Goal: Task Accomplishment & Management: Complete application form

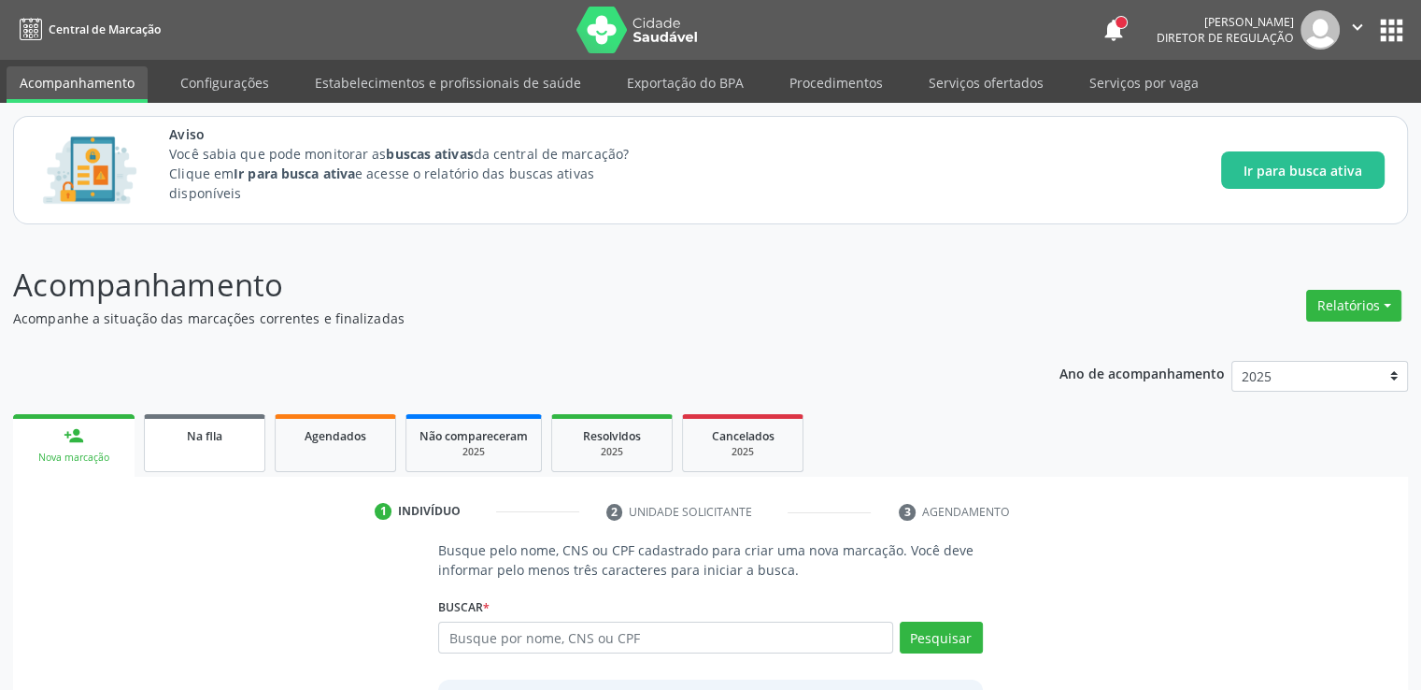
click at [221, 423] on link "Na fila" at bounding box center [204, 443] width 121 height 58
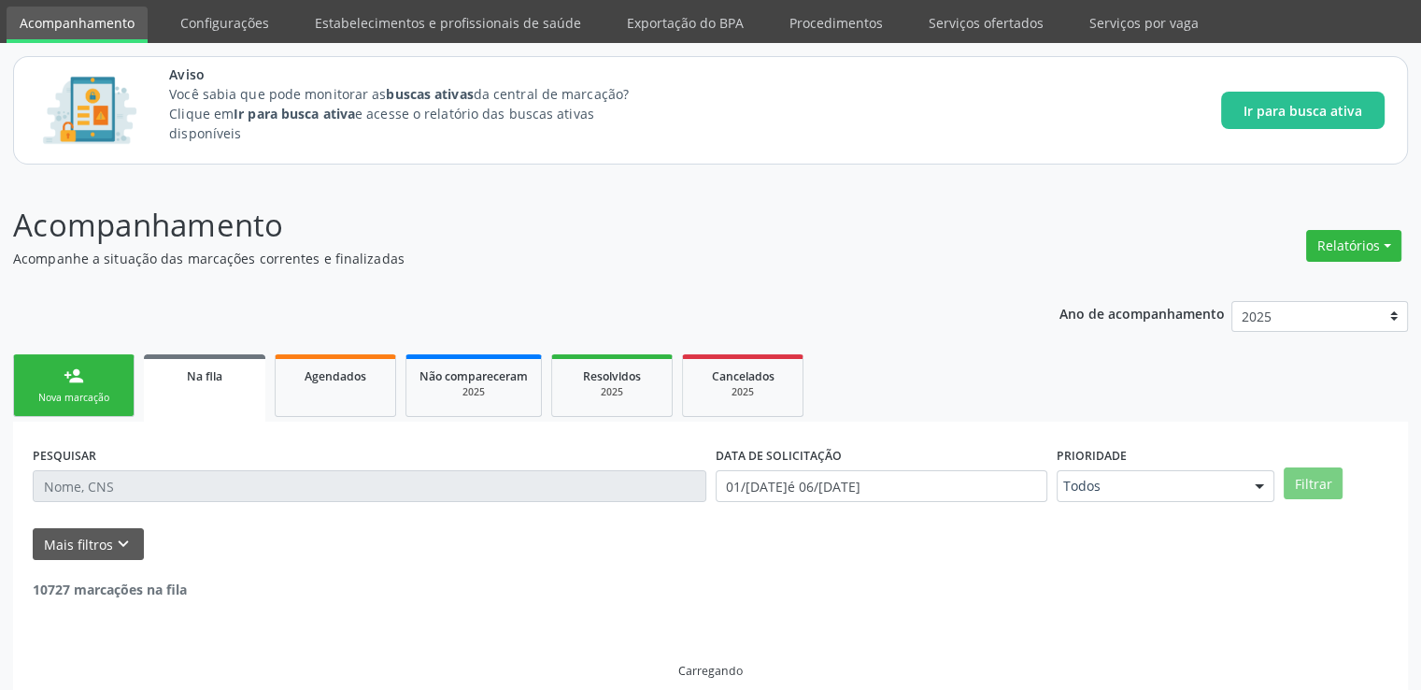
scroll to position [61, 0]
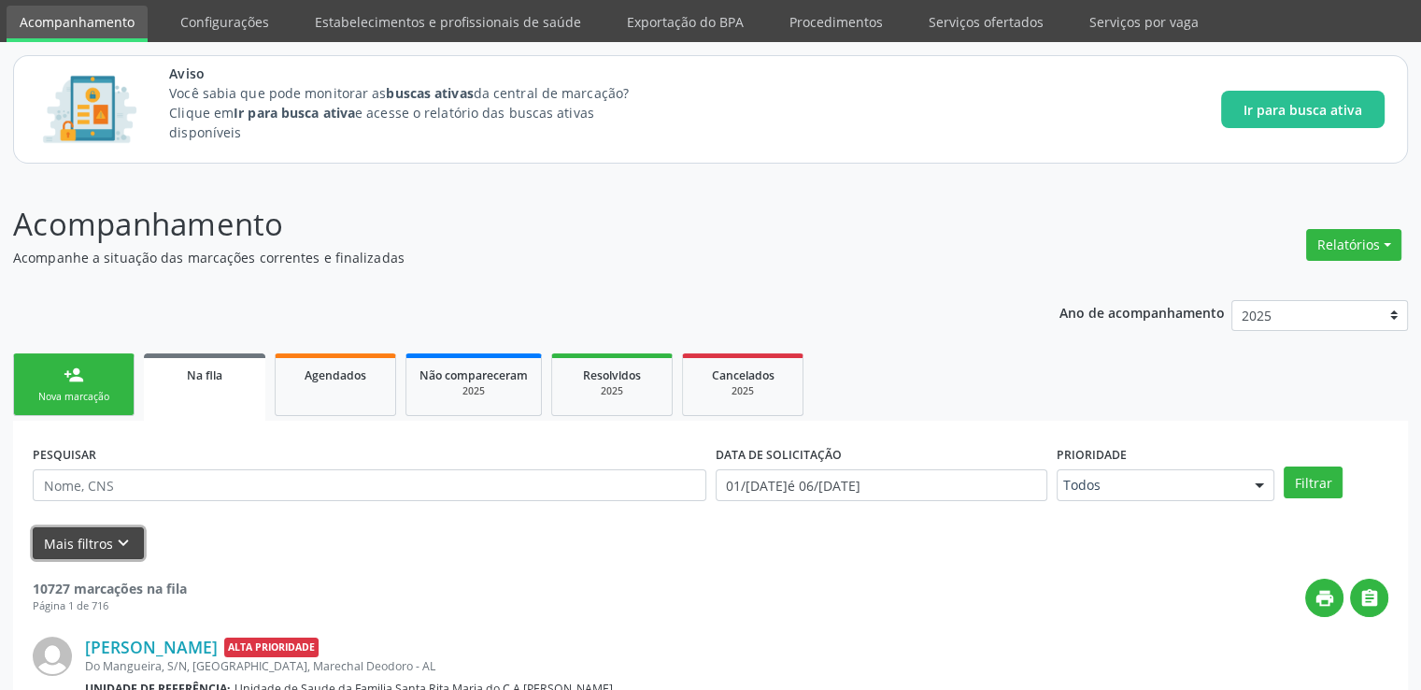
click at [107, 544] on button "Mais filtros keyboard_arrow_down" at bounding box center [88, 543] width 111 height 33
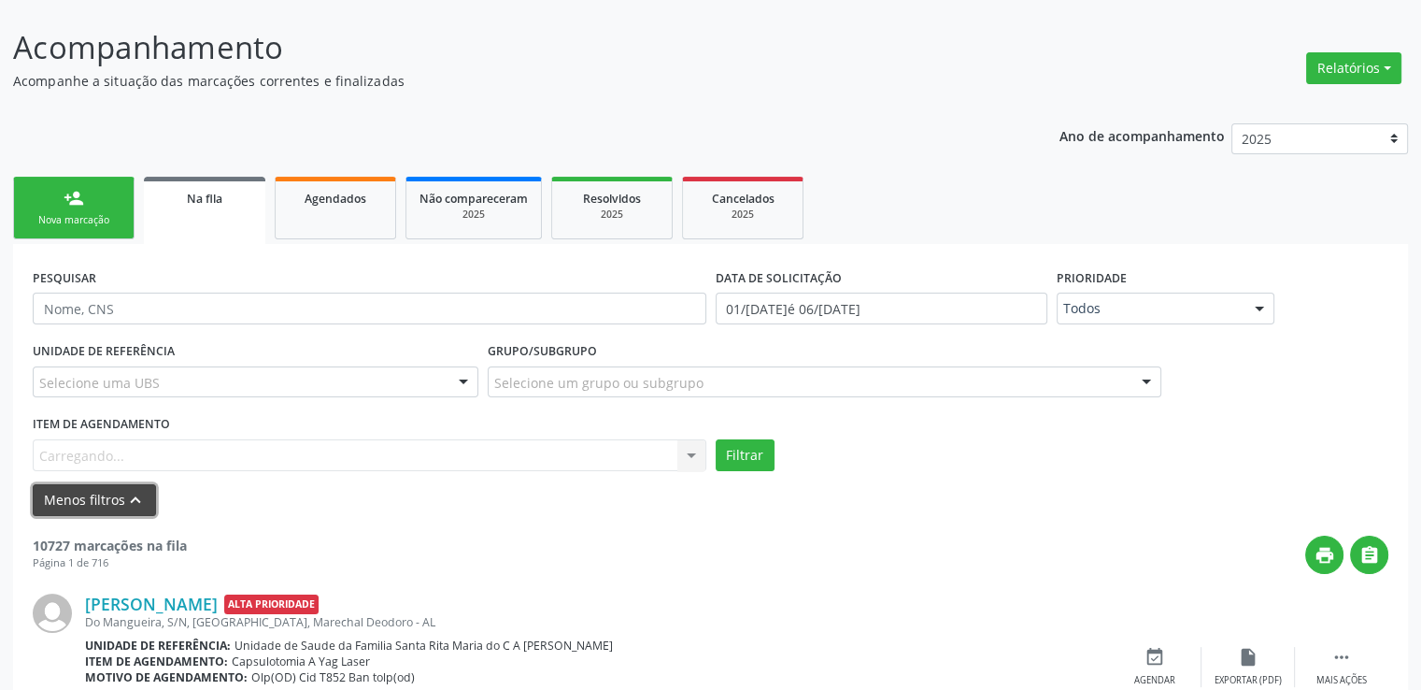
scroll to position [248, 0]
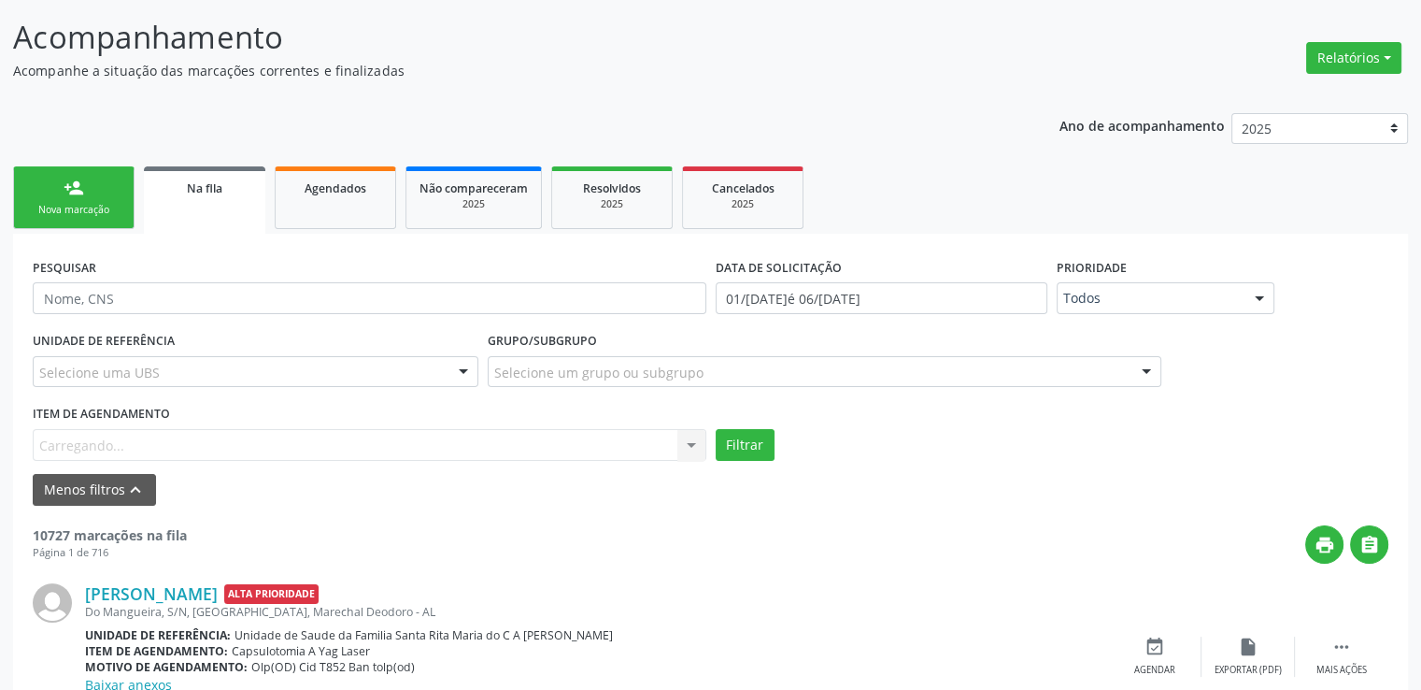
click at [85, 445] on div "Item de agendamento [GEOGRAPHIC_DATA]... No elements found. Consider changing t…" at bounding box center [370, 430] width 674 height 60
click at [278, 447] on div "Selecionar procedimento" at bounding box center [370, 445] width 674 height 32
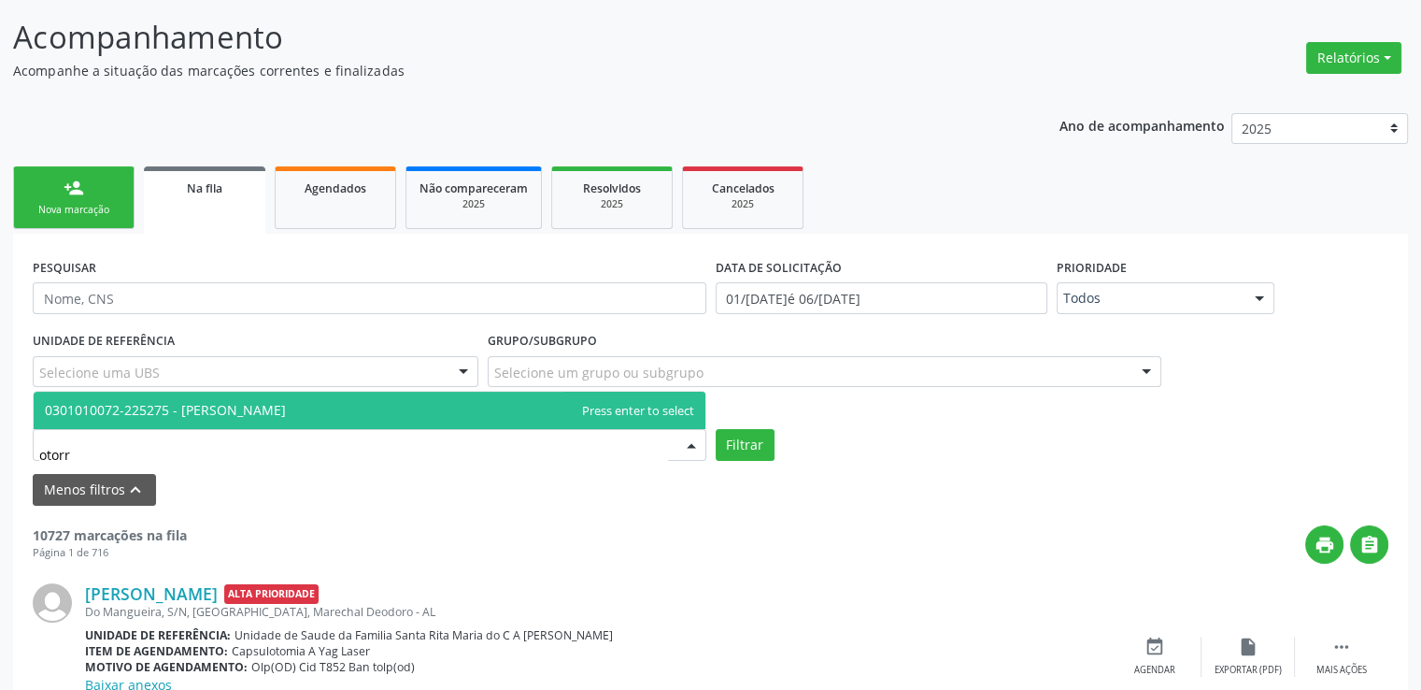
type input "otorri"
click at [286, 417] on span "0301010072-225275 - [PERSON_NAME]" at bounding box center [165, 410] width 241 height 18
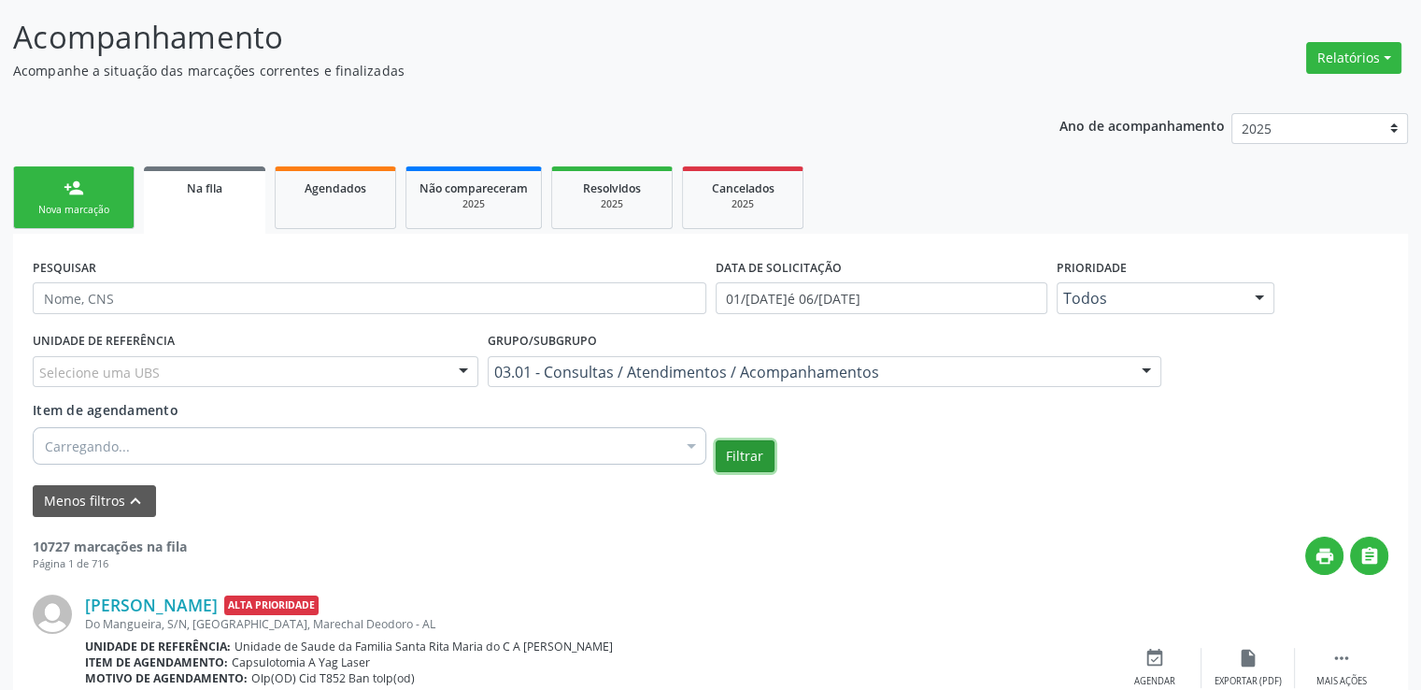
click at [748, 452] on button "Filtrar" at bounding box center [745, 456] width 59 height 32
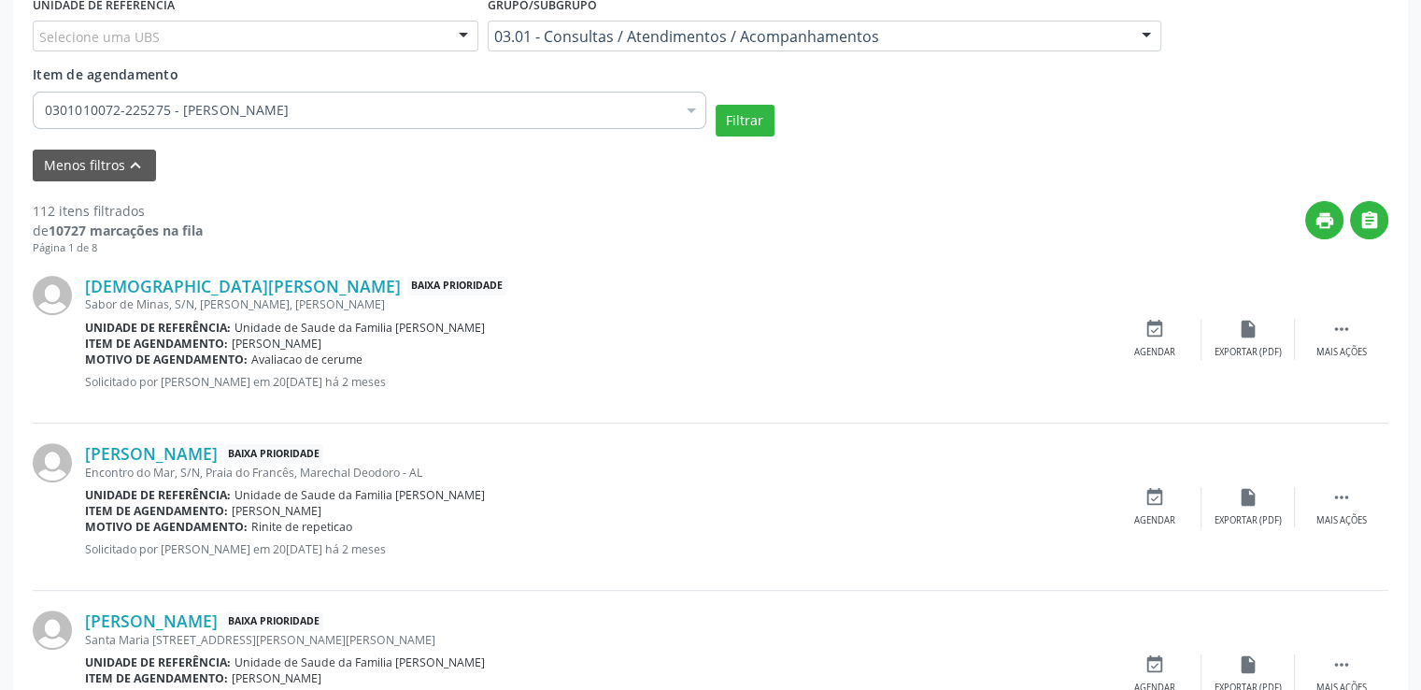
scroll to position [621, 0]
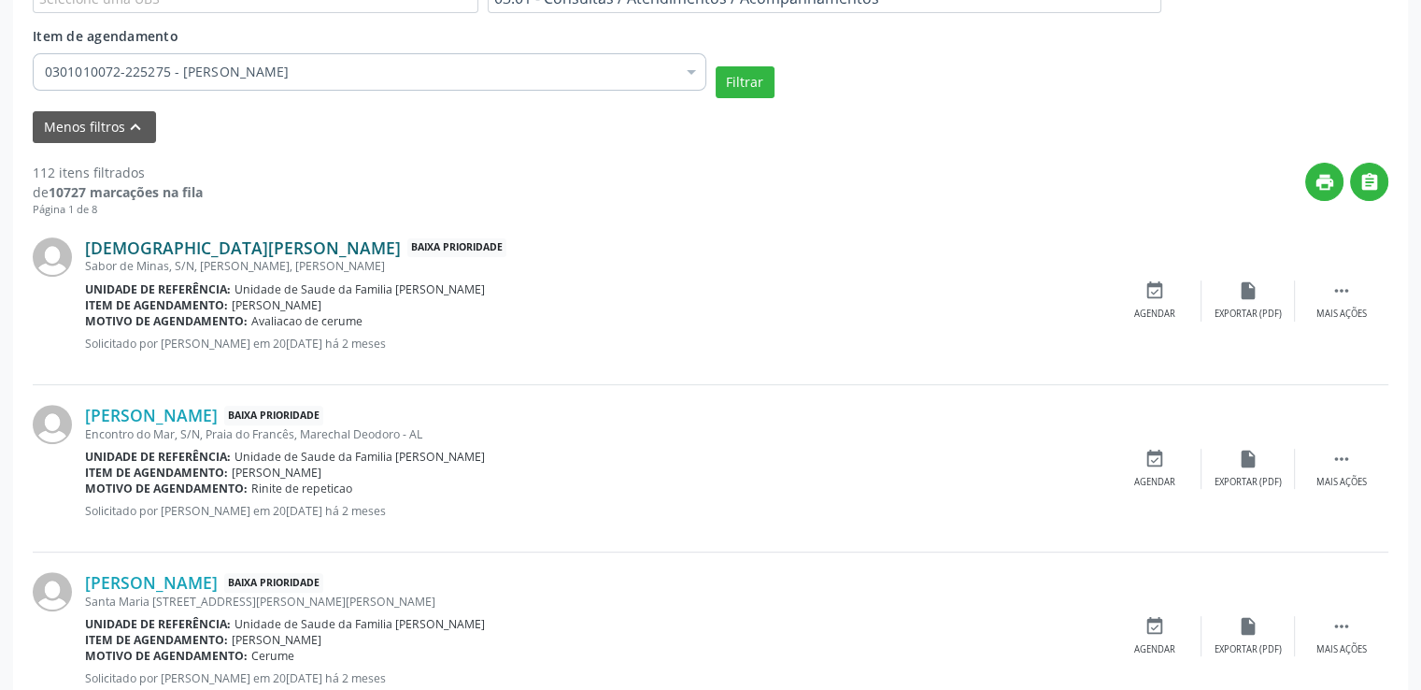
click at [184, 242] on link "[DEMOGRAPHIC_DATA][PERSON_NAME]" at bounding box center [243, 247] width 316 height 21
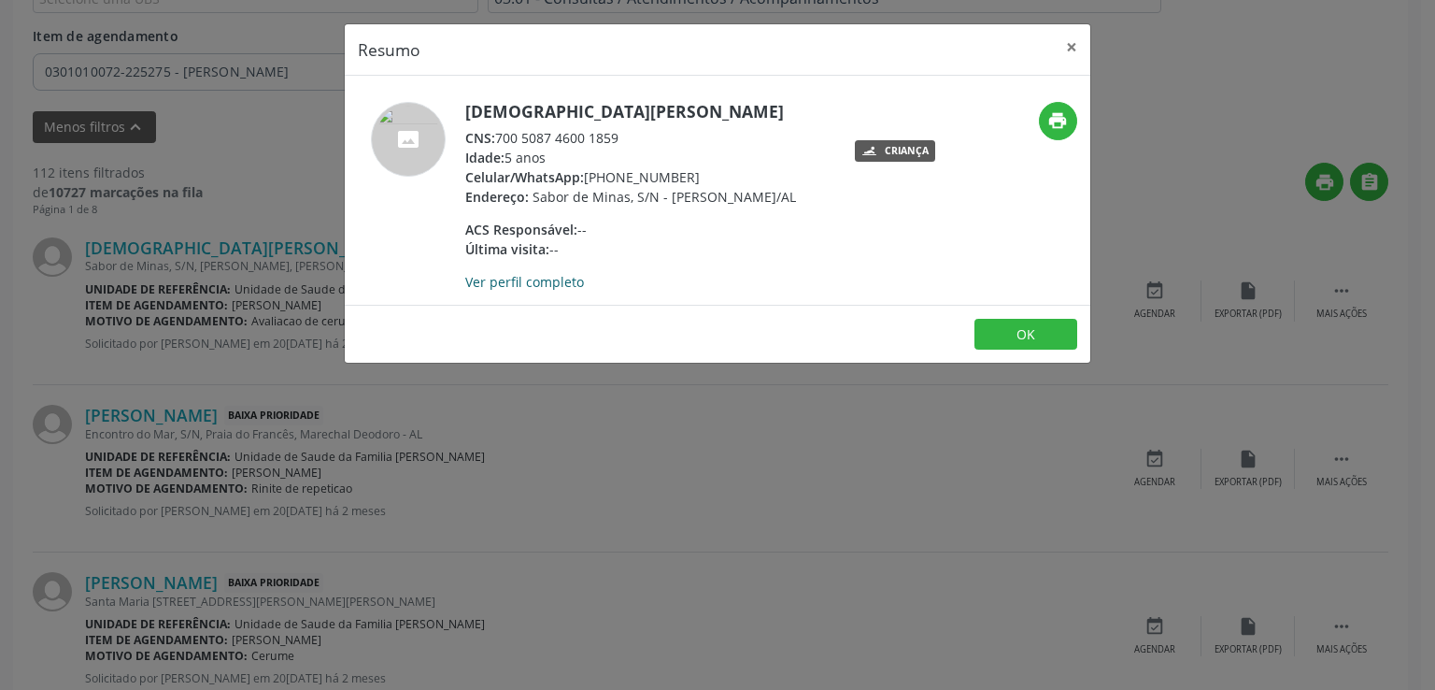
click at [493, 291] on link "Ver perfil completo" at bounding box center [524, 282] width 119 height 18
click at [1066, 50] on button "×" at bounding box center [1071, 47] width 37 height 46
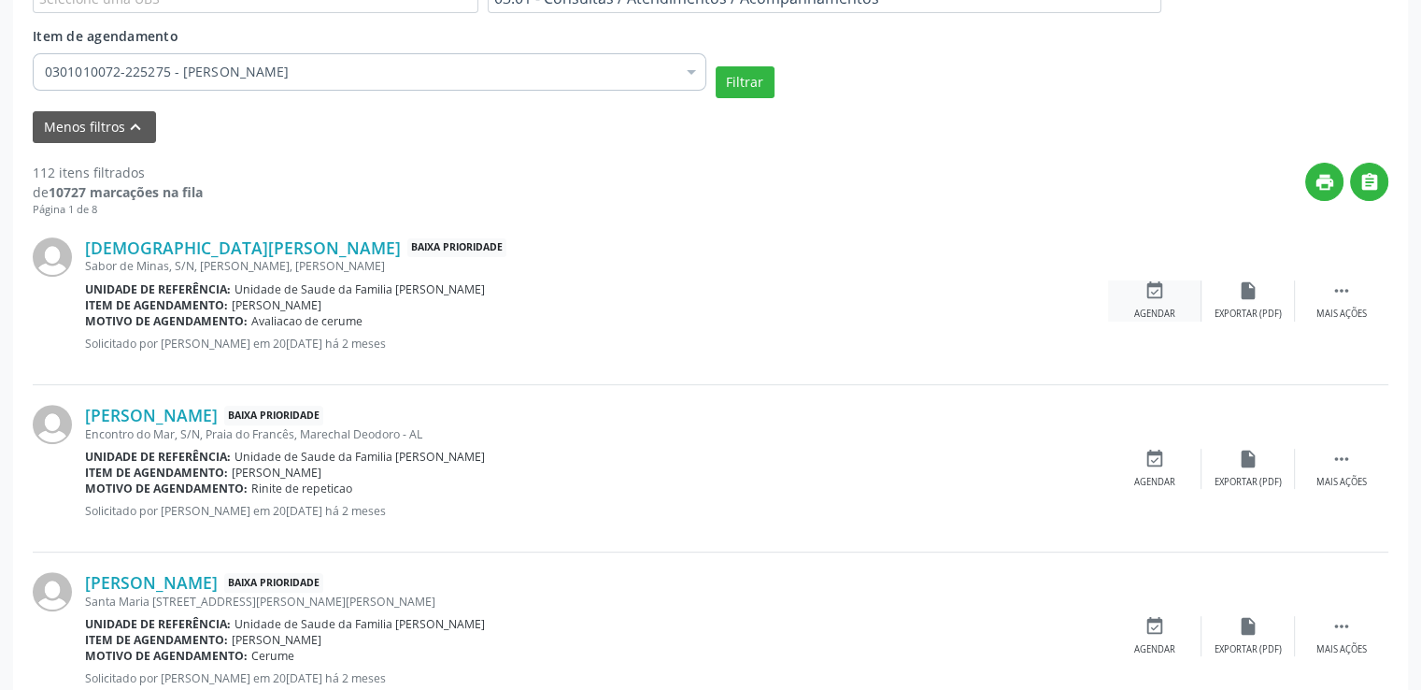
click at [1159, 295] on icon "event_available" at bounding box center [1155, 290] width 21 height 21
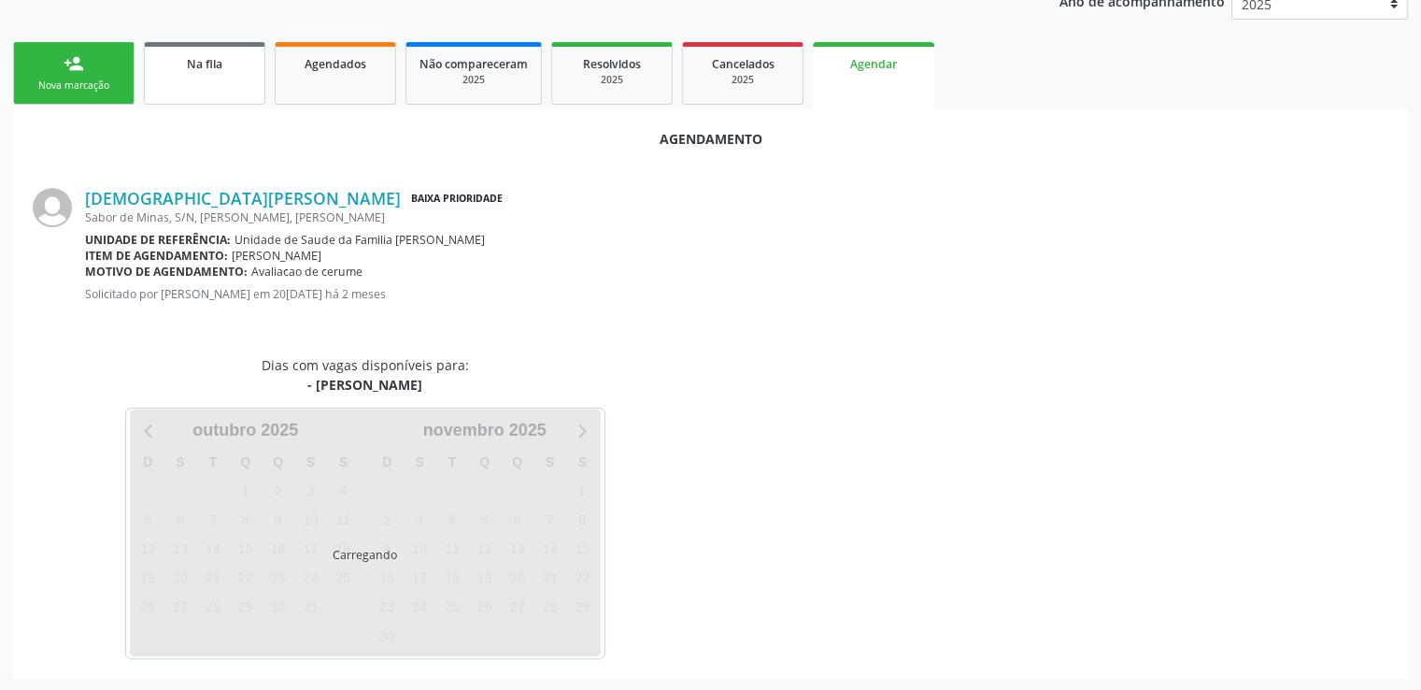
scroll to position [416, 0]
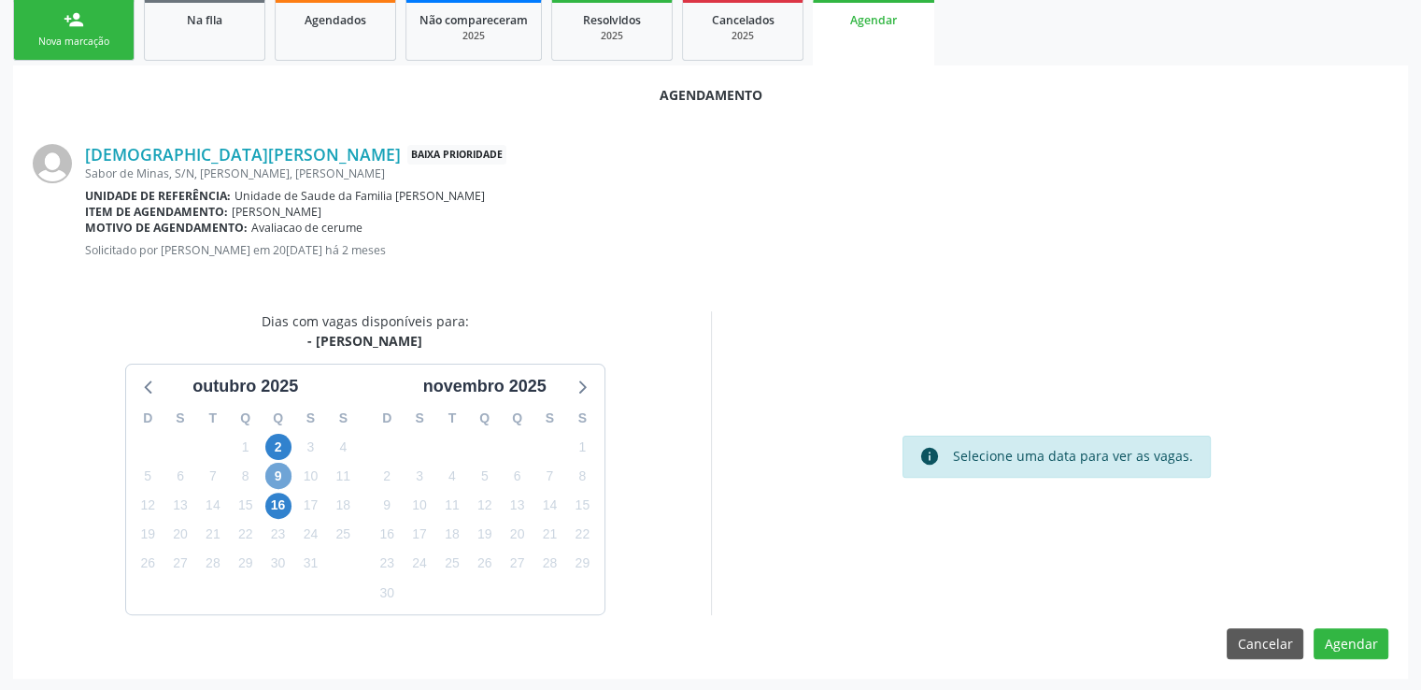
click at [279, 469] on span "9" at bounding box center [278, 476] width 26 height 26
click at [280, 470] on span "9" at bounding box center [278, 476] width 26 height 26
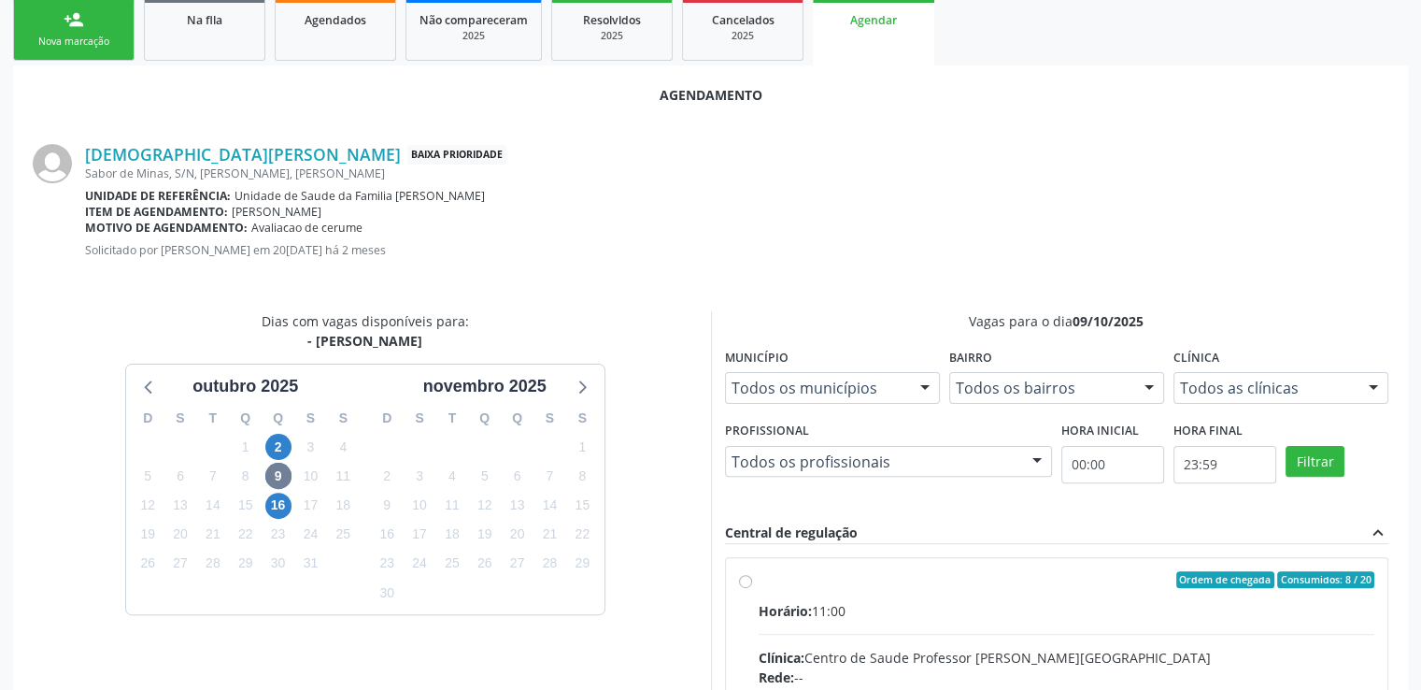
click at [749, 582] on input "Ordem de chegada Consumidos: 8 / 20 Horário: 11:00 Clínica: Centro de Saude Pro…" at bounding box center [745, 579] width 13 height 17
radio input "true"
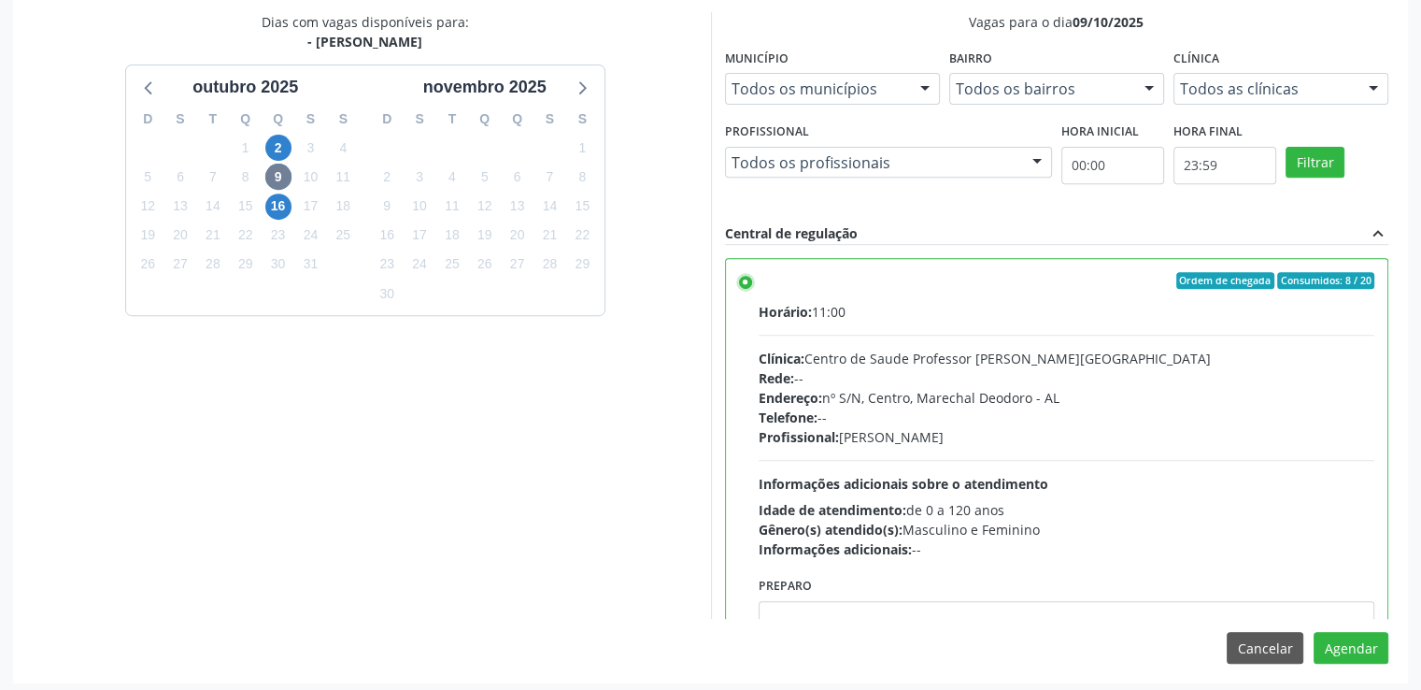
scroll to position [719, 0]
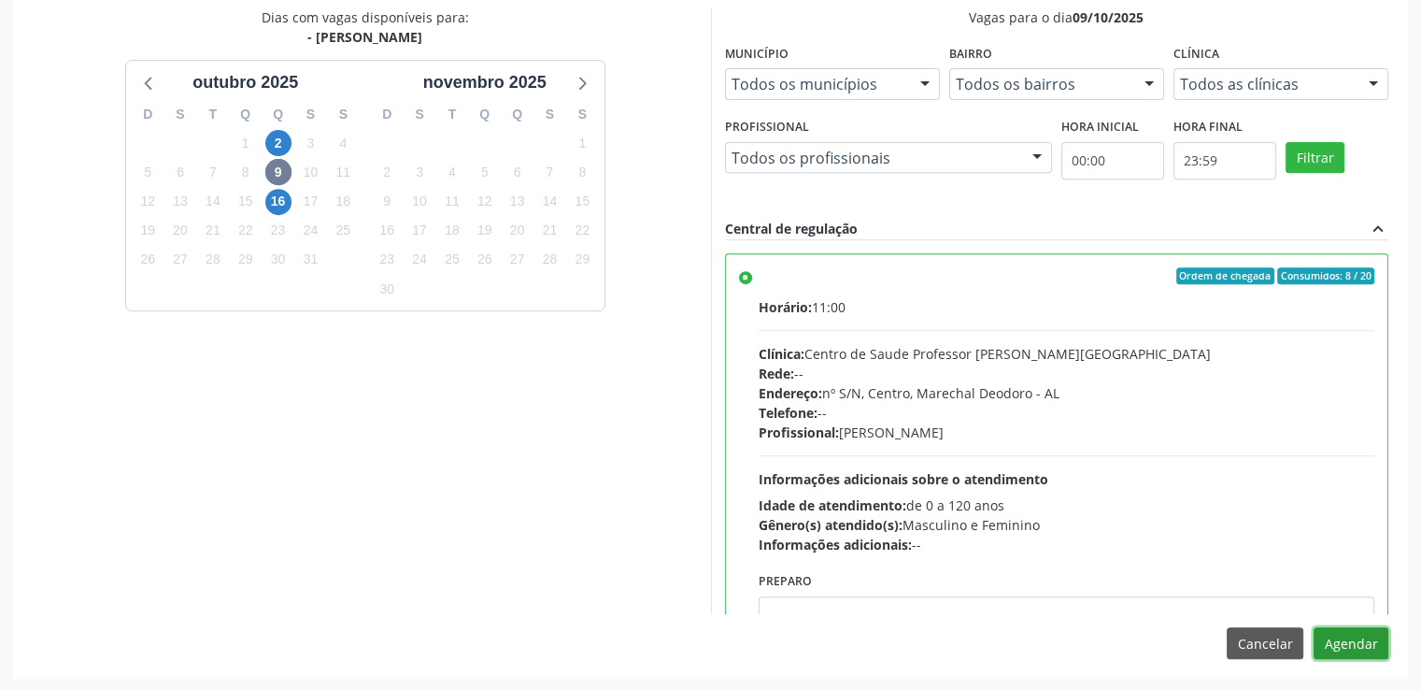
click at [1353, 633] on button "Agendar" at bounding box center [1351, 643] width 75 height 32
click at [1353, 634] on div at bounding box center [1351, 644] width 13 height 20
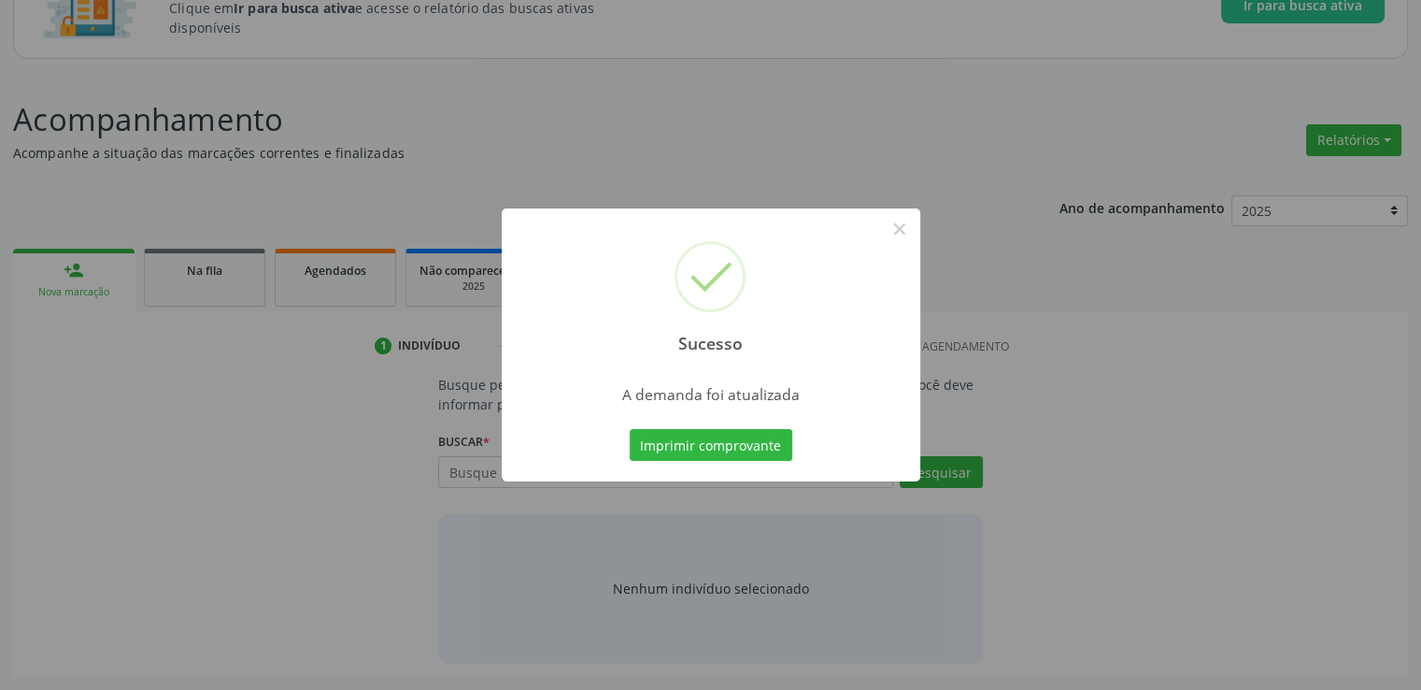
scroll to position [164, 0]
click at [897, 228] on button "×" at bounding box center [900, 229] width 32 height 32
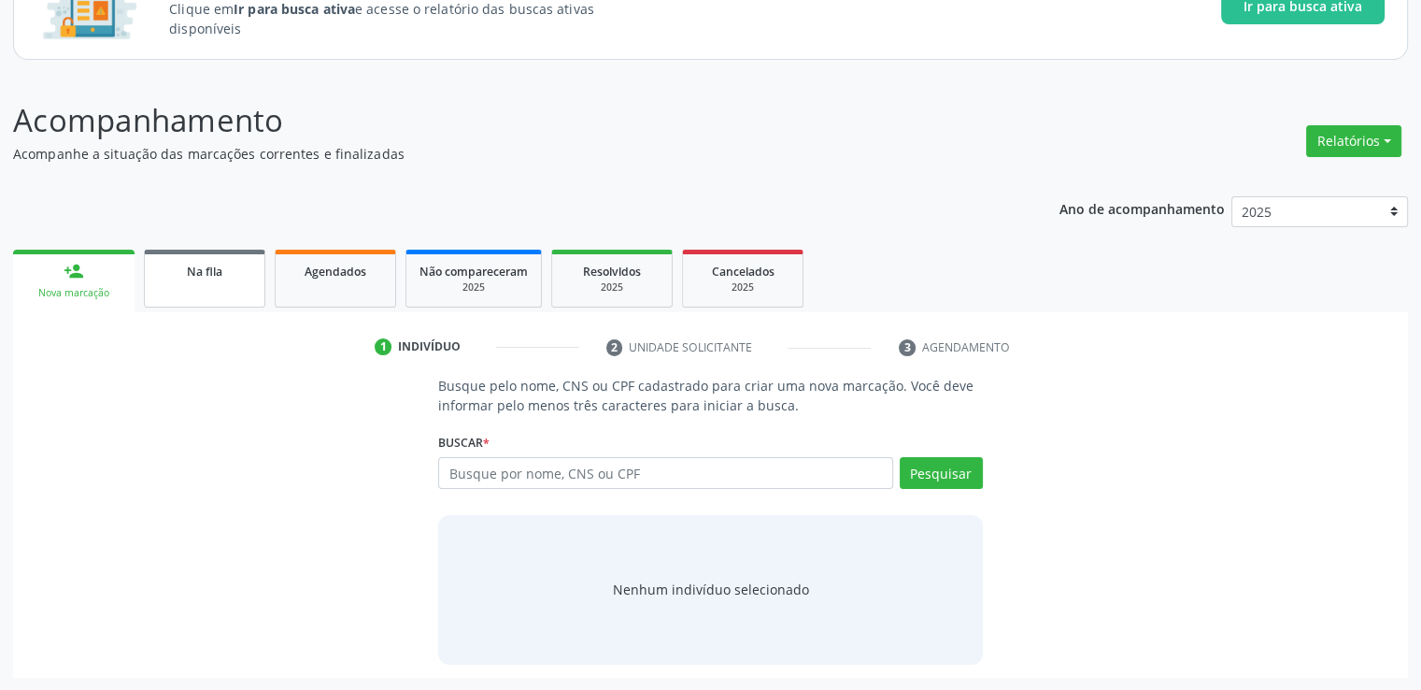
click at [215, 266] on span "Na fila" at bounding box center [205, 272] width 36 height 16
click at [215, 266] on div "Acompanhamento Acompanhe a situação das marcações correntes e finalizadas Relat…" at bounding box center [710, 387] width 1395 height 580
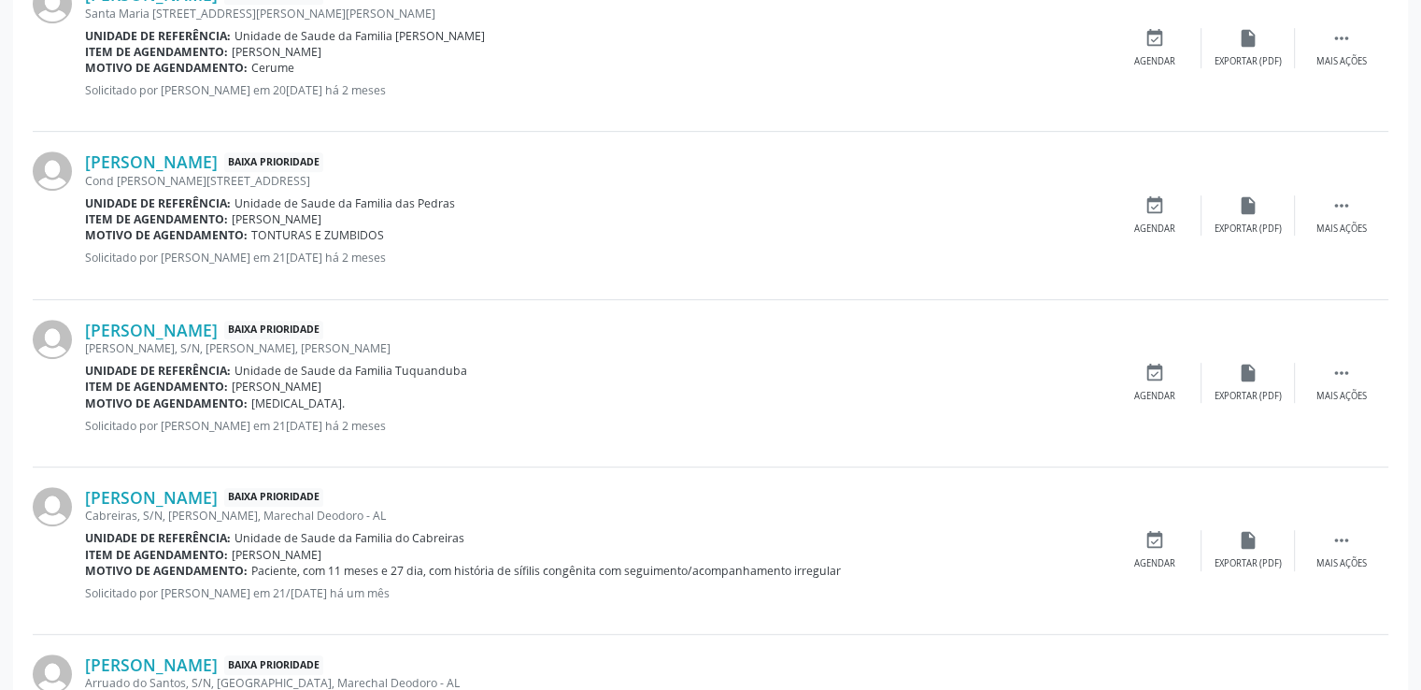
scroll to position [921, 0]
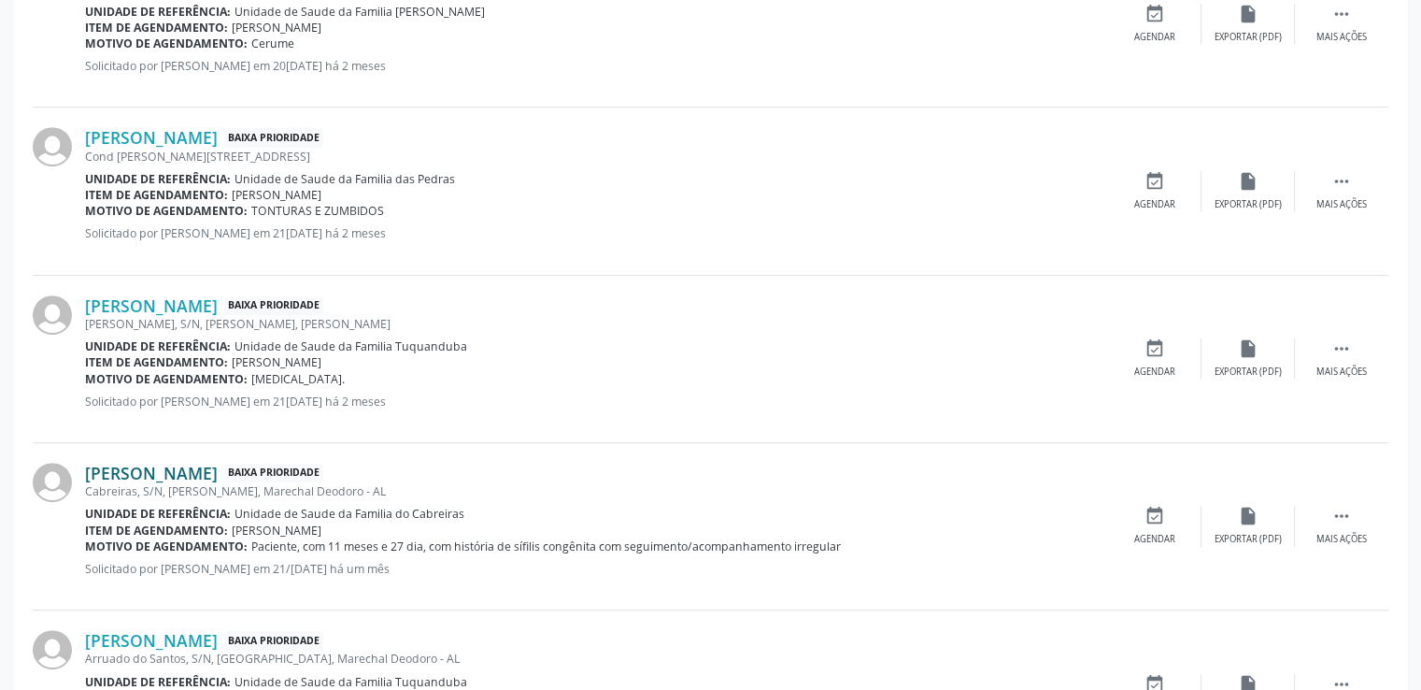
click at [218, 473] on link "[PERSON_NAME]" at bounding box center [151, 473] width 133 height 21
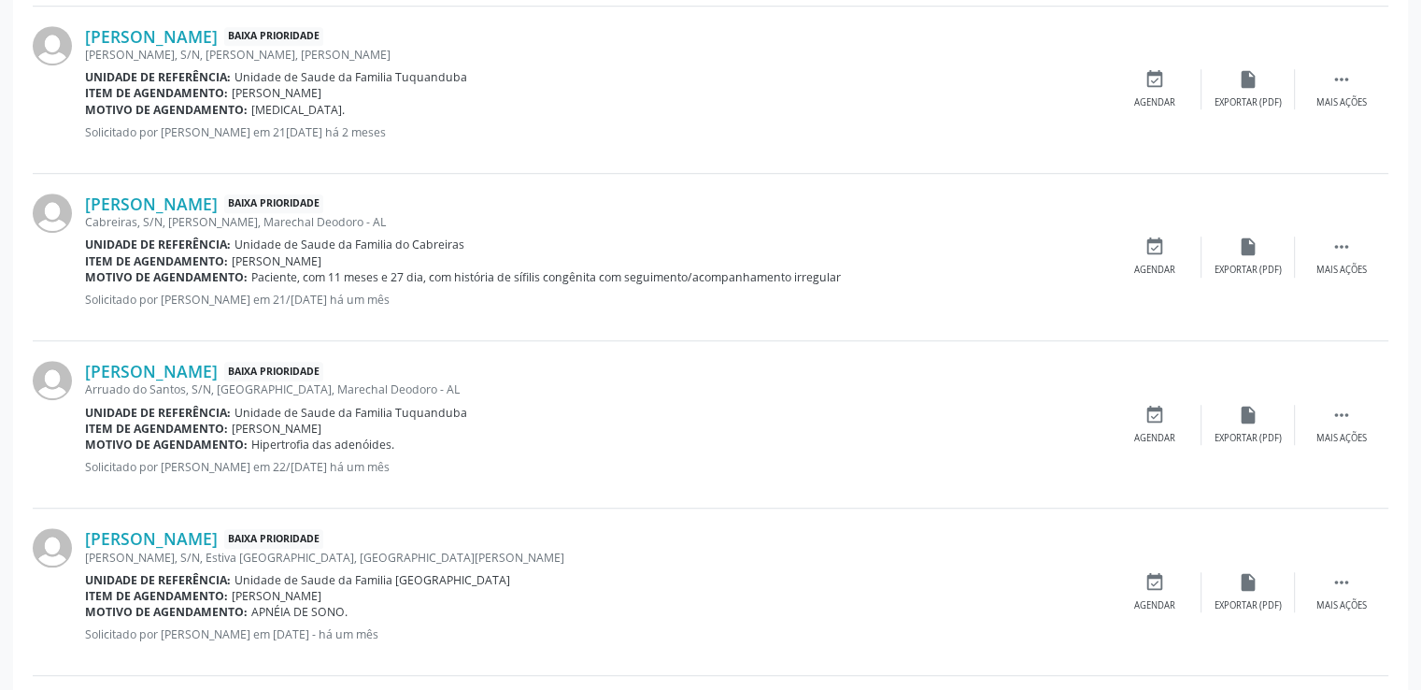
scroll to position [1202, 0]
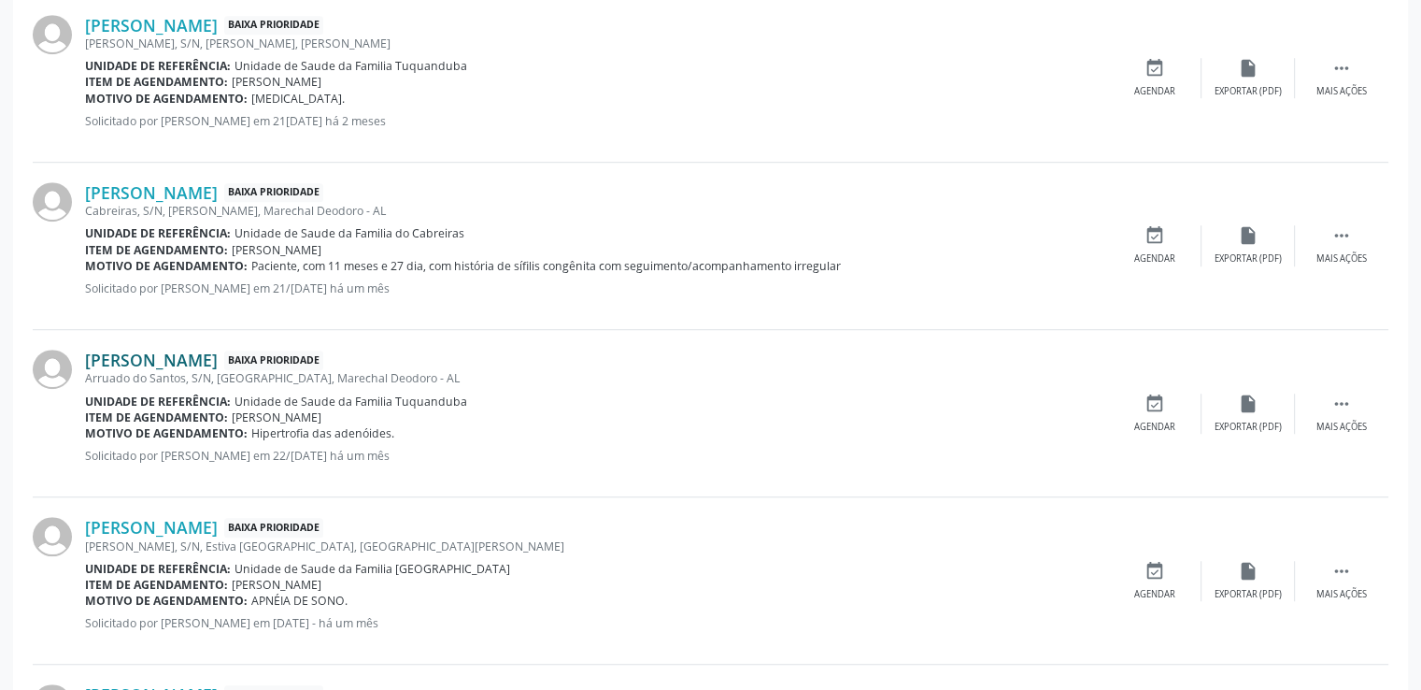
click at [153, 359] on link "[PERSON_NAME]" at bounding box center [151, 359] width 133 height 21
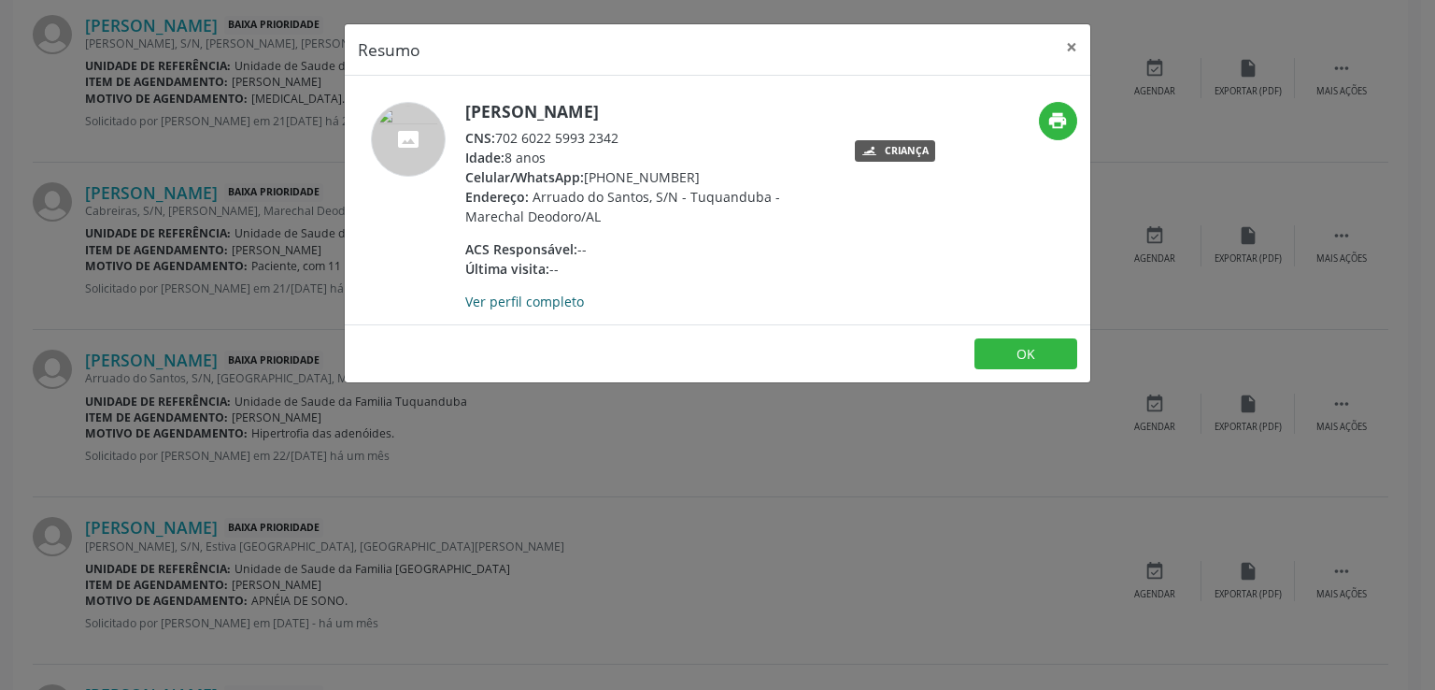
click at [547, 300] on link "Ver perfil completo" at bounding box center [524, 301] width 119 height 18
click at [1072, 51] on button "×" at bounding box center [1071, 47] width 37 height 46
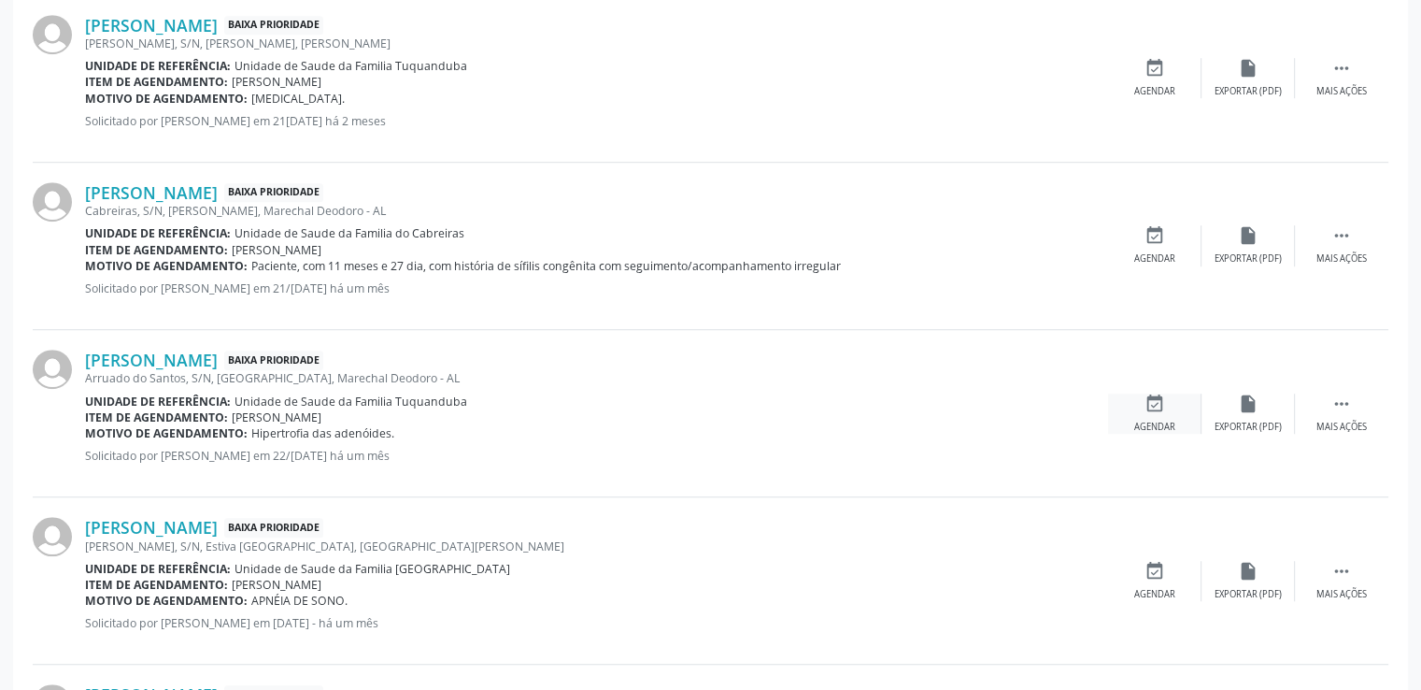
click at [1160, 412] on div "event_available Agendar" at bounding box center [1154, 413] width 93 height 40
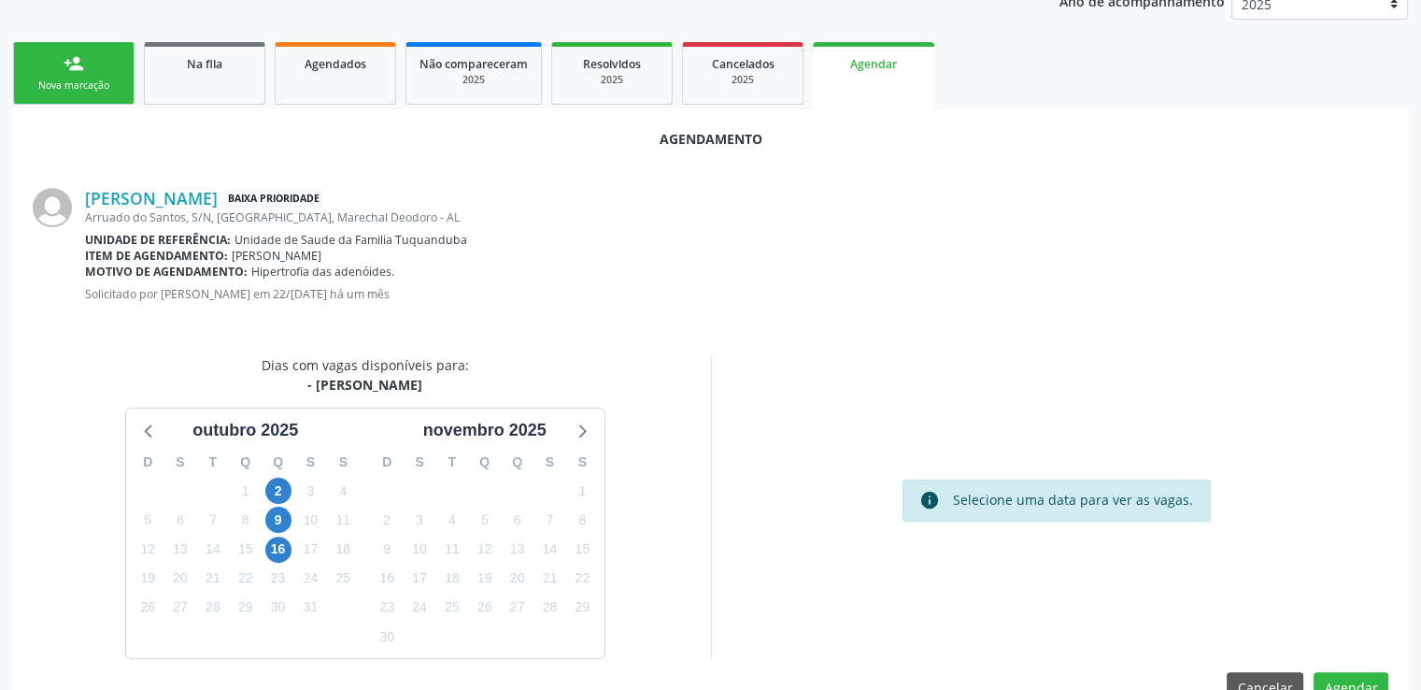
scroll to position [416, 0]
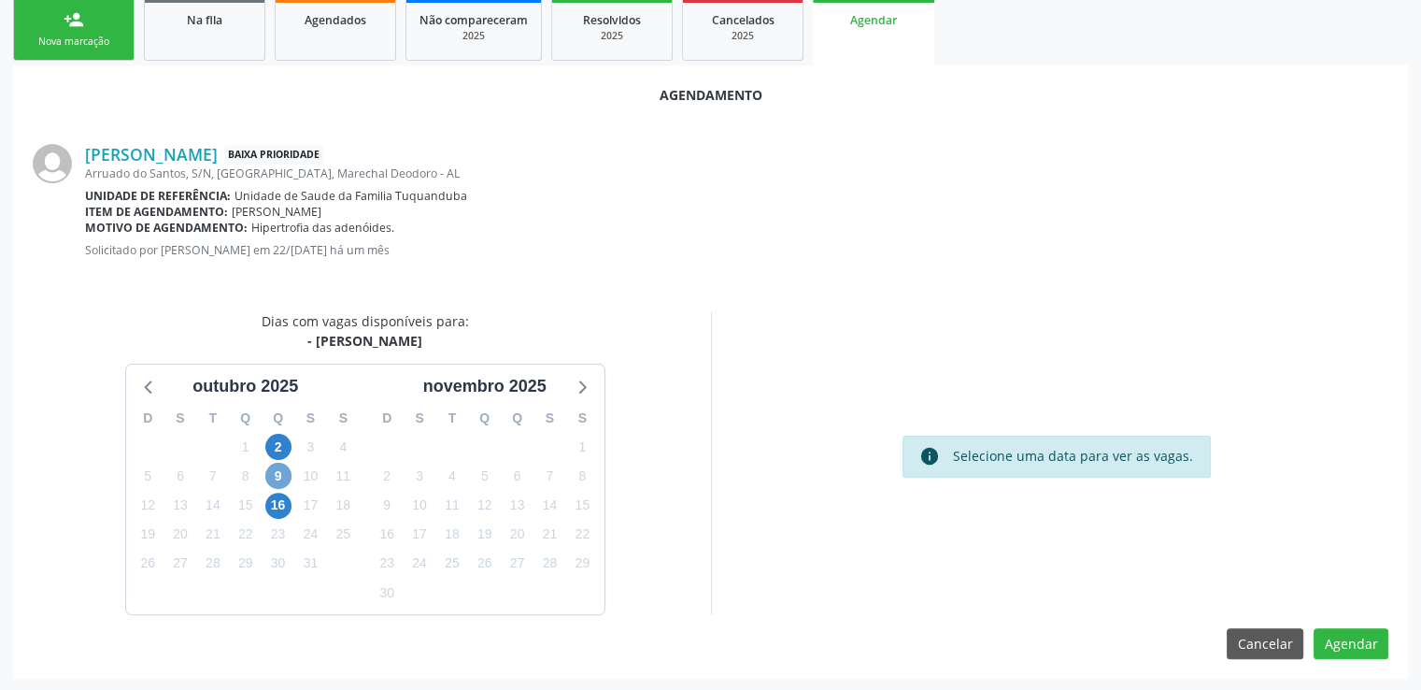
click at [274, 474] on span "9" at bounding box center [278, 476] width 26 height 26
click at [276, 472] on span "9" at bounding box center [278, 476] width 26 height 26
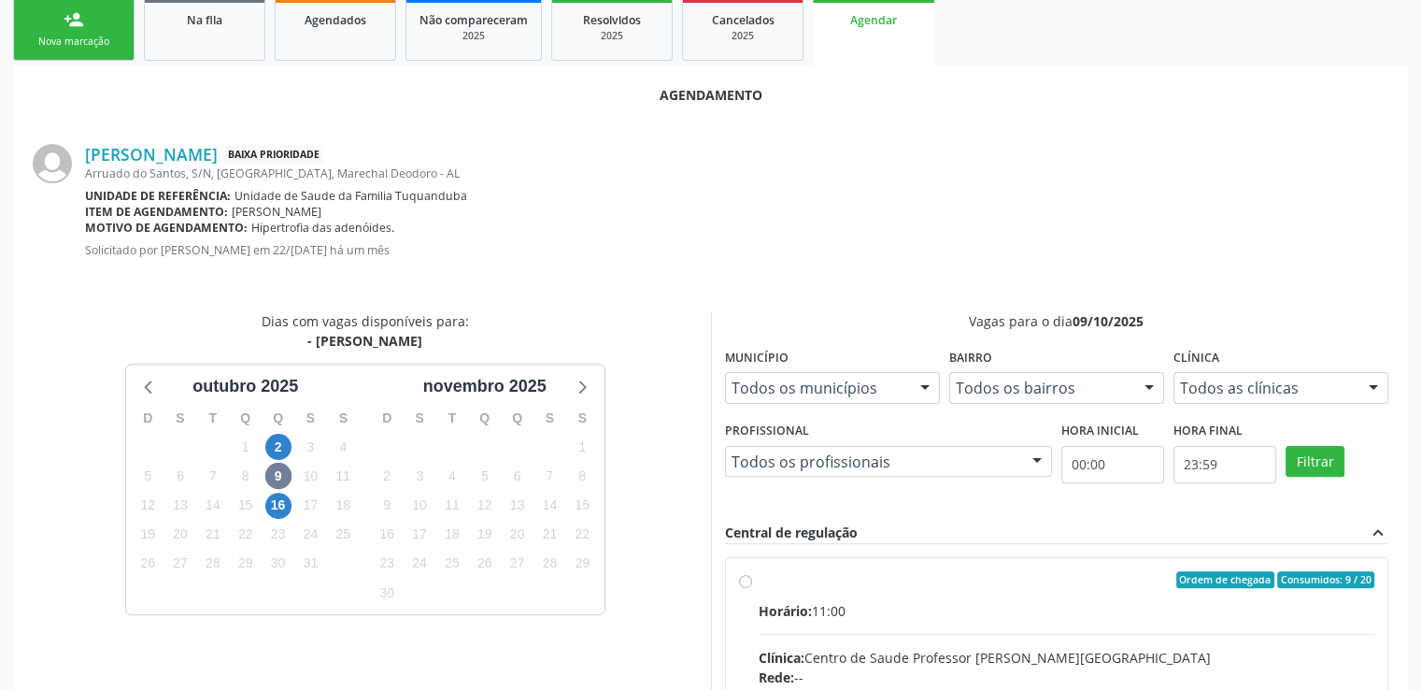
click at [744, 580] on input "Ordem de chegada Consumidos: 9 / 20 Horário: 11:00 Clínica: Centro de Saude Pro…" at bounding box center [745, 579] width 13 height 17
radio input "true"
click at [744, 580] on input "Ordem de chegada Consumidos: 9 / 20 Horário: 11:00 Clínica: Centro de Saude Pro…" at bounding box center [745, 579] width 13 height 17
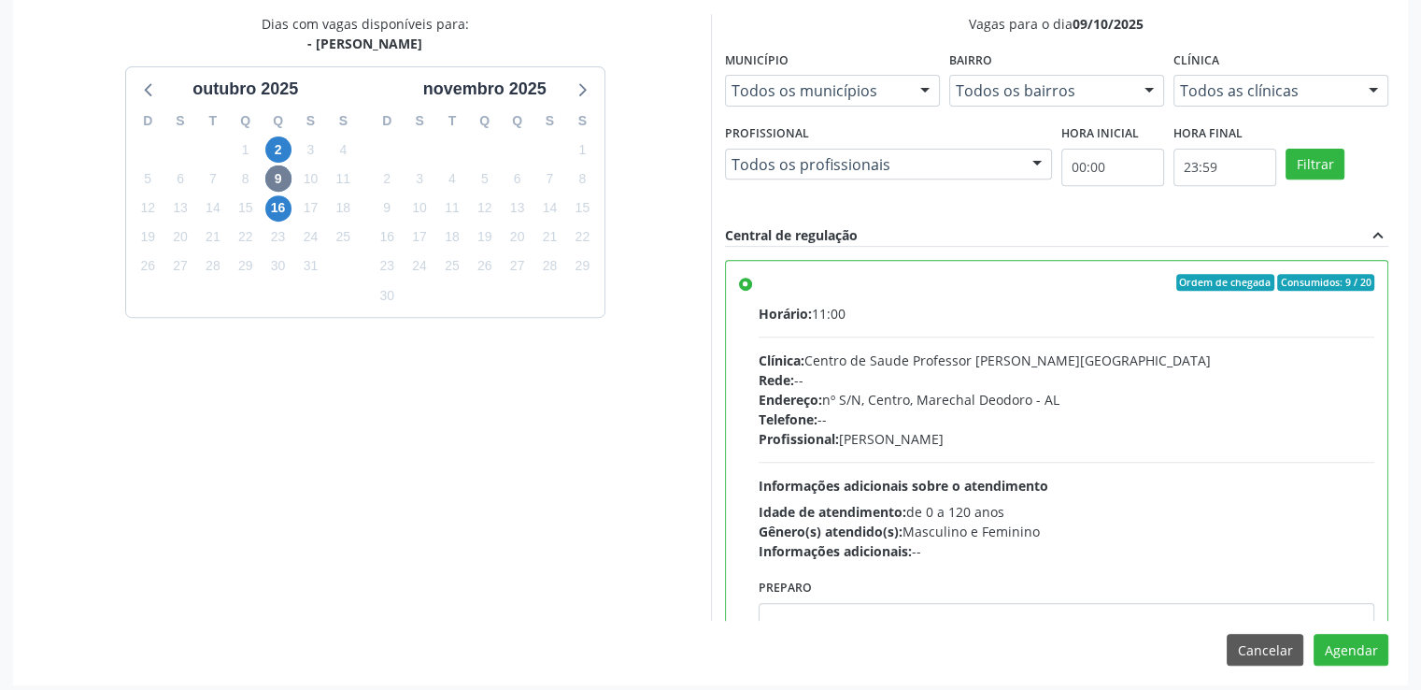
scroll to position [719, 0]
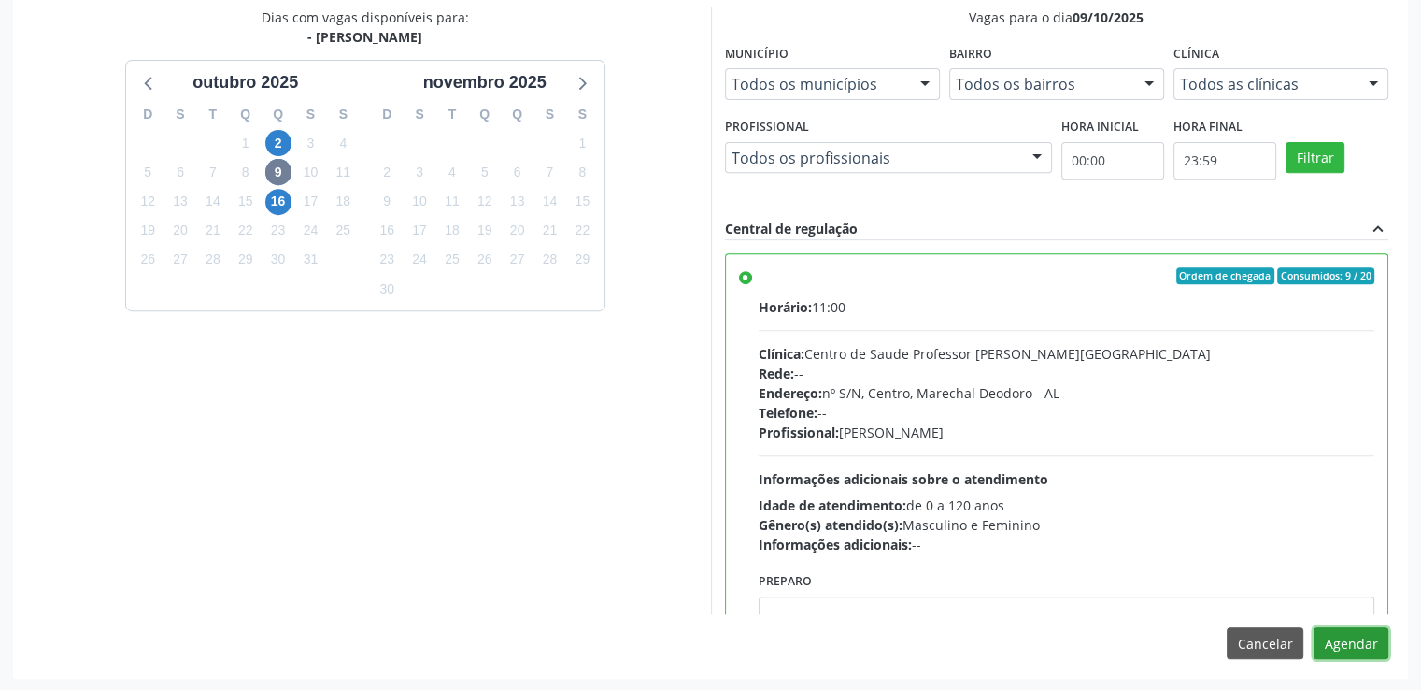
click at [1348, 640] on button "Agendar" at bounding box center [1351, 643] width 75 height 32
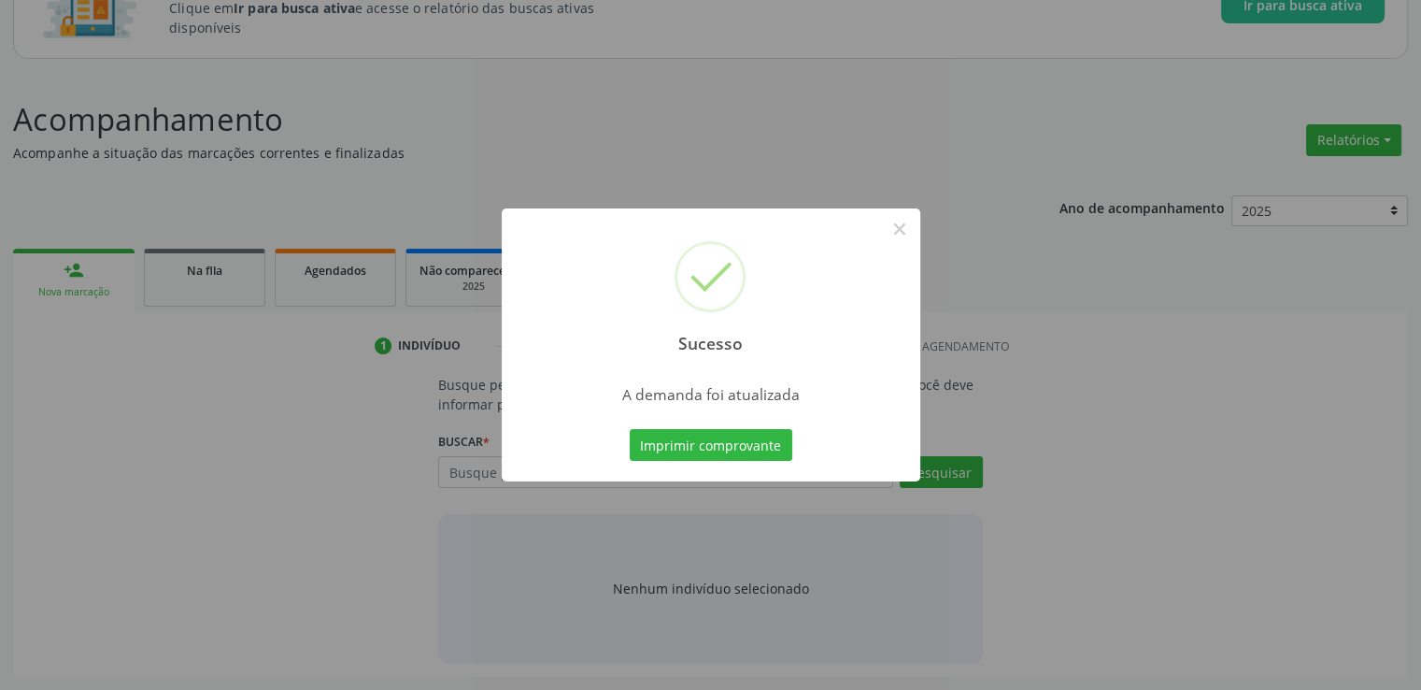
scroll to position [164, 0]
drag, startPoint x: 897, startPoint y: 226, endPoint x: 896, endPoint y: 210, distance: 15.9
click at [897, 225] on button "×" at bounding box center [900, 229] width 32 height 32
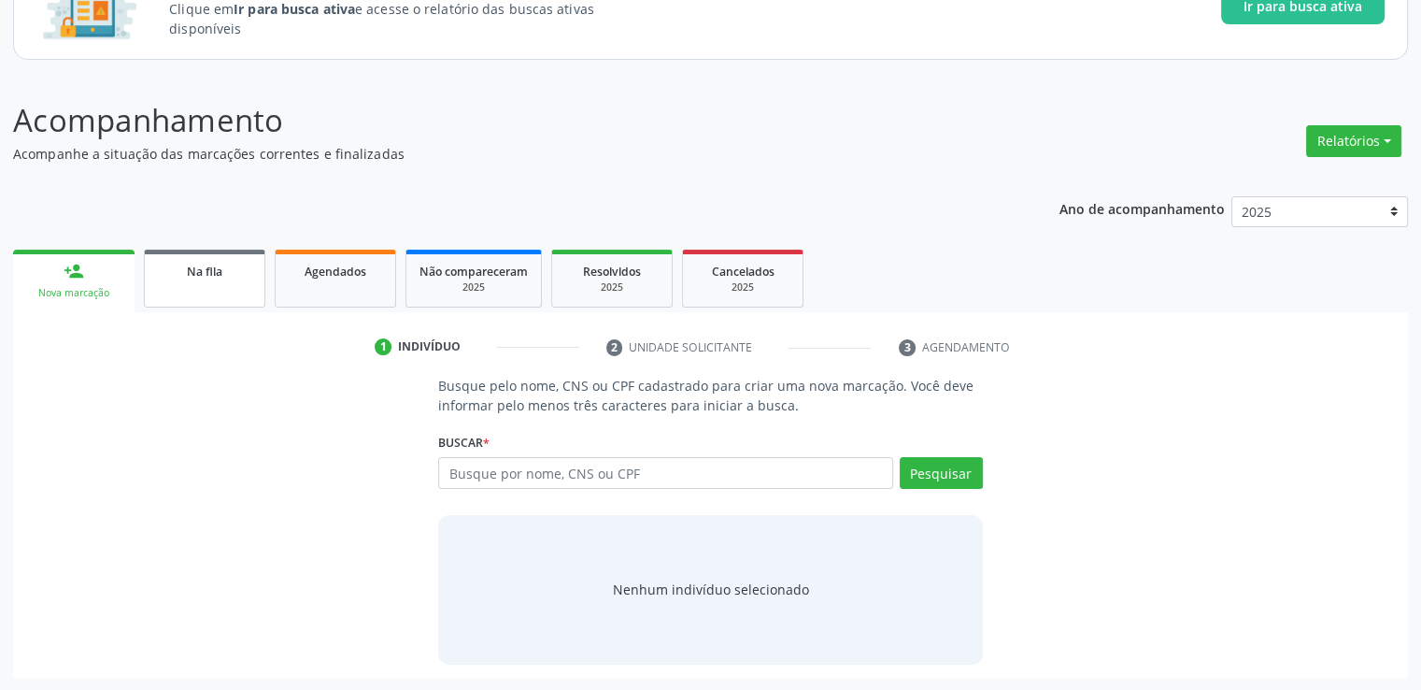
click at [166, 272] on div "Na fila" at bounding box center [204, 271] width 93 height 20
click at [166, 272] on div "Acompanhamento Acompanhe a situação das marcações correntes e finalizadas Relat…" at bounding box center [710, 387] width 1395 height 580
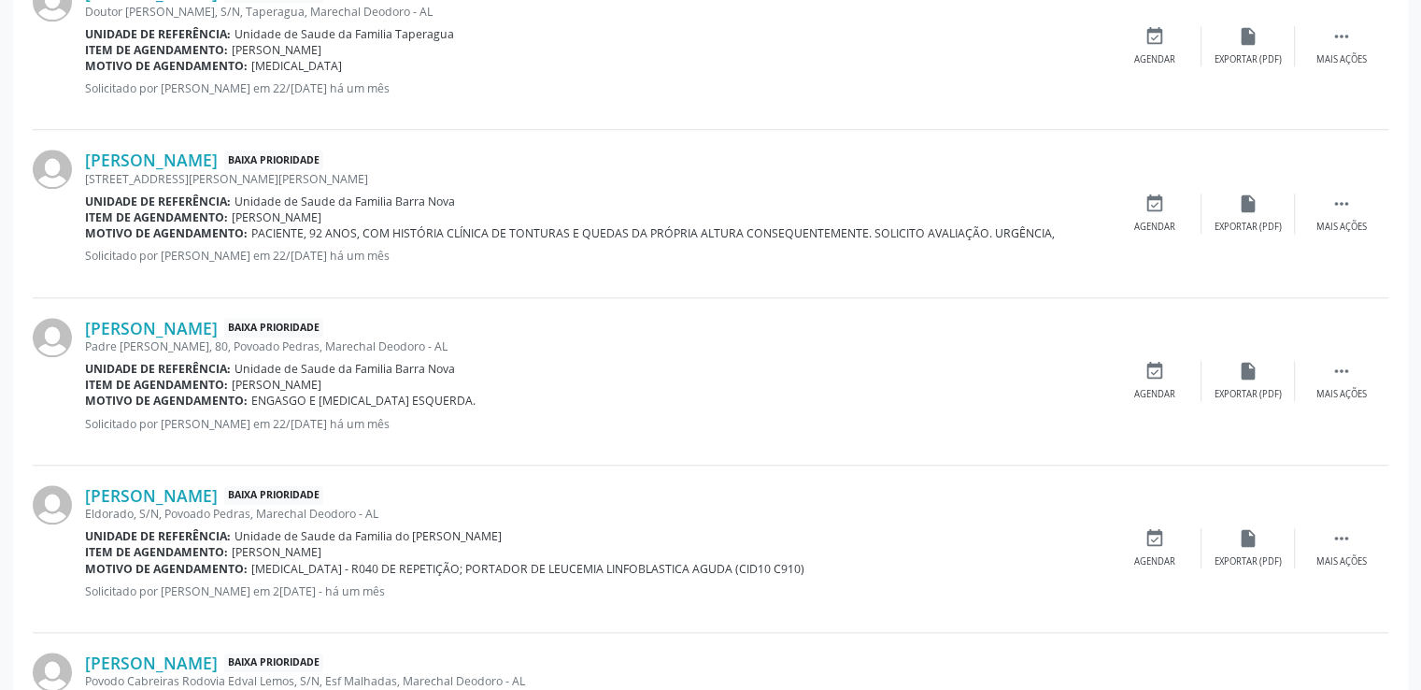
scroll to position [1743, 0]
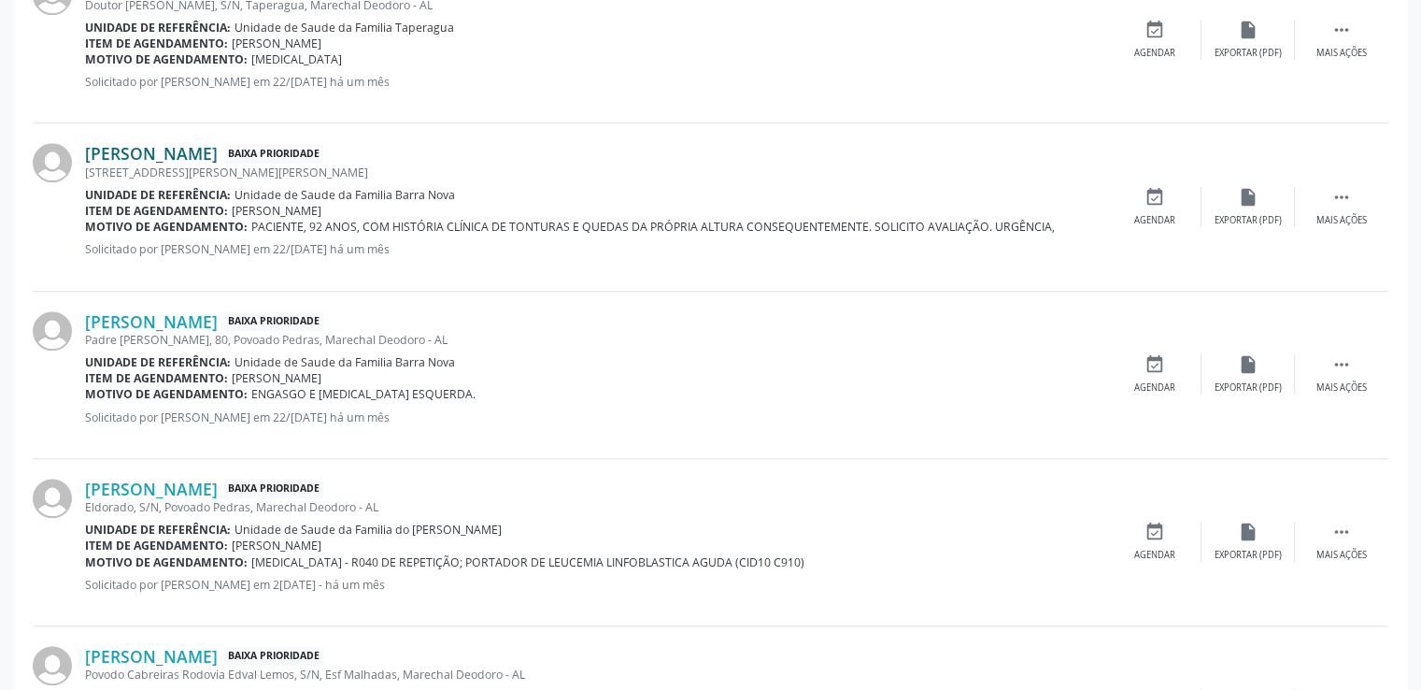
click at [156, 154] on link "[PERSON_NAME]" at bounding box center [151, 153] width 133 height 21
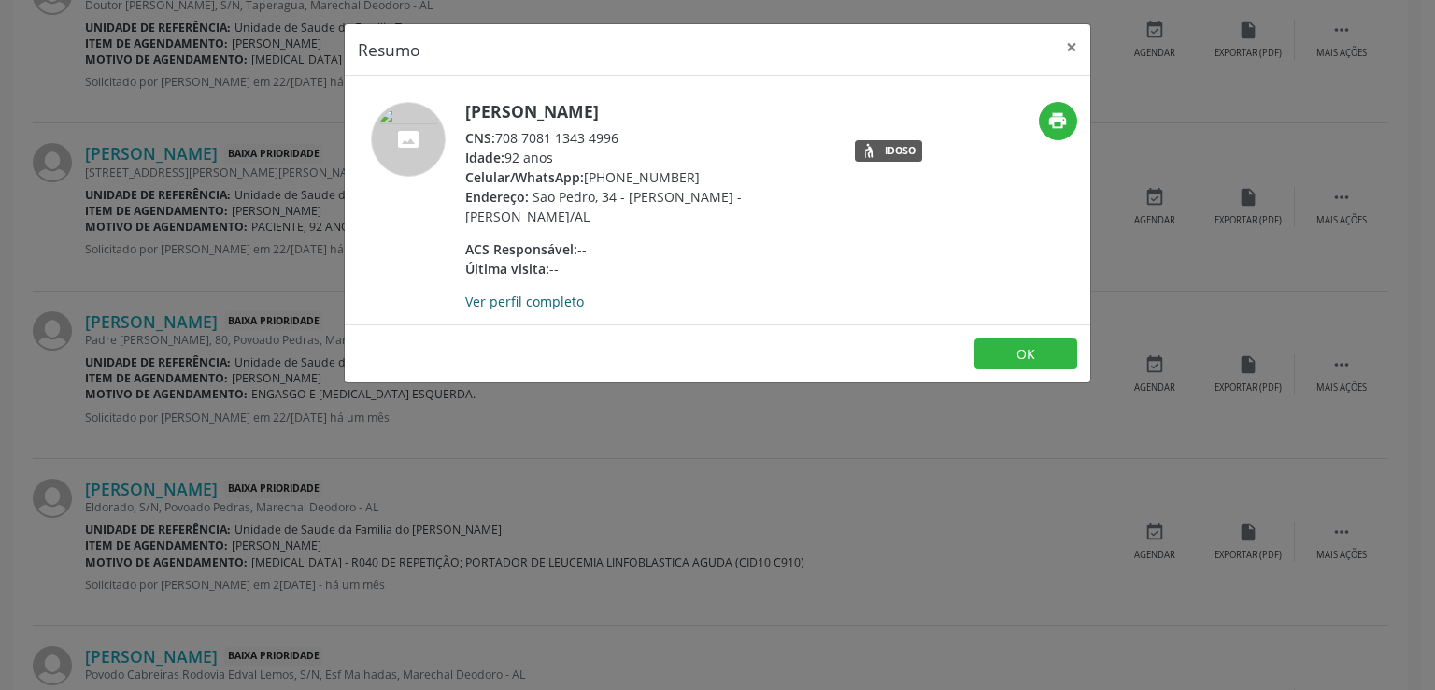
click at [565, 307] on link "Ver perfil completo" at bounding box center [524, 301] width 119 height 18
click at [1064, 44] on button "×" at bounding box center [1071, 47] width 37 height 46
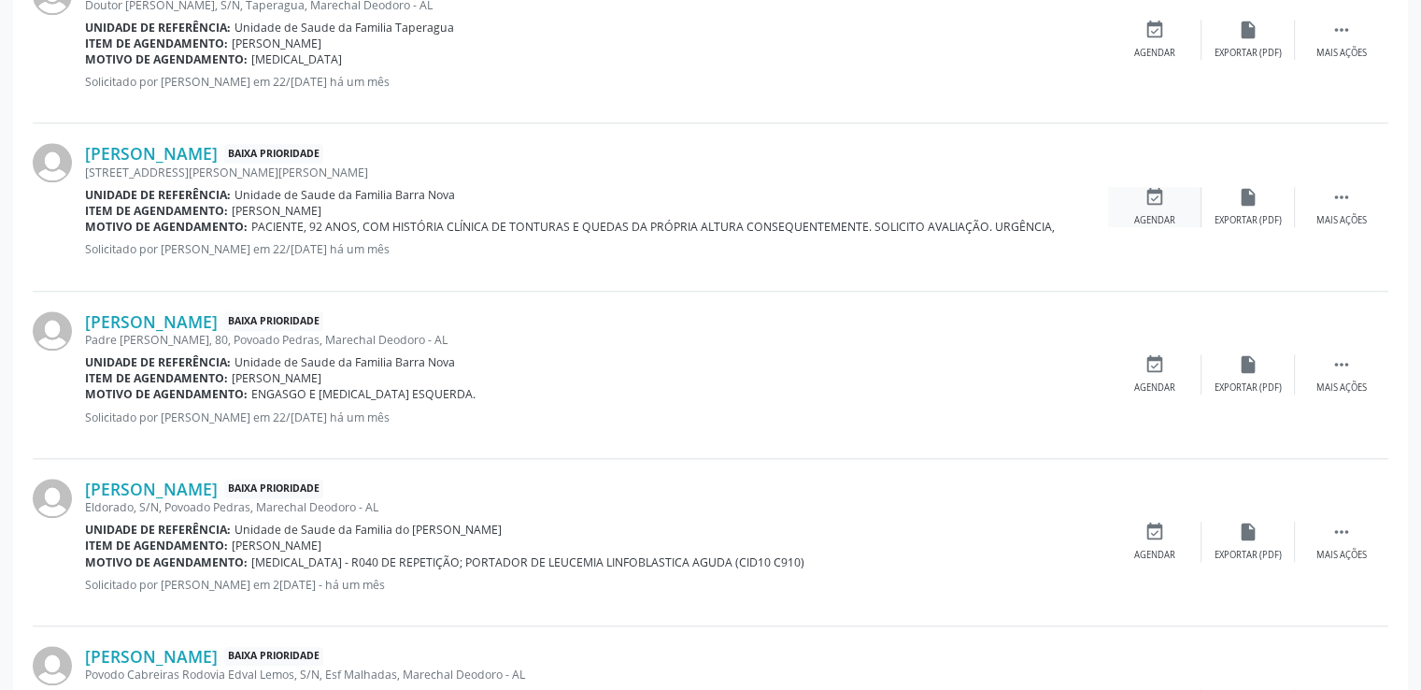
click at [1148, 193] on icon "event_available" at bounding box center [1155, 197] width 21 height 21
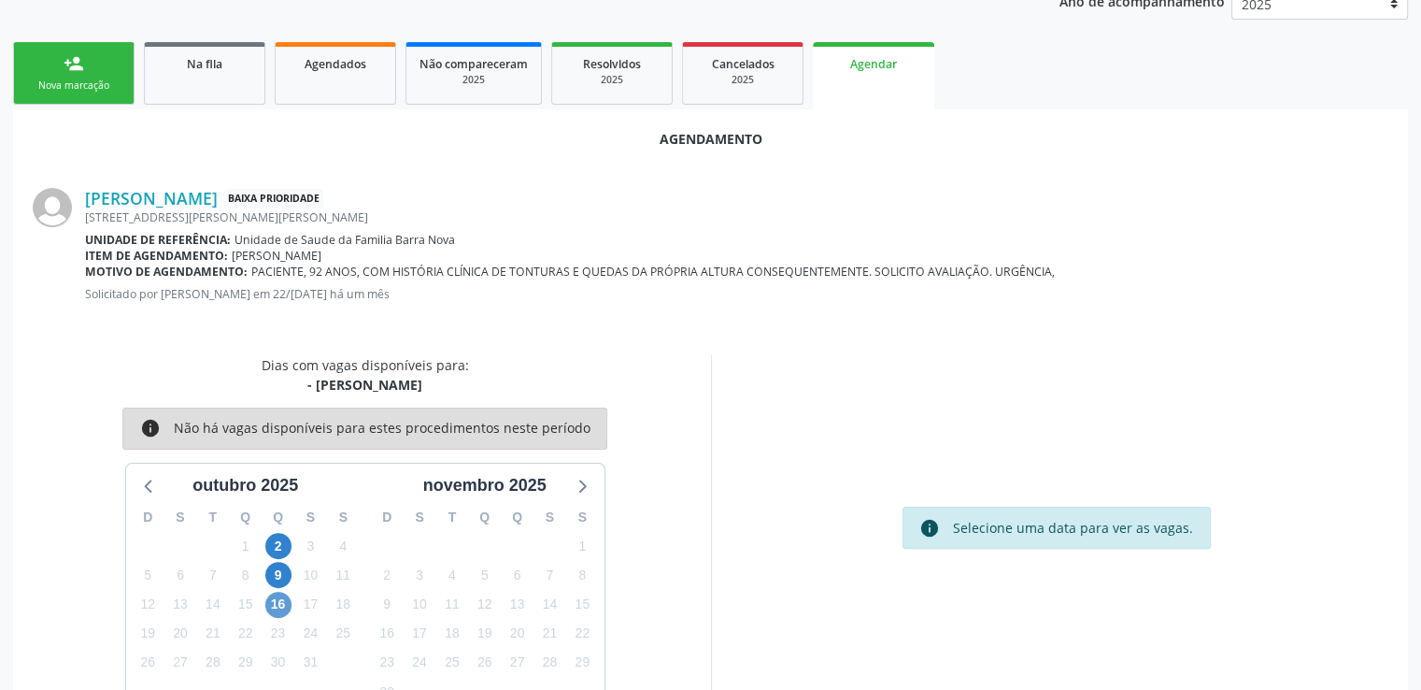
scroll to position [416, 0]
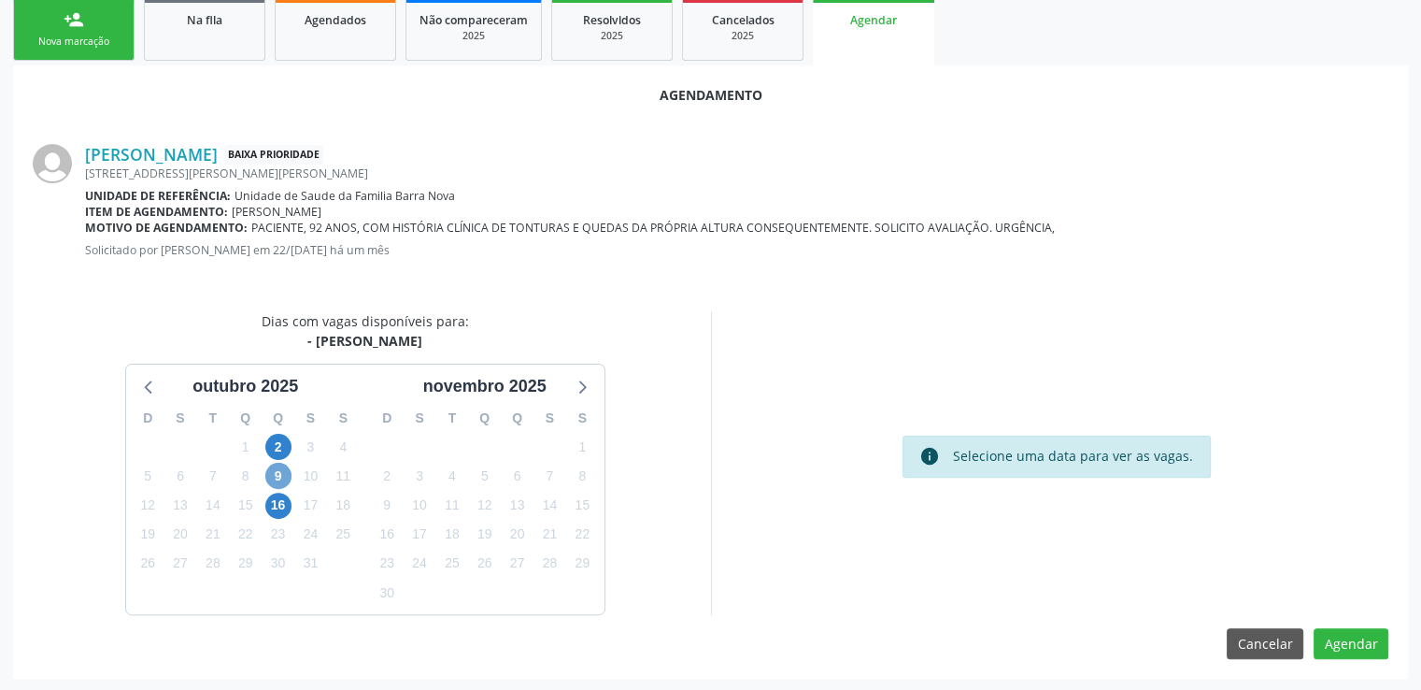
click at [272, 474] on span "9" at bounding box center [278, 476] width 26 height 26
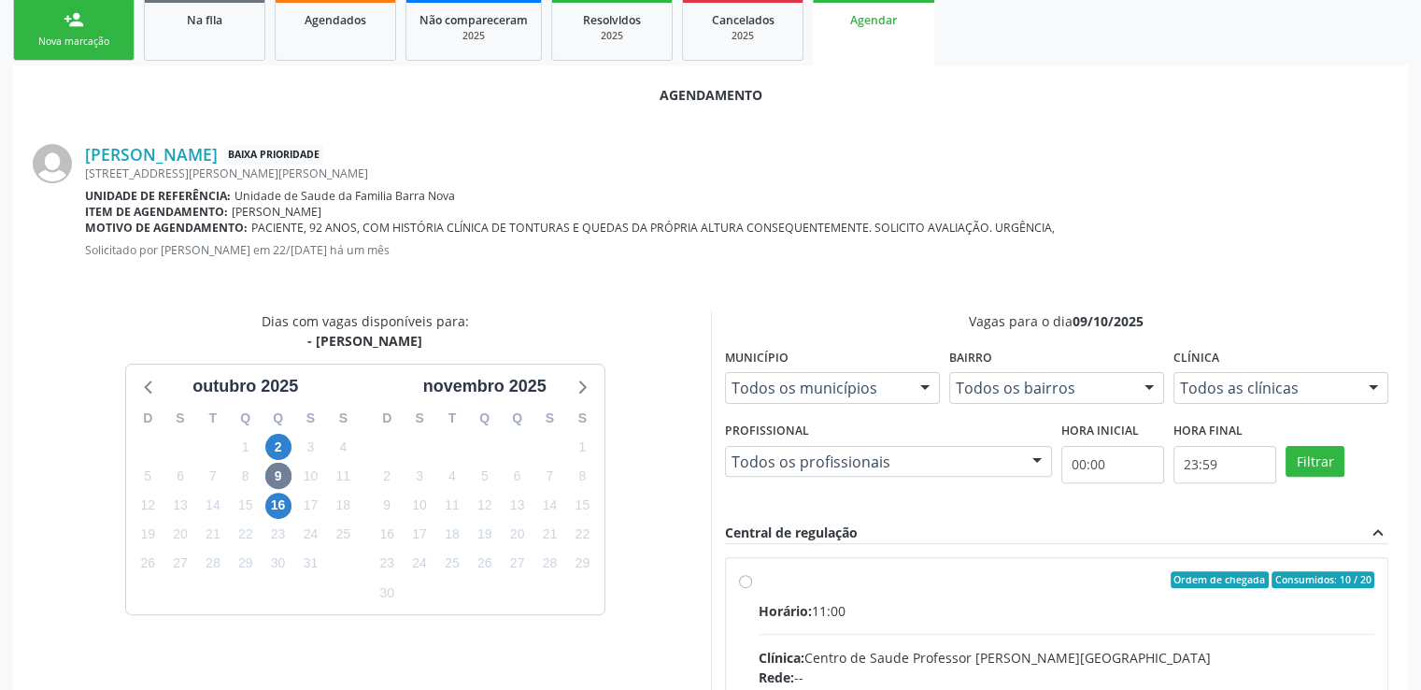
click at [746, 580] on input "Ordem de chegada Consumidos: 10 / 20 Horário: 11:00 Clínica: Centro de Saude Pr…" at bounding box center [745, 579] width 13 height 17
radio input "true"
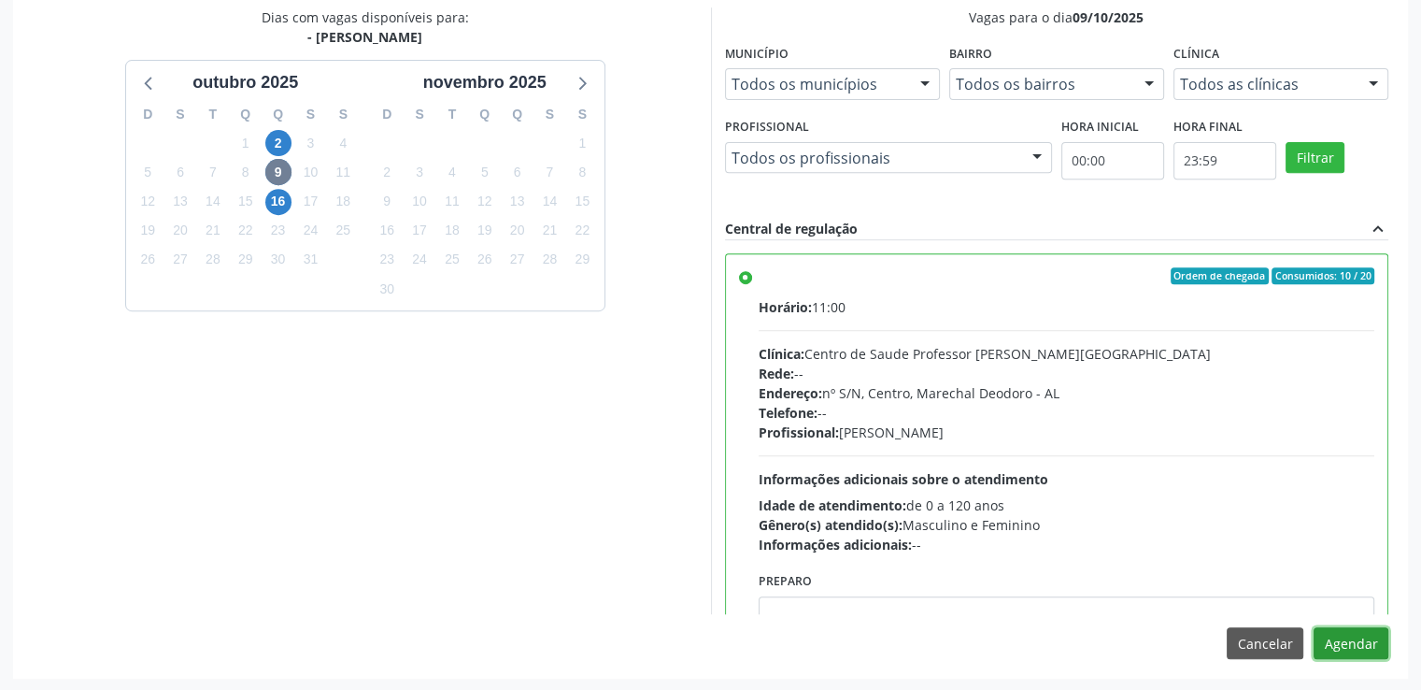
click at [1346, 638] on button "Agendar" at bounding box center [1351, 643] width 75 height 32
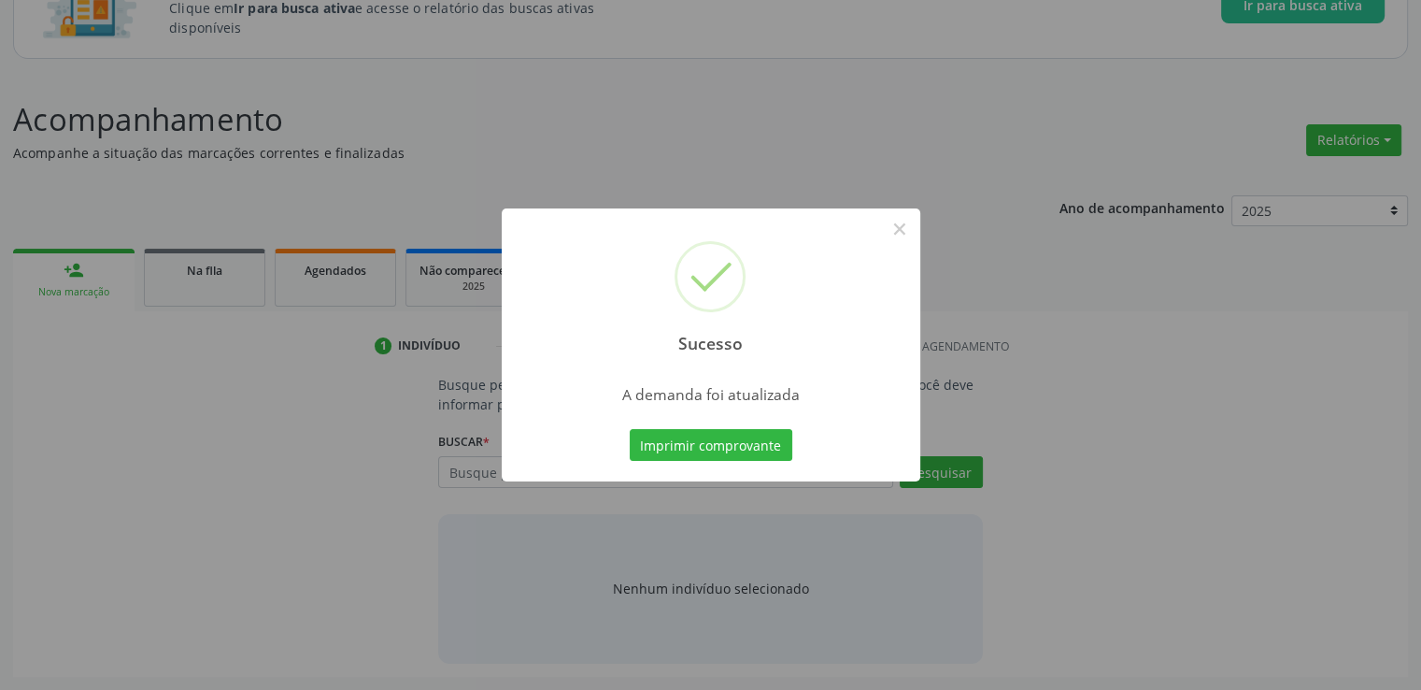
scroll to position [164, 0]
click at [899, 232] on button "×" at bounding box center [900, 229] width 32 height 32
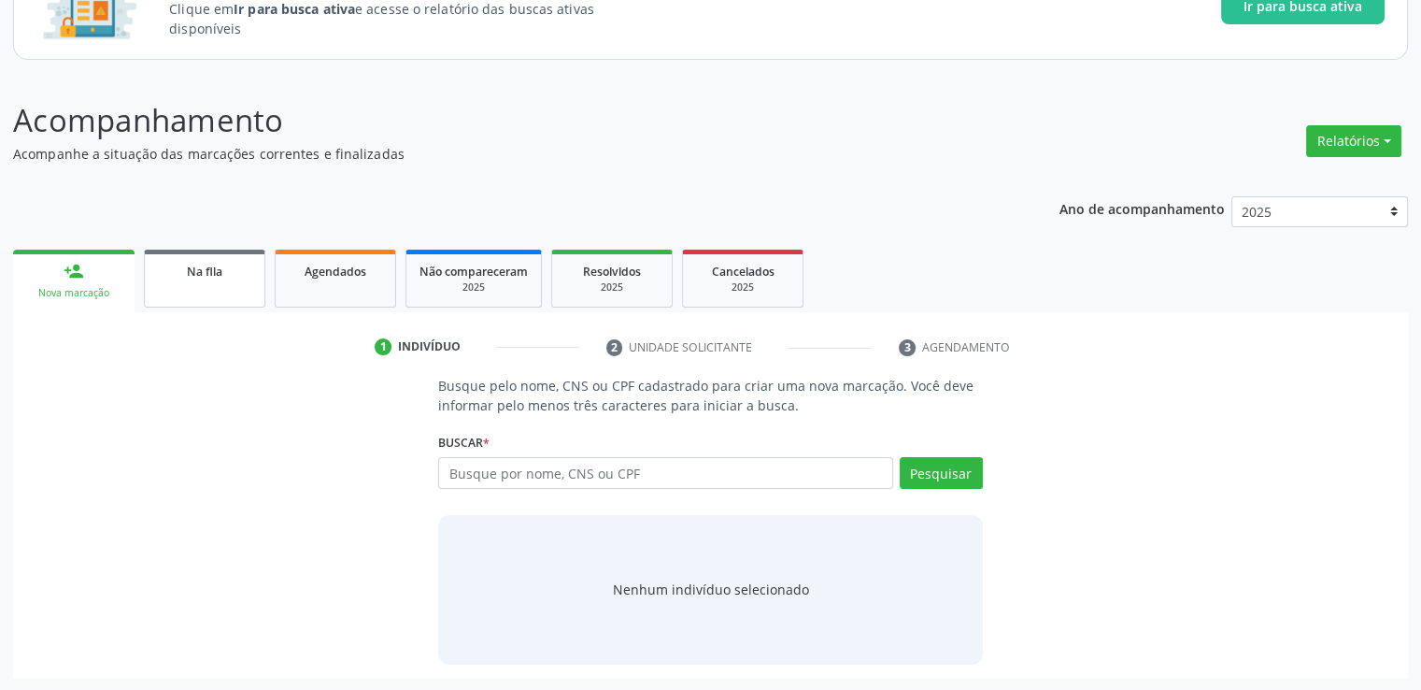
click at [189, 290] on link "Na fila" at bounding box center [204, 278] width 121 height 58
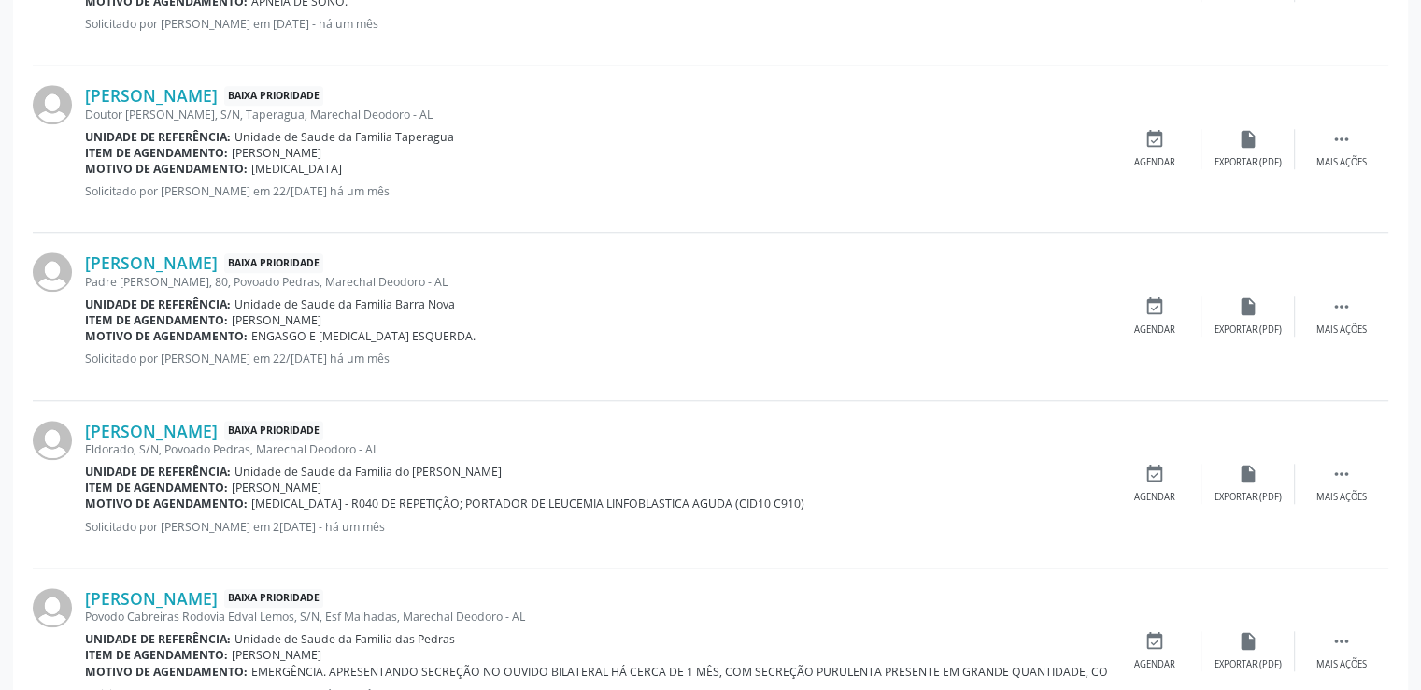
scroll to position [1660, 0]
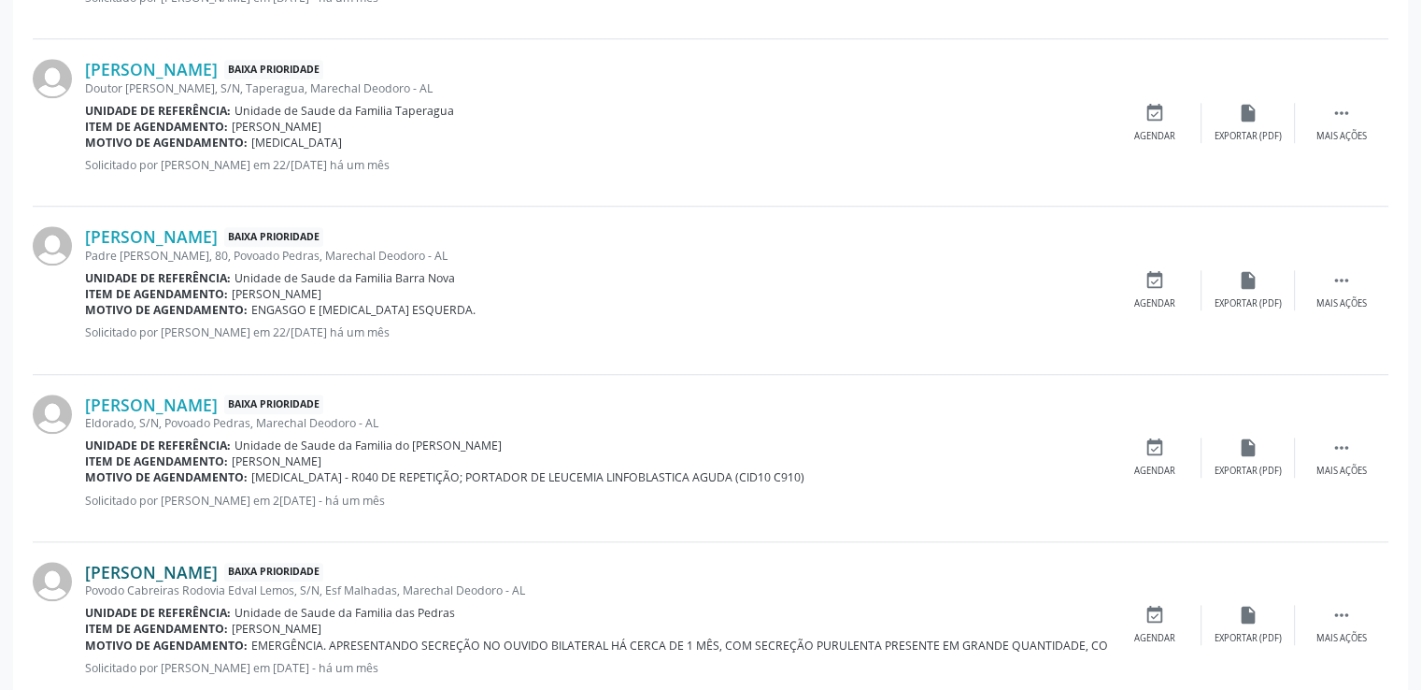
click at [218, 571] on link "[PERSON_NAME]" at bounding box center [151, 572] width 133 height 21
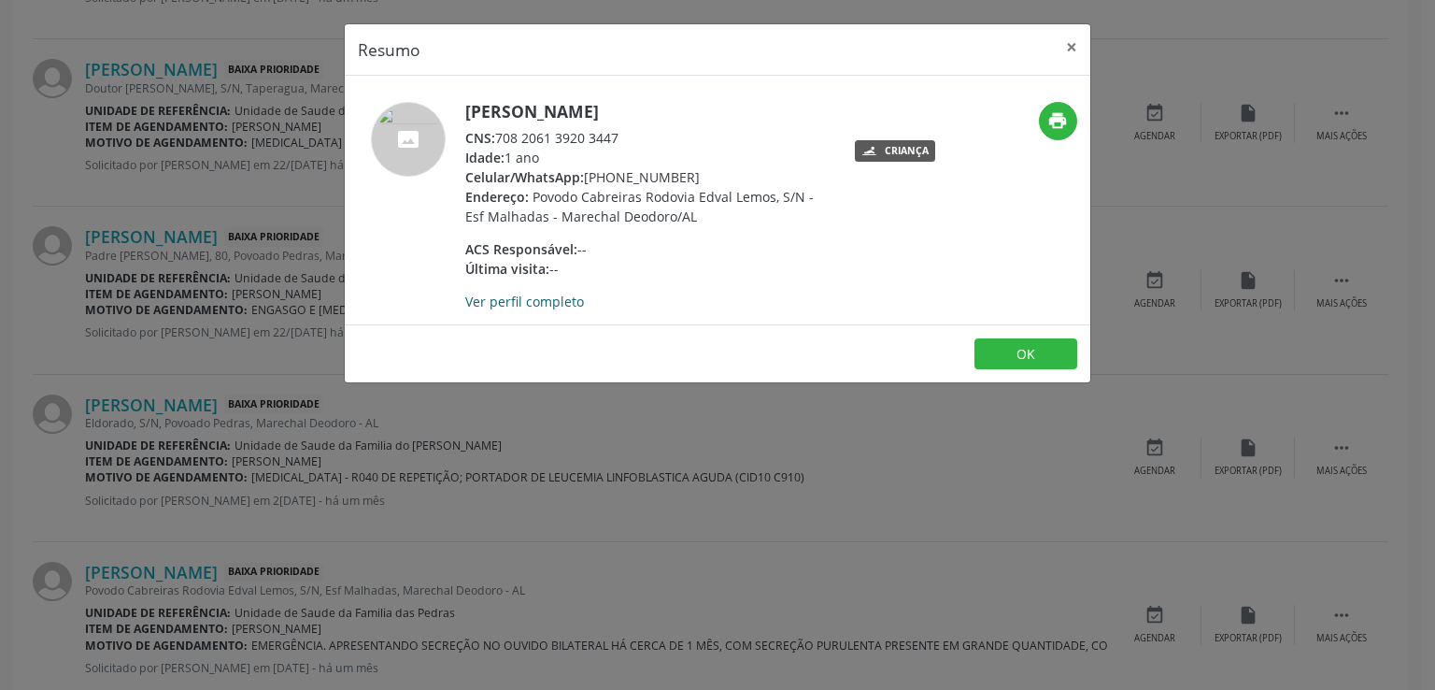
click at [523, 310] on link "Ver perfil completo" at bounding box center [524, 301] width 119 height 18
click at [1077, 50] on button "×" at bounding box center [1071, 47] width 37 height 46
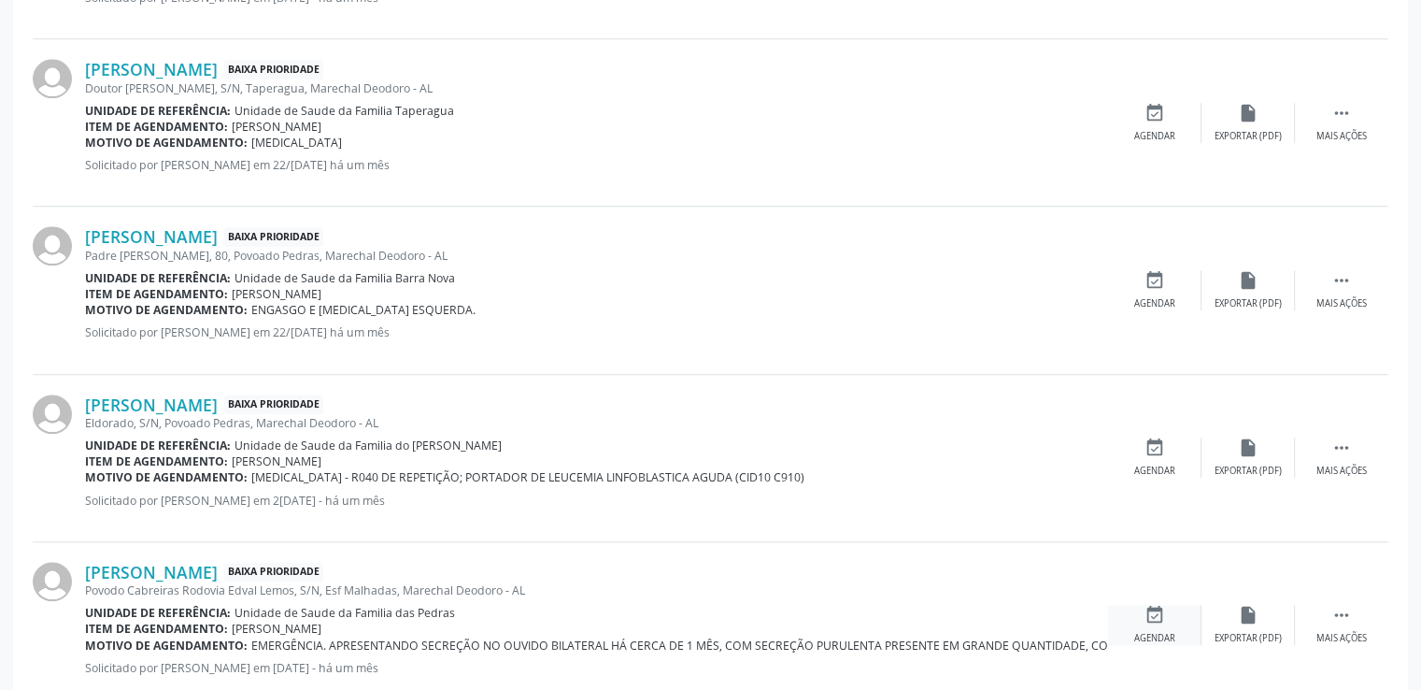
click at [1161, 625] on div "event_available Agendar" at bounding box center [1154, 625] width 93 height 40
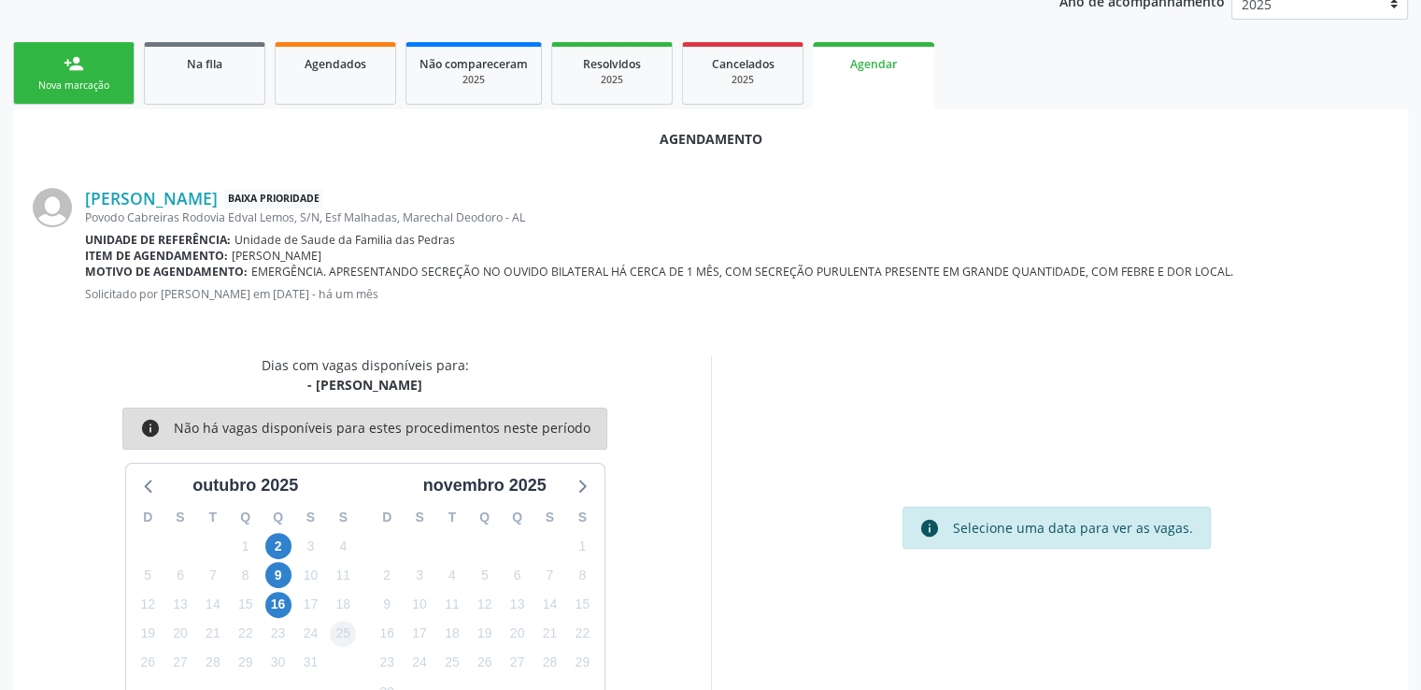
scroll to position [416, 0]
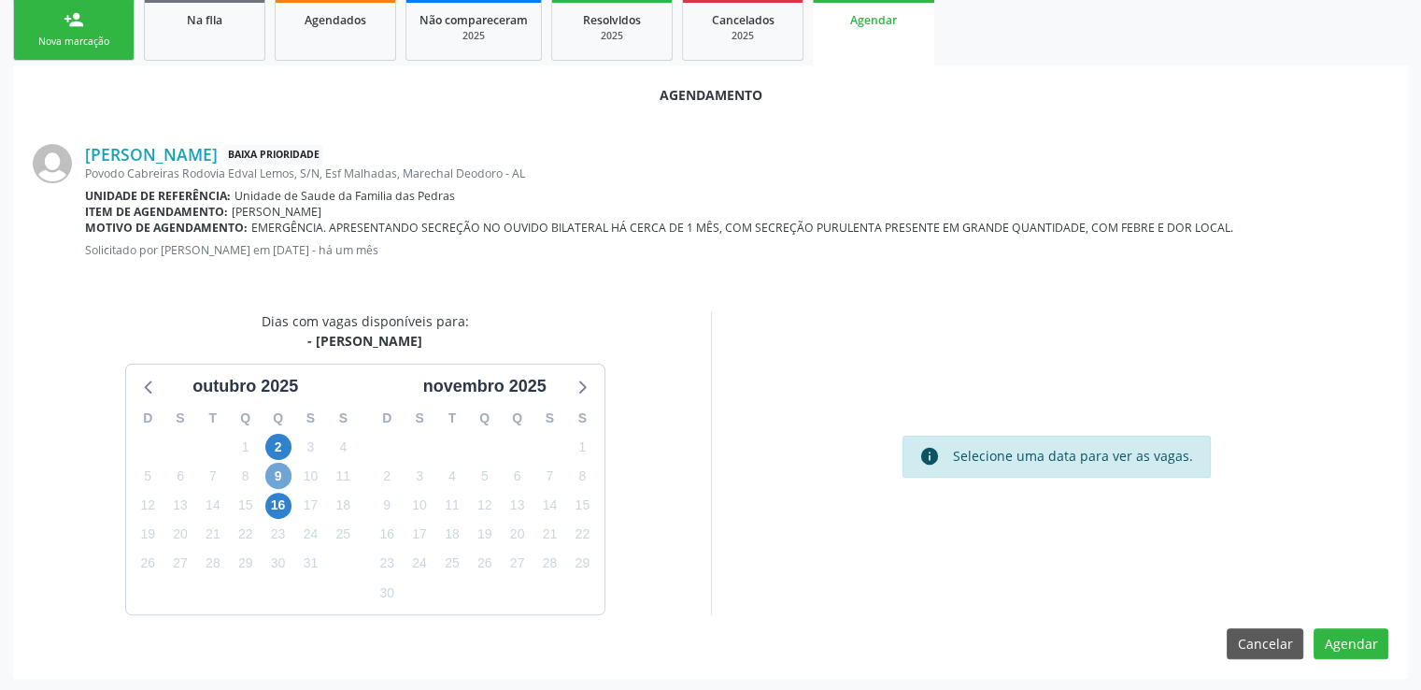
click at [271, 472] on span "9" at bounding box center [278, 476] width 26 height 26
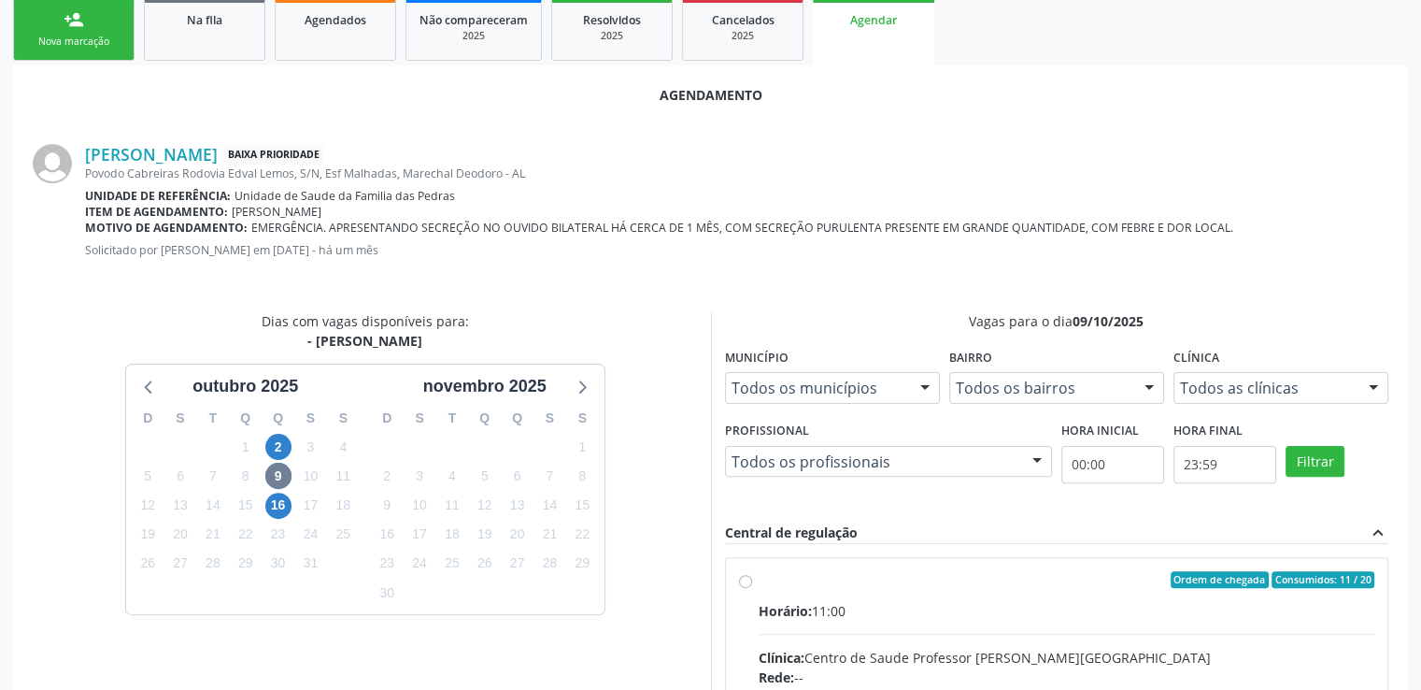
click at [744, 577] on input "Ordem de chegada Consumidos: 11 / 20 Horário: 11:00 Clínica: Centro de Saude Pr…" at bounding box center [745, 579] width 13 height 17
radio input "true"
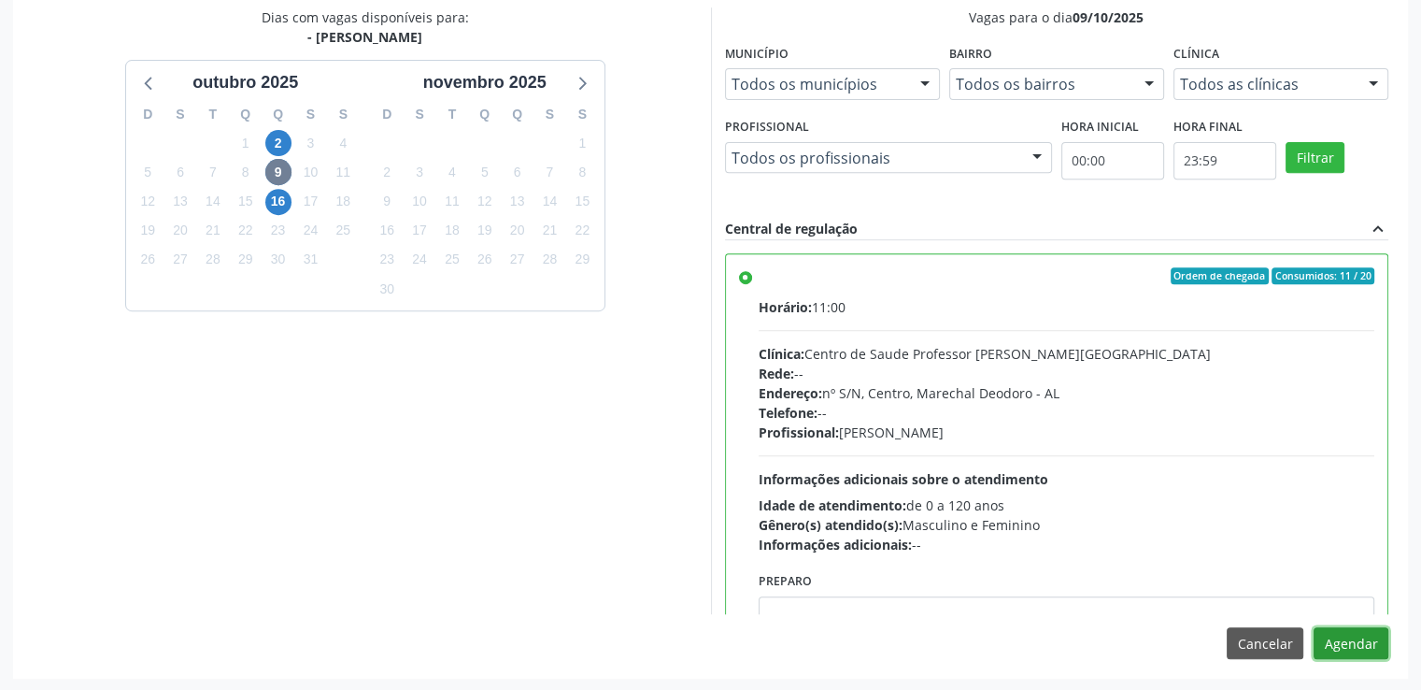
click at [1351, 641] on button "Agendar" at bounding box center [1351, 643] width 75 height 32
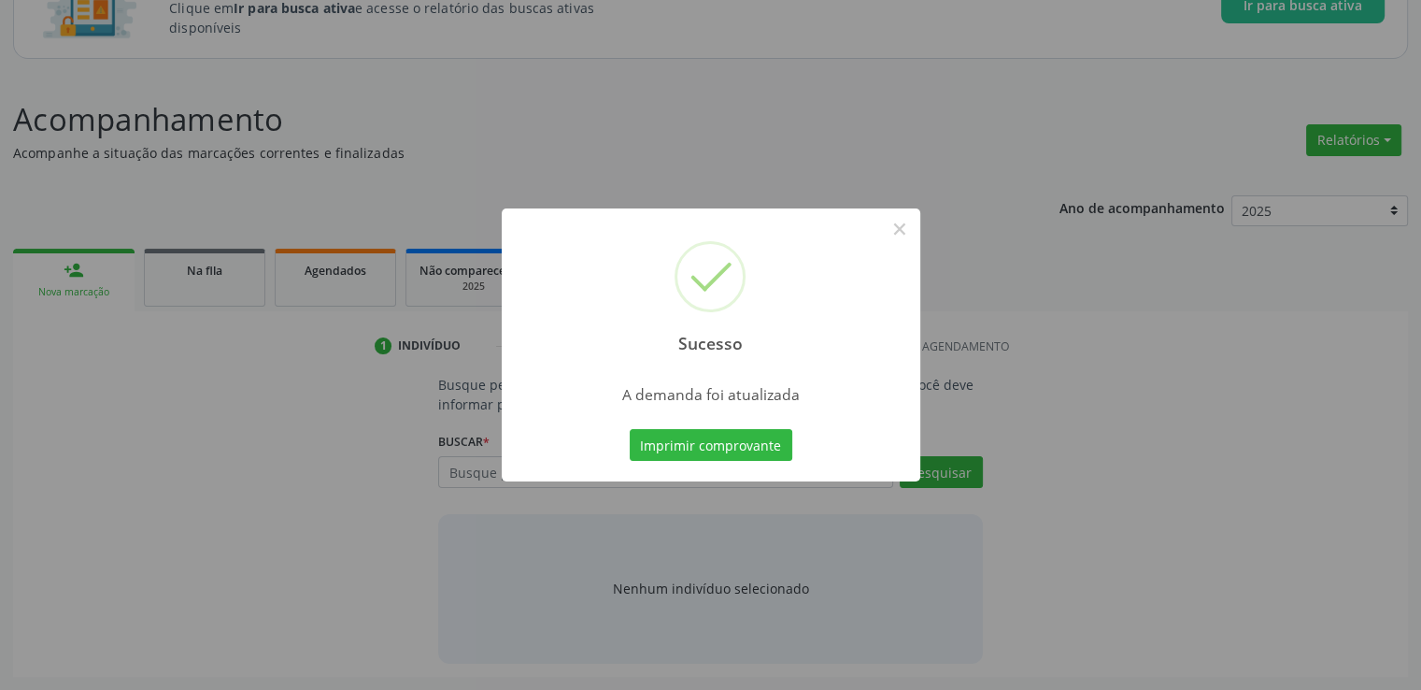
scroll to position [164, 0]
click at [894, 222] on button "×" at bounding box center [900, 229] width 32 height 32
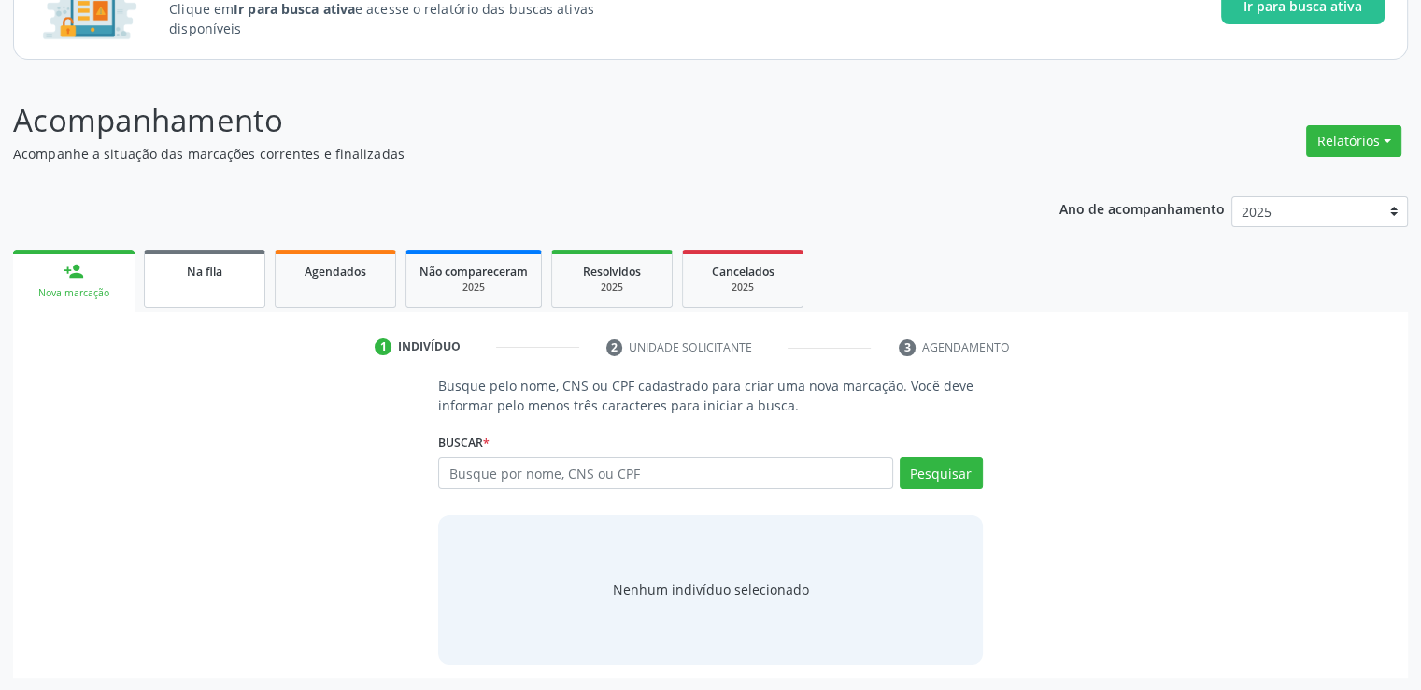
click at [216, 266] on span "Na fila" at bounding box center [205, 272] width 36 height 16
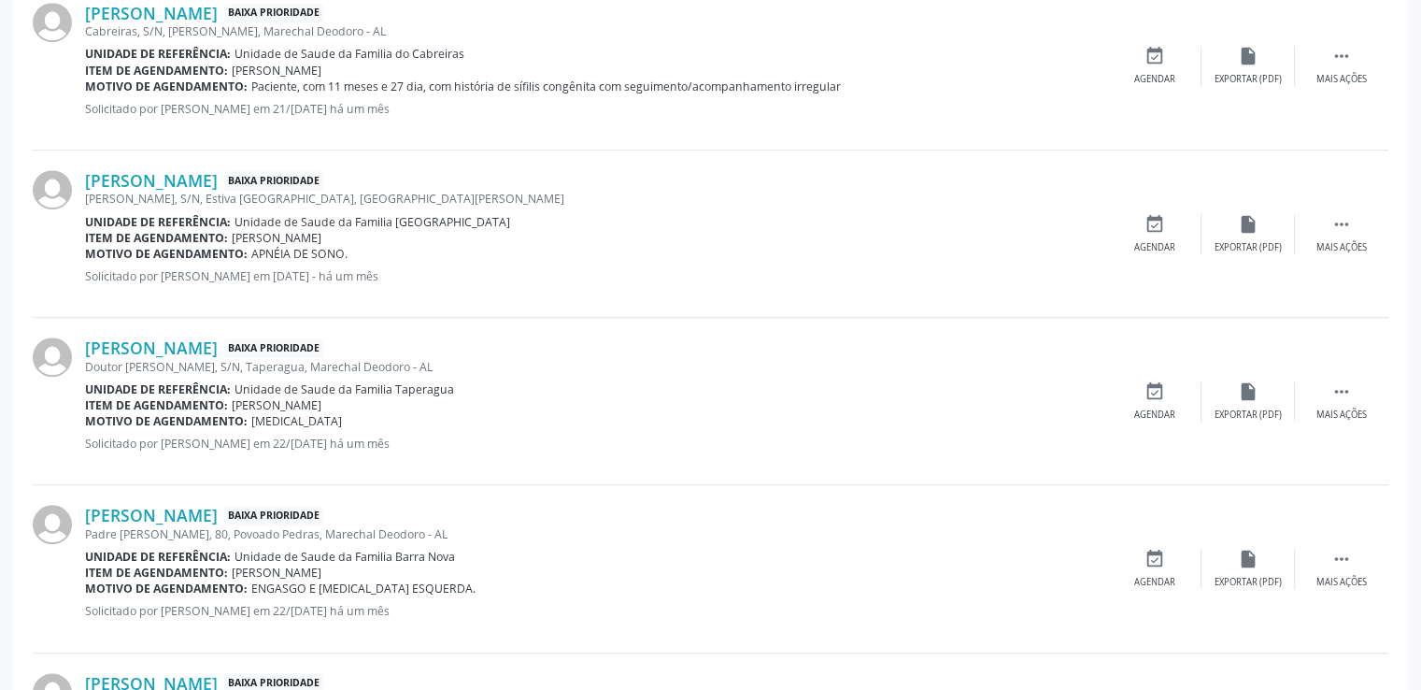
scroll to position [1566, 0]
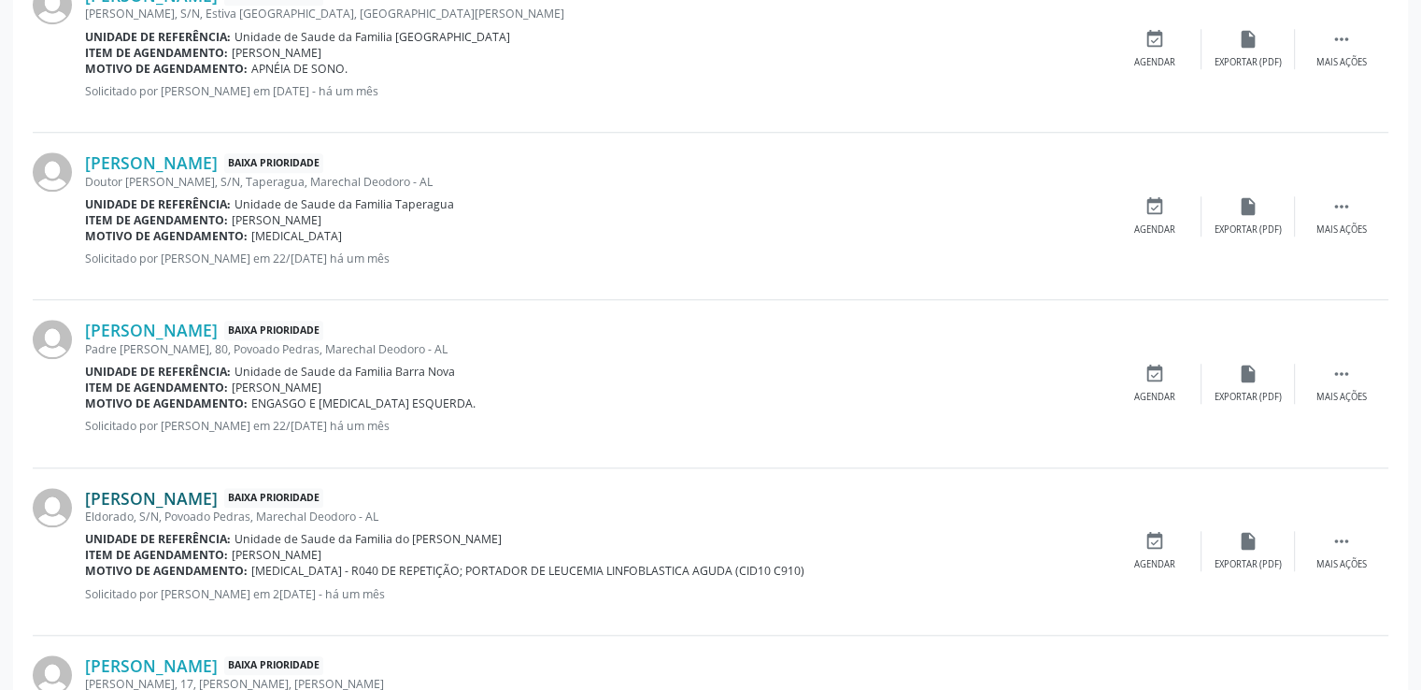
click at [159, 499] on link "[PERSON_NAME]" at bounding box center [151, 498] width 133 height 21
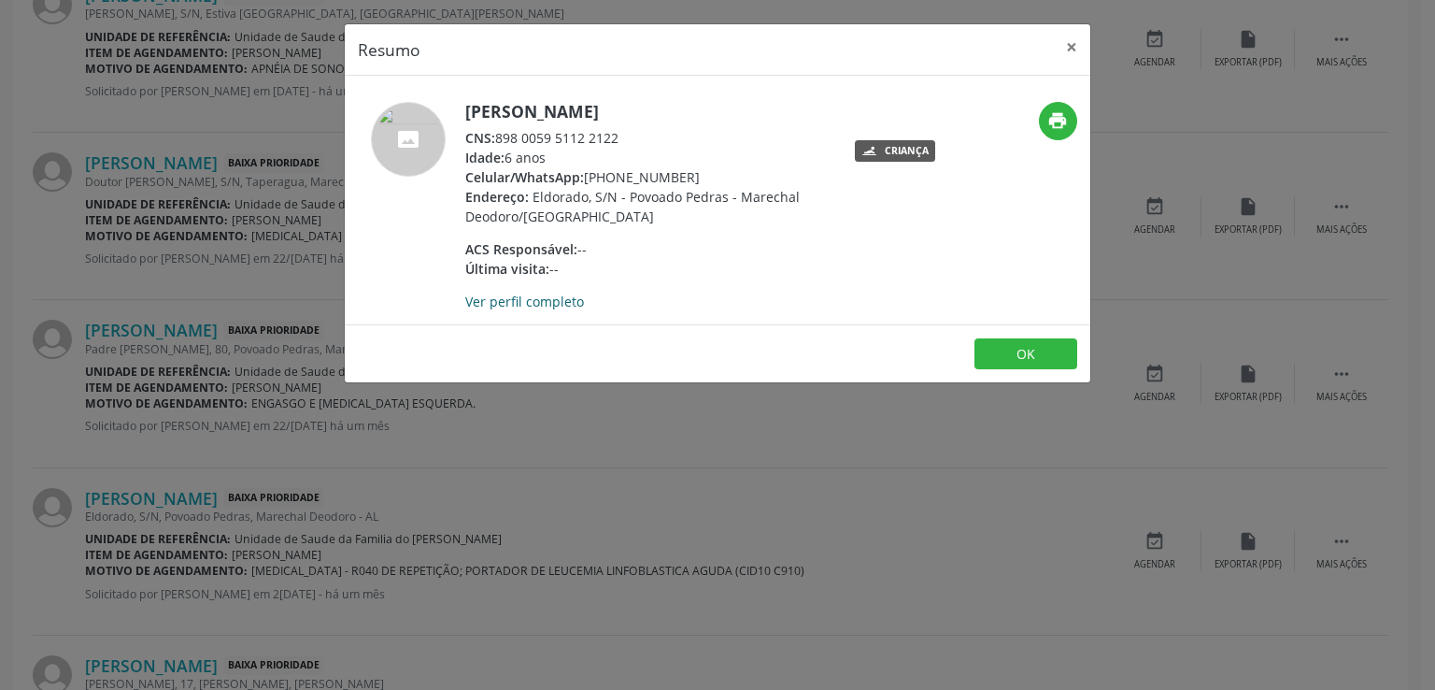
click at [559, 306] on link "Ver perfil completo" at bounding box center [524, 301] width 119 height 18
click at [1069, 51] on button "×" at bounding box center [1071, 47] width 37 height 46
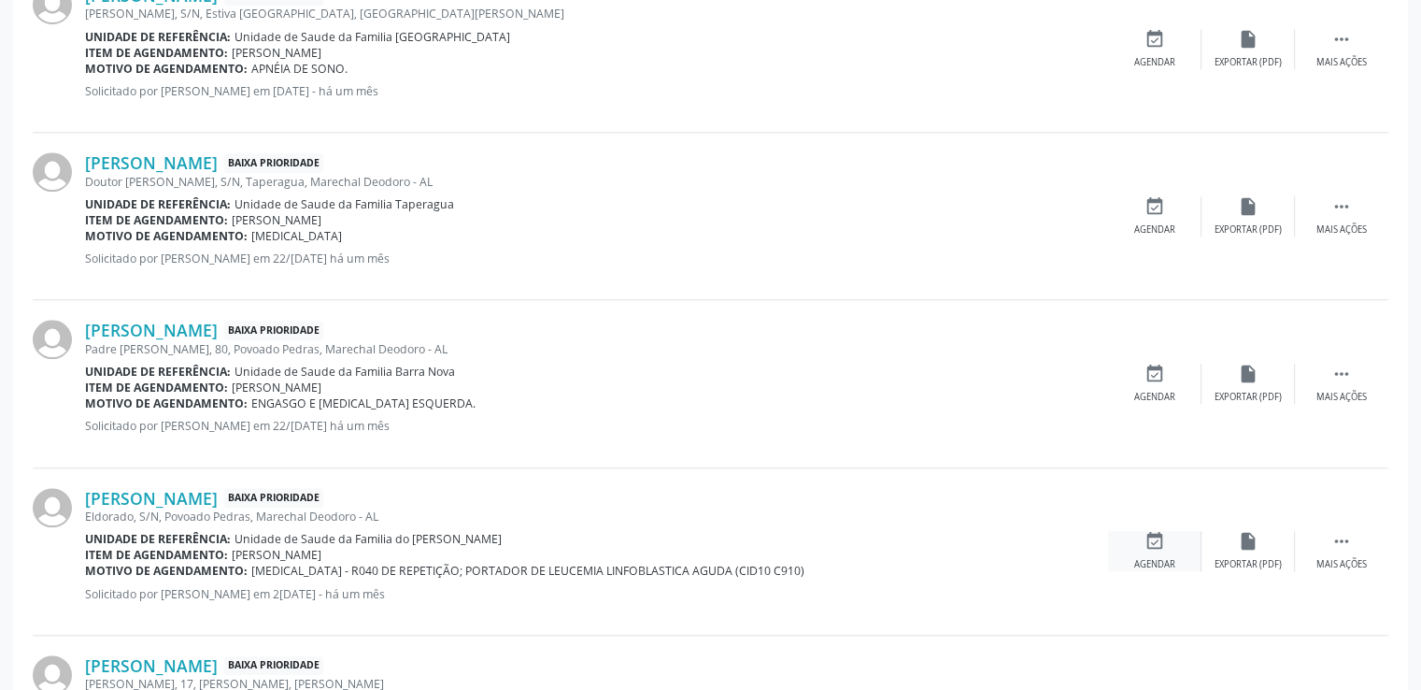
click at [1150, 551] on div "event_available Agendar" at bounding box center [1154, 551] width 93 height 40
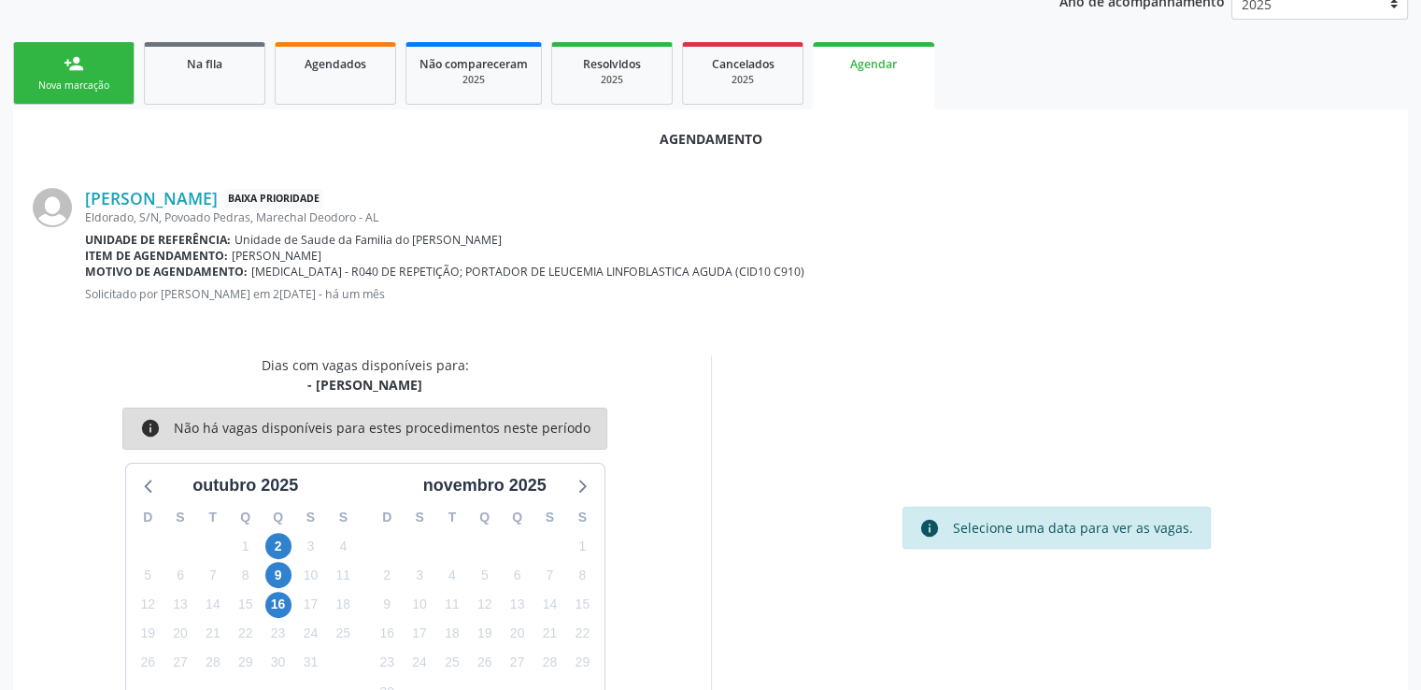
scroll to position [416, 0]
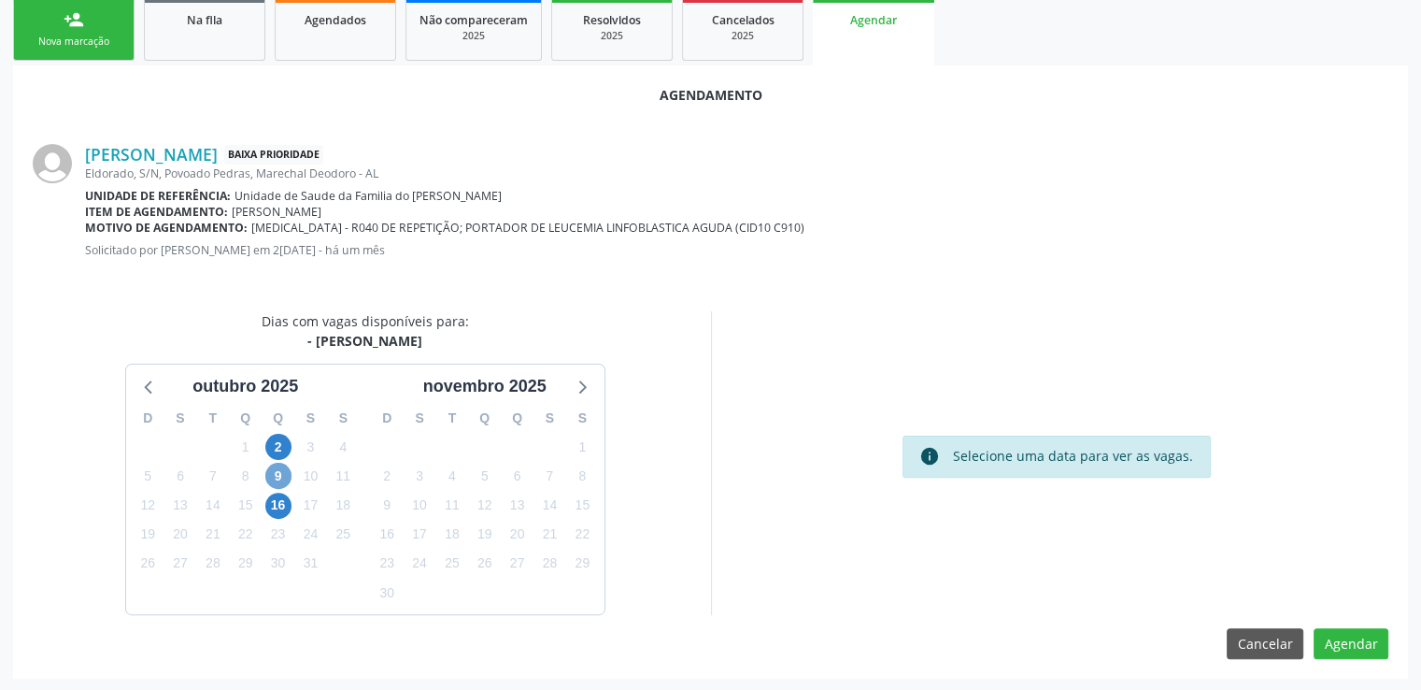
click at [278, 476] on span "9" at bounding box center [278, 476] width 26 height 26
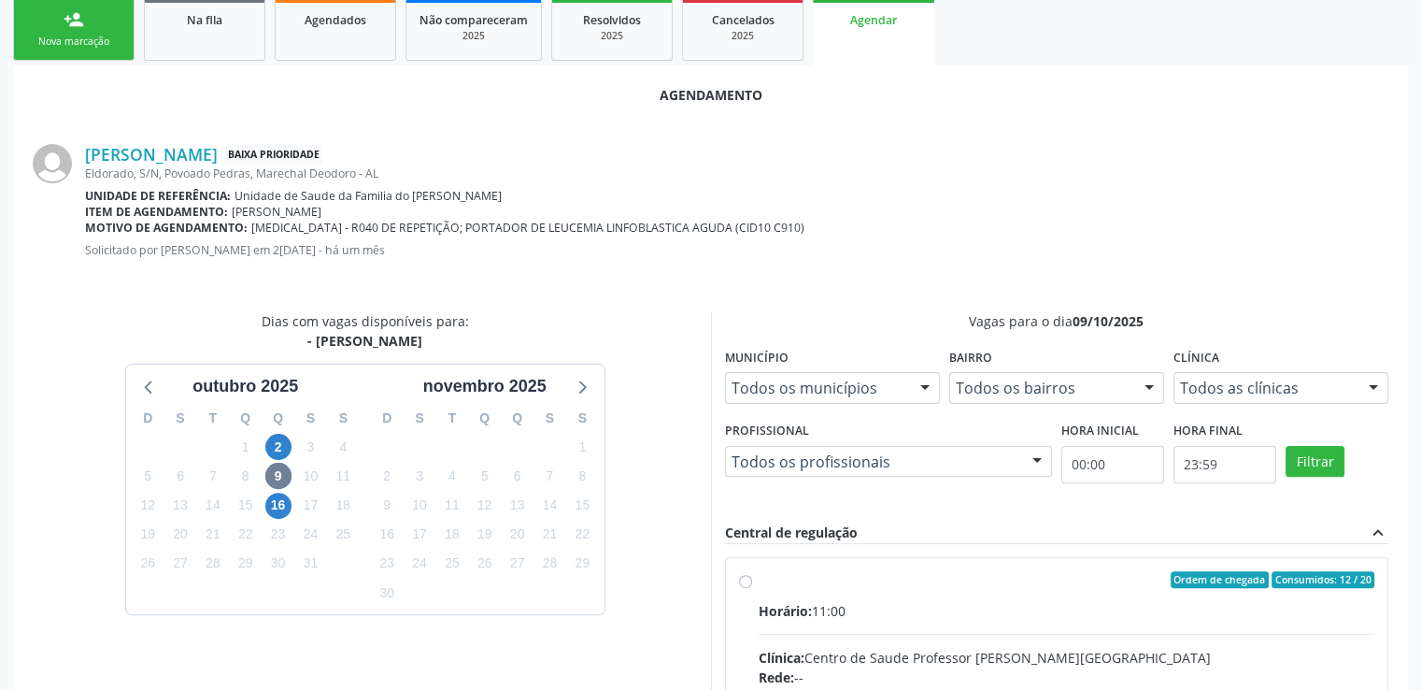
click at [745, 578] on input "Ordem de chegada Consumidos: 12 / 20 Horário: 11:00 Clínica: Centro de Saude Pr…" at bounding box center [745, 579] width 13 height 17
radio input "true"
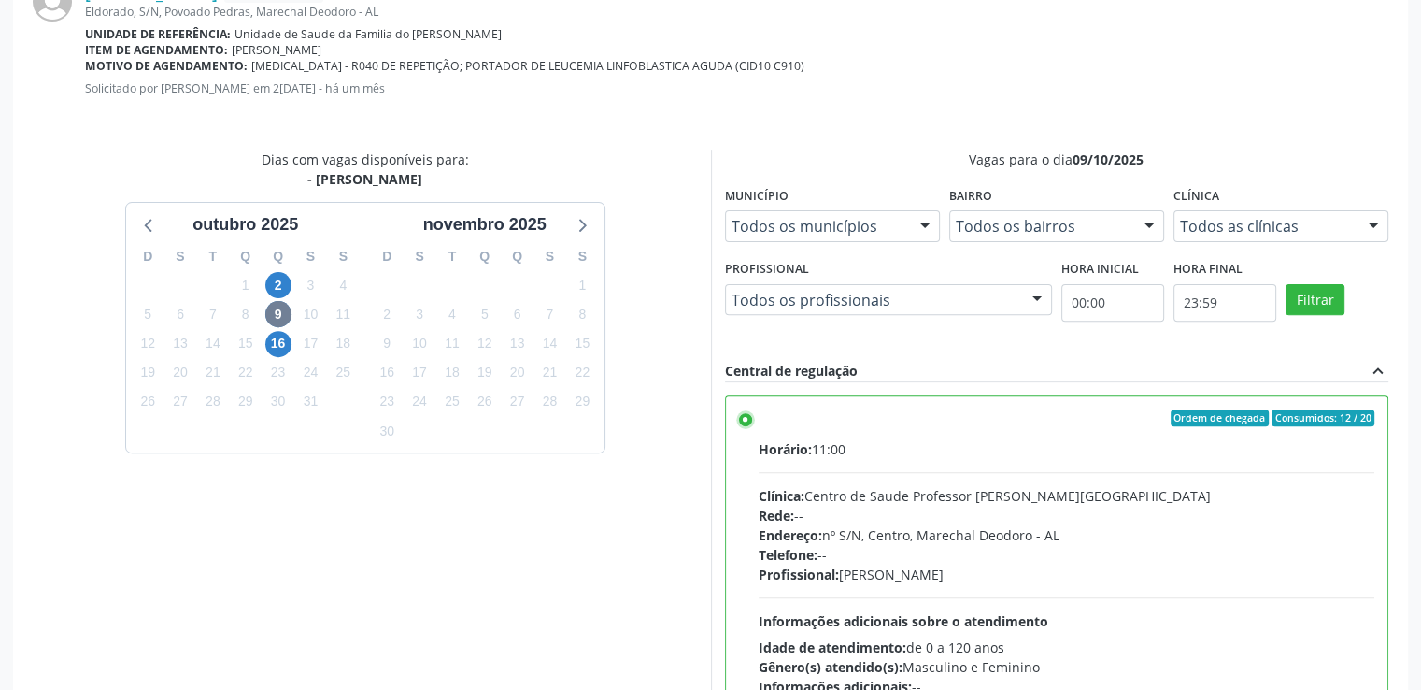
scroll to position [719, 0]
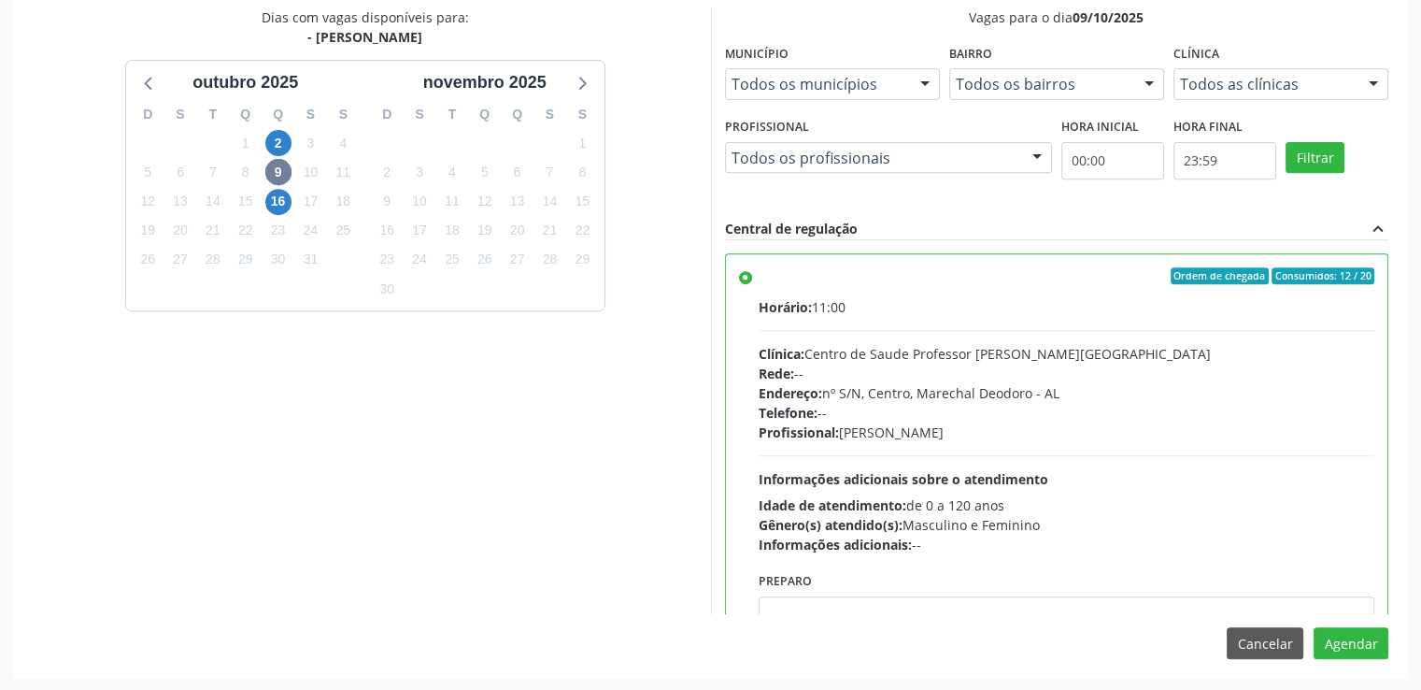
click at [1348, 658] on div "Agendamento [PERSON_NAME][GEOGRAPHIC_DATA] Baixa Prioridade Eldorado, S/N, [GEO…" at bounding box center [710, 220] width 1395 height 916
click at [1349, 655] on button "Agendar" at bounding box center [1351, 643] width 75 height 32
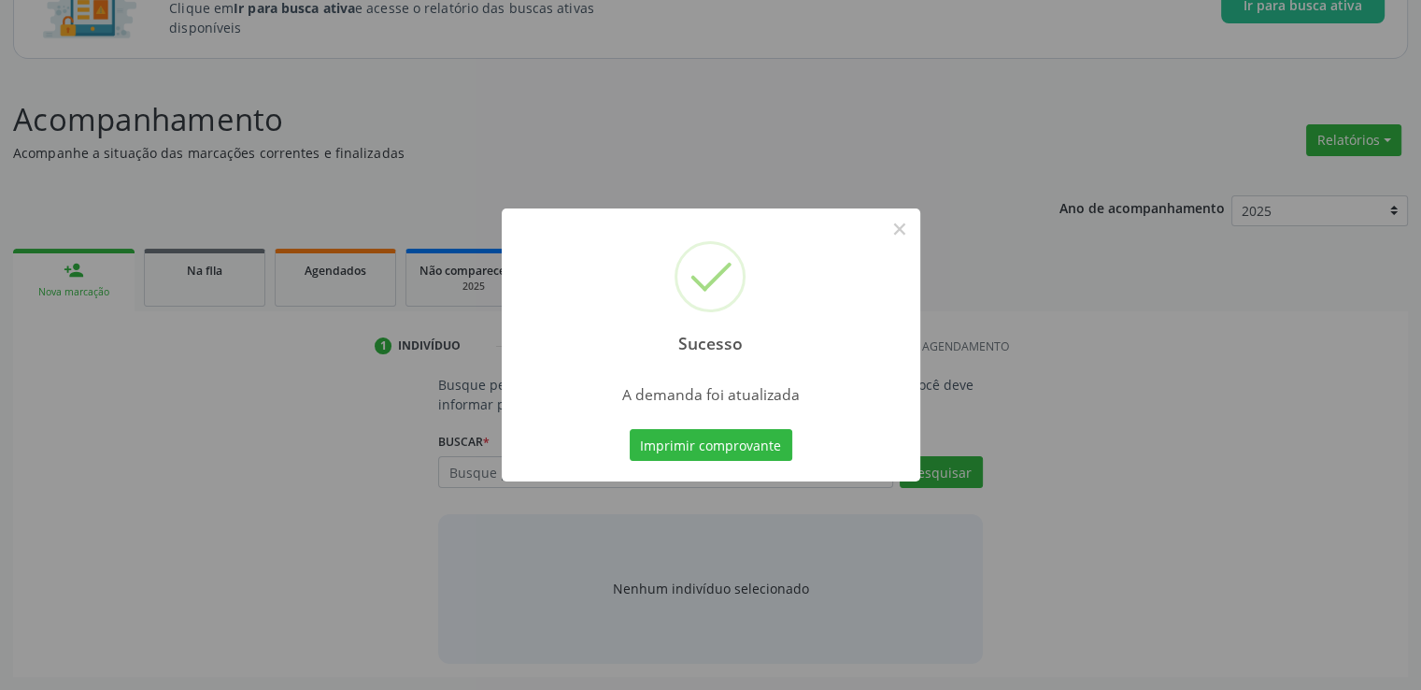
scroll to position [164, 0]
click at [899, 229] on button "×" at bounding box center [900, 229] width 32 height 32
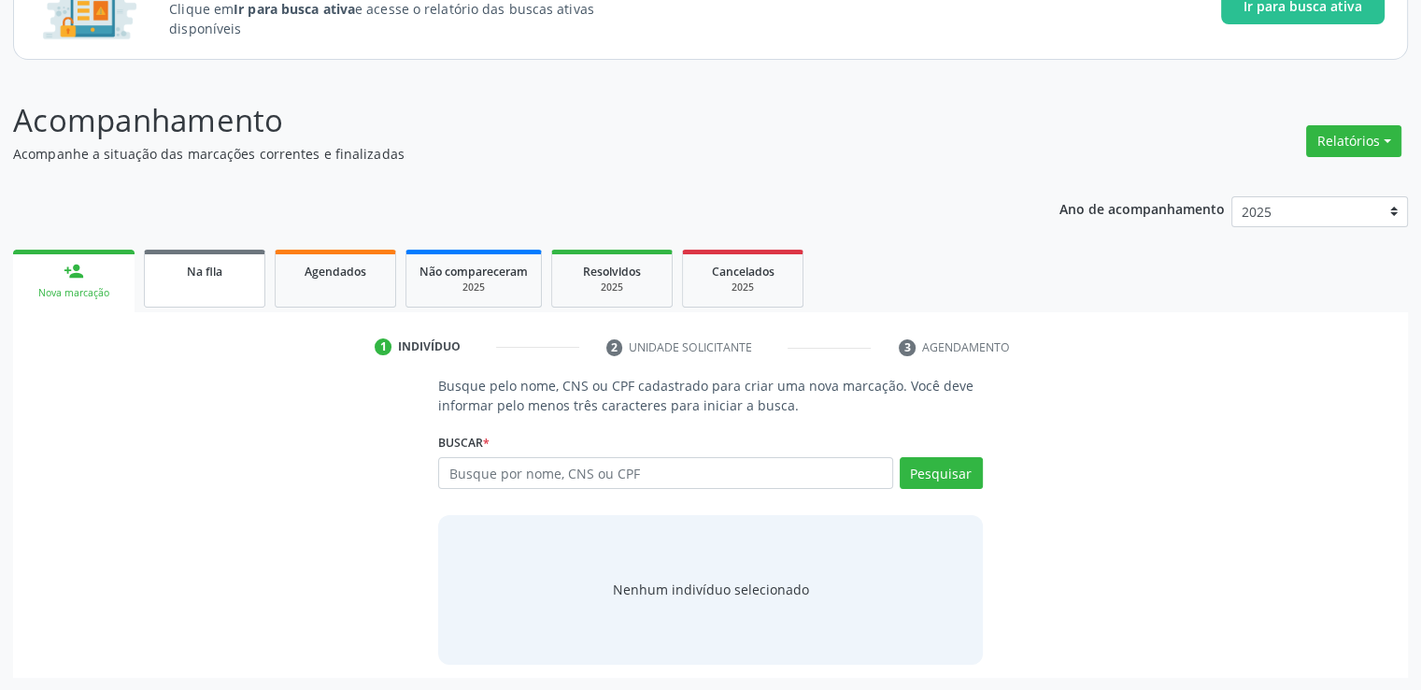
click at [230, 291] on link "Na fila" at bounding box center [204, 278] width 121 height 58
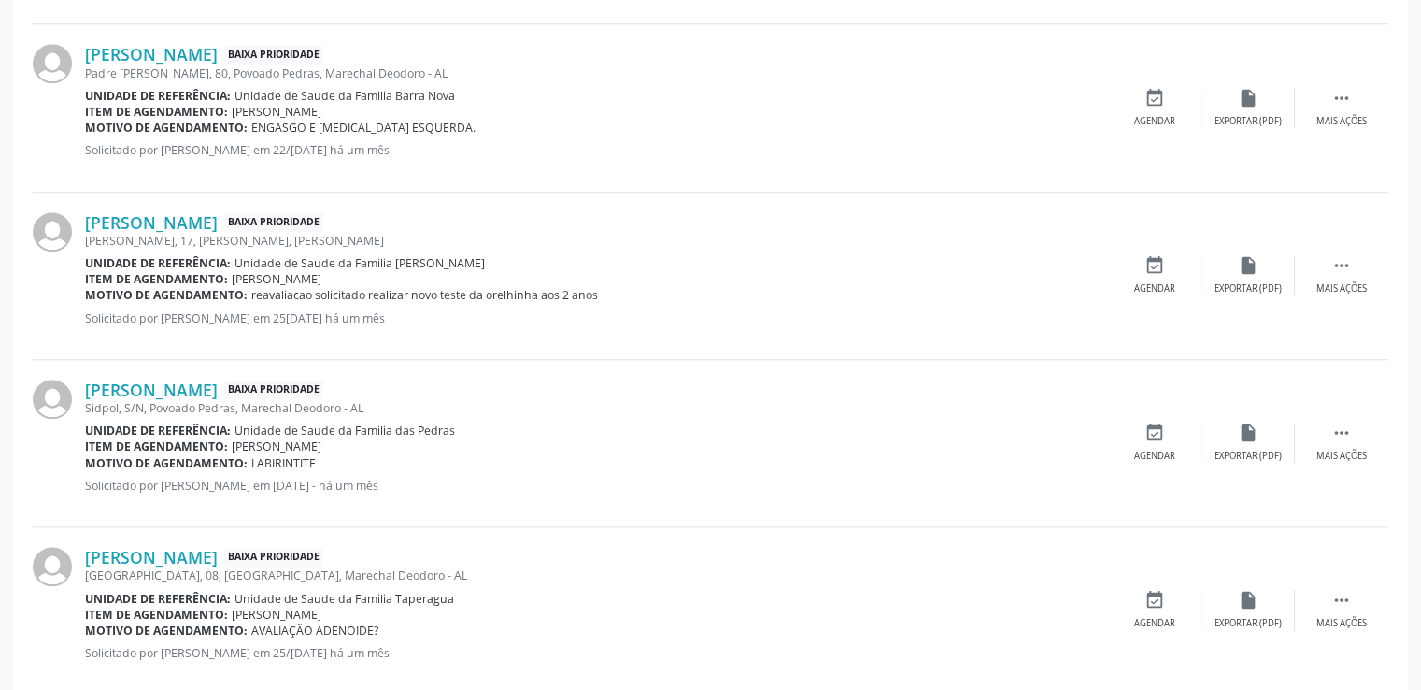
scroll to position [1846, 0]
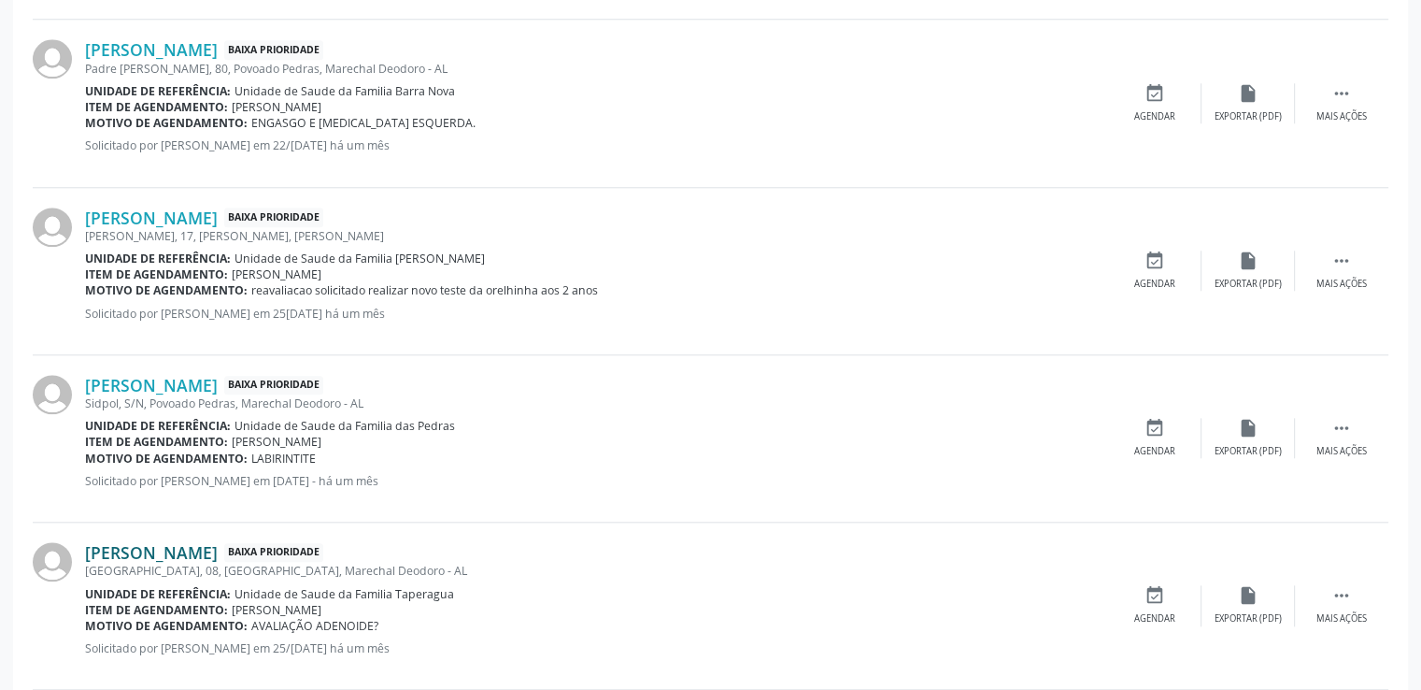
click at [218, 549] on link "[PERSON_NAME]" at bounding box center [151, 552] width 133 height 21
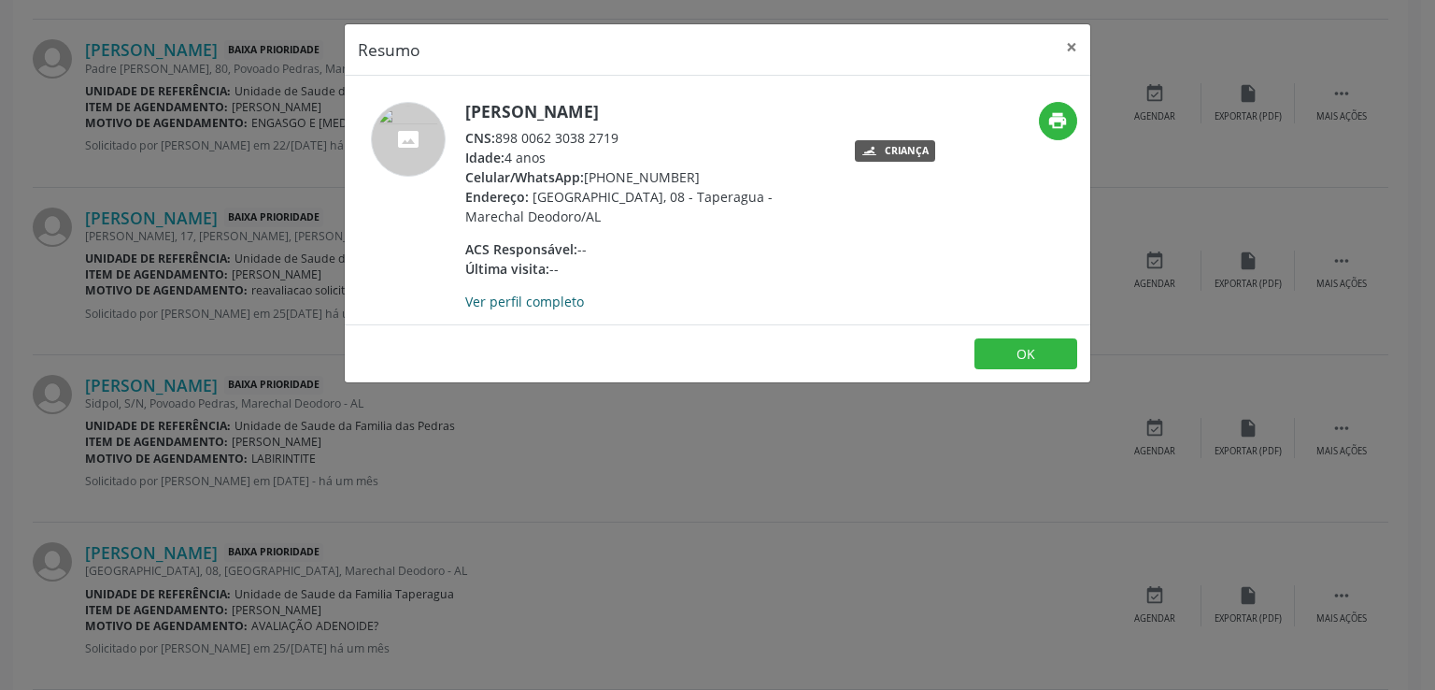
click at [523, 299] on link "Ver perfil completo" at bounding box center [524, 301] width 119 height 18
click at [1071, 50] on button "×" at bounding box center [1071, 47] width 37 height 46
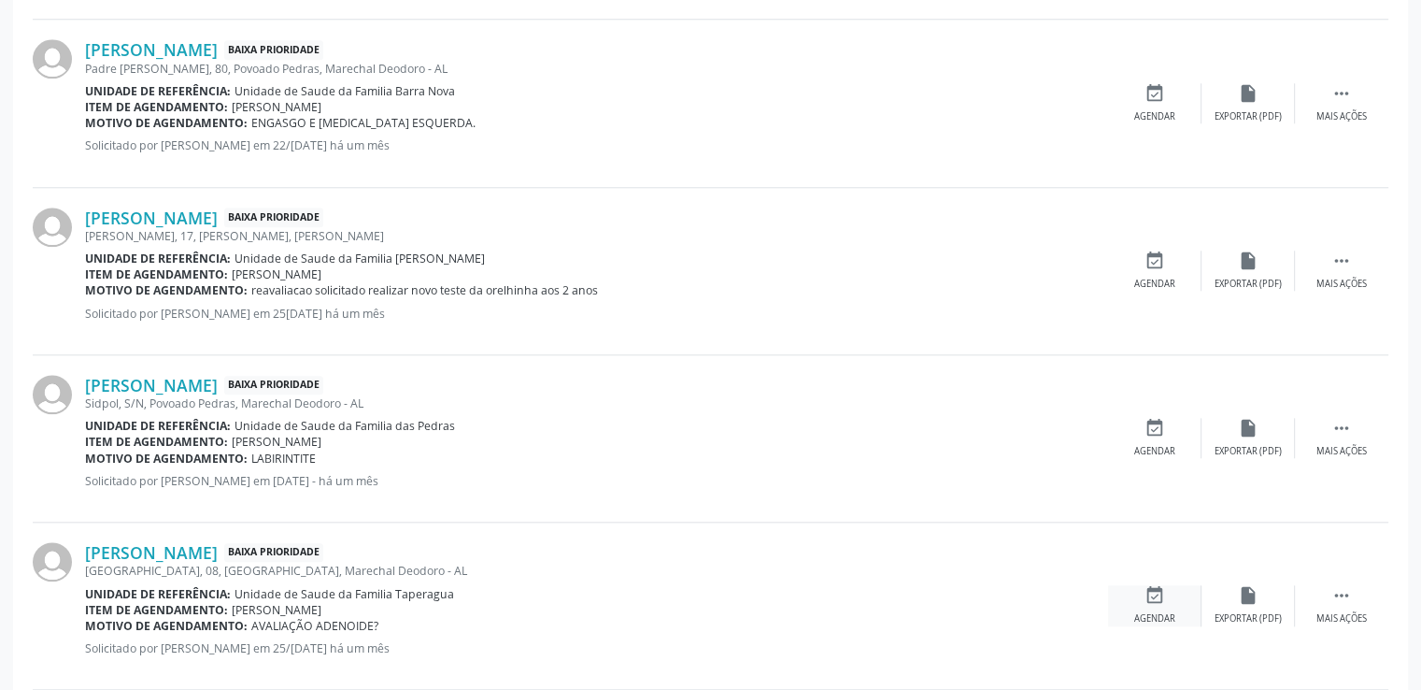
click at [1161, 591] on icon "event_available" at bounding box center [1155, 595] width 21 height 21
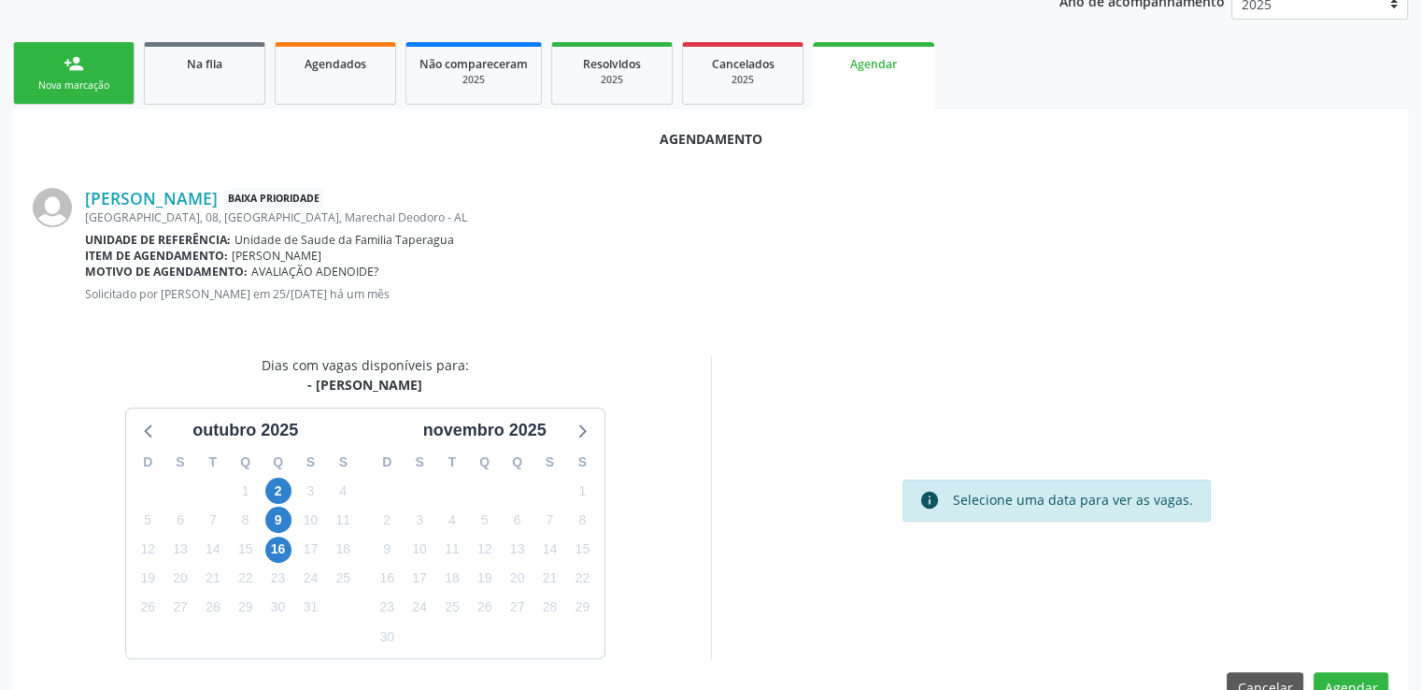
scroll to position [416, 0]
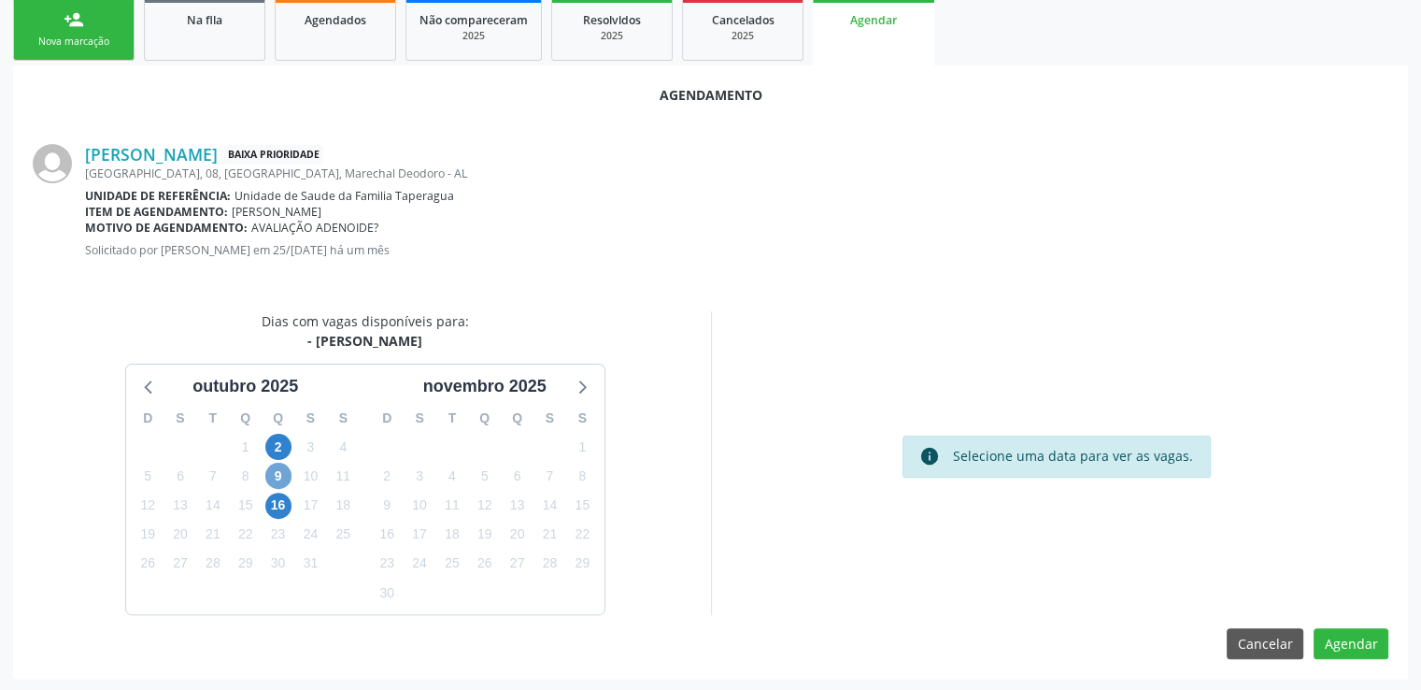
click at [277, 470] on span "9" at bounding box center [278, 476] width 26 height 26
click at [278, 476] on span "9" at bounding box center [278, 476] width 26 height 26
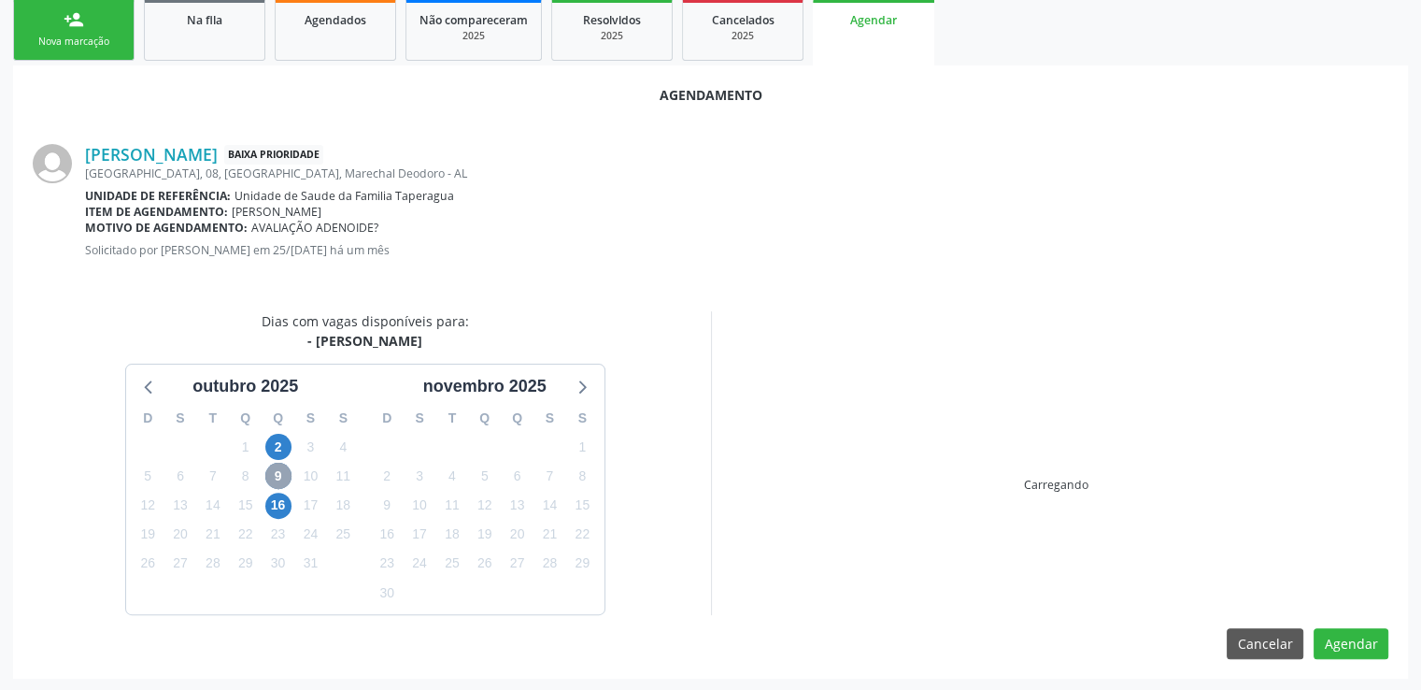
click at [278, 476] on span "9" at bounding box center [278, 476] width 26 height 26
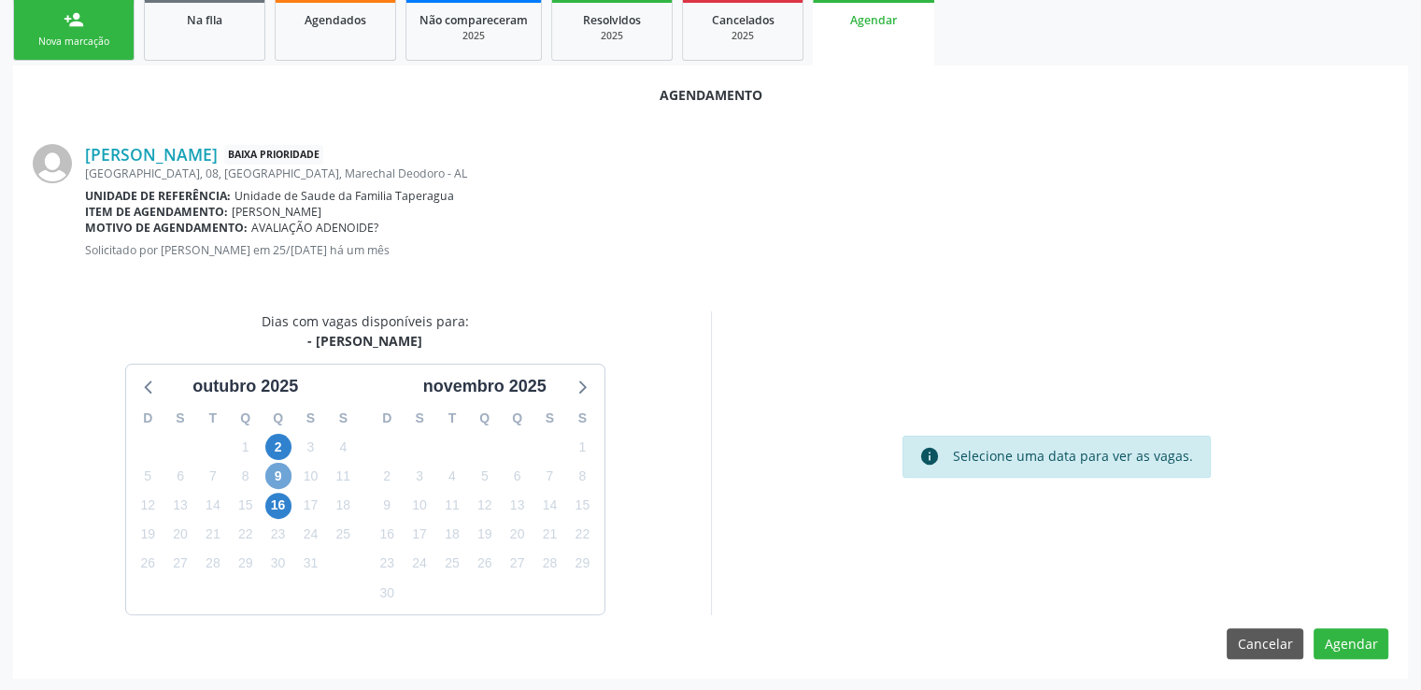
click at [273, 469] on span "9" at bounding box center [278, 476] width 26 height 26
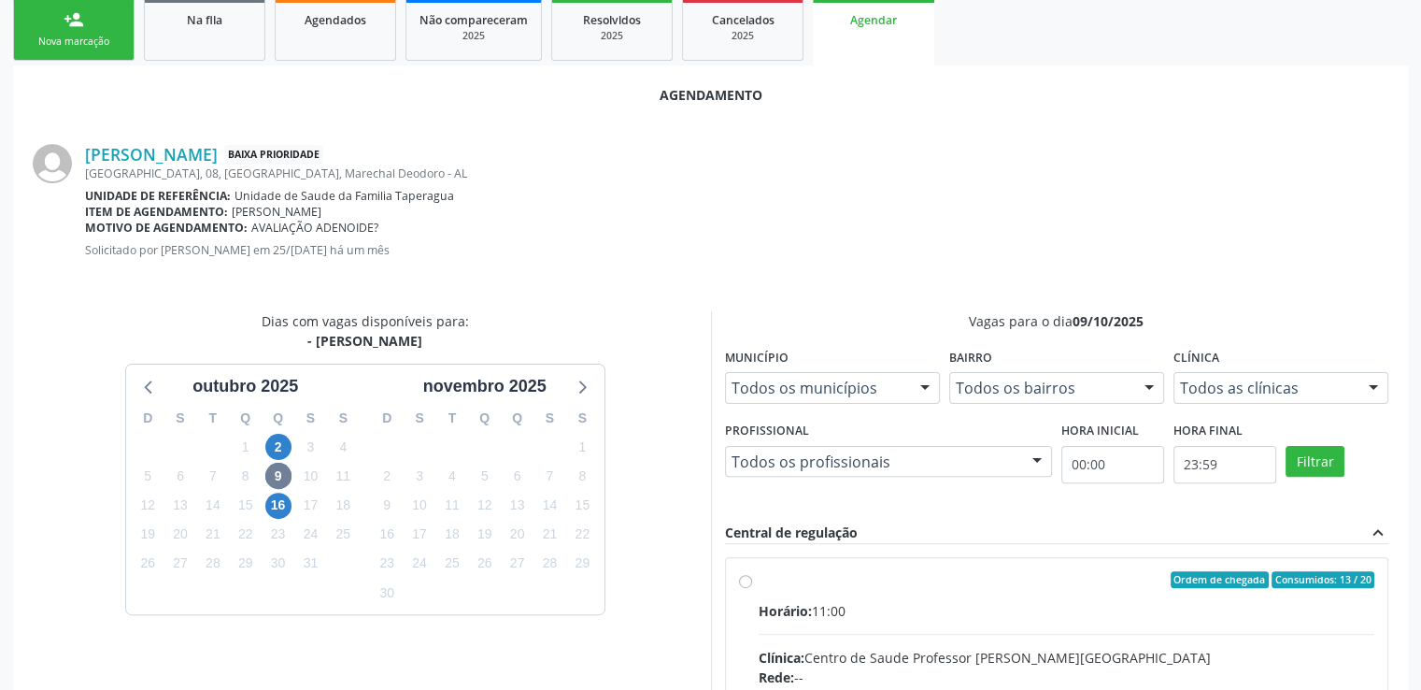
click at [744, 578] on input "Ordem de chegada Consumidos: 13 / 20 Horário: 11:00 Clínica: Centro de Saude Pr…" at bounding box center [745, 579] width 13 height 17
radio input "true"
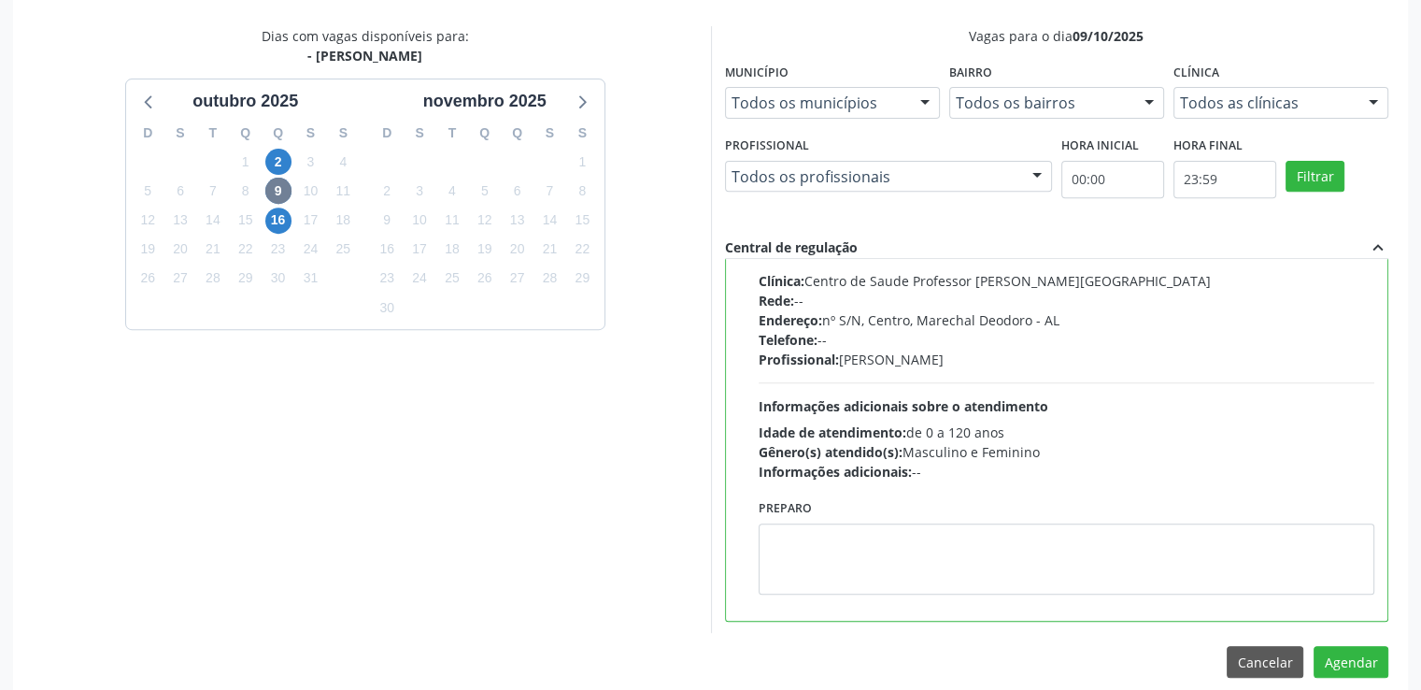
scroll to position [719, 0]
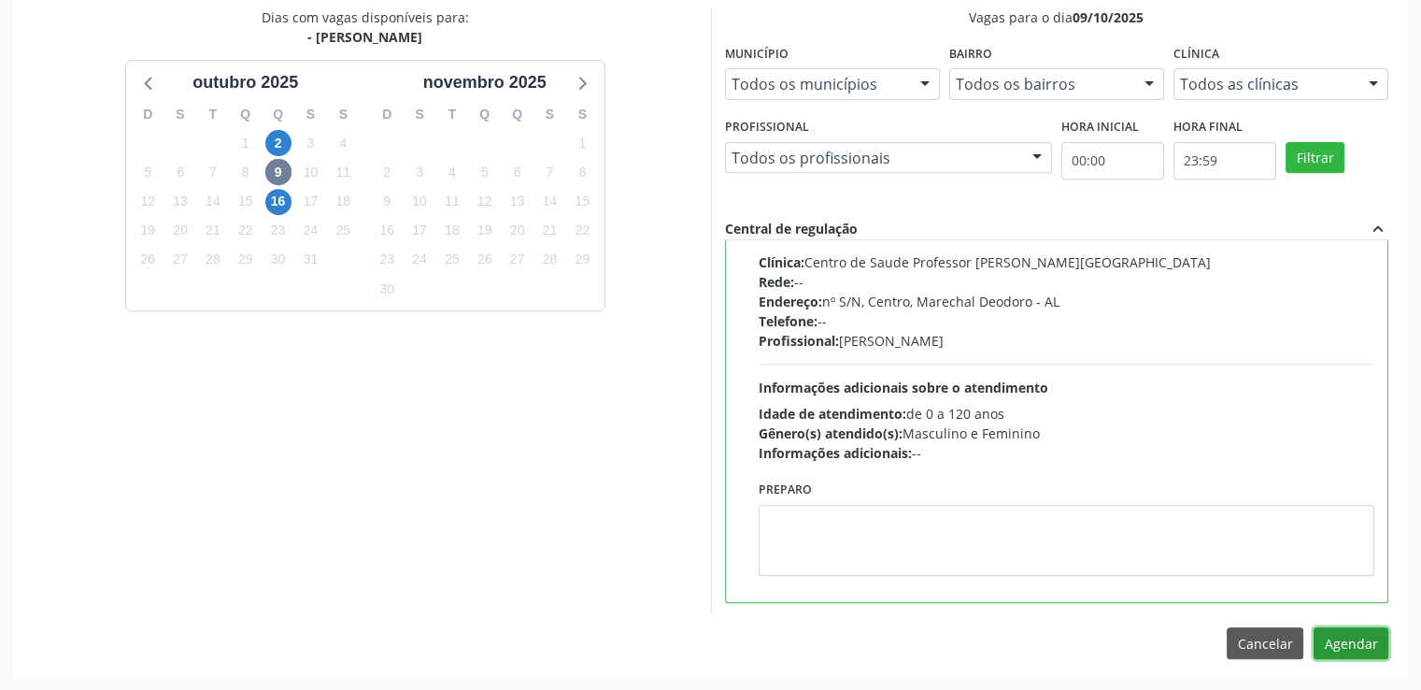
click at [1339, 648] on button "Agendar" at bounding box center [1351, 643] width 75 height 32
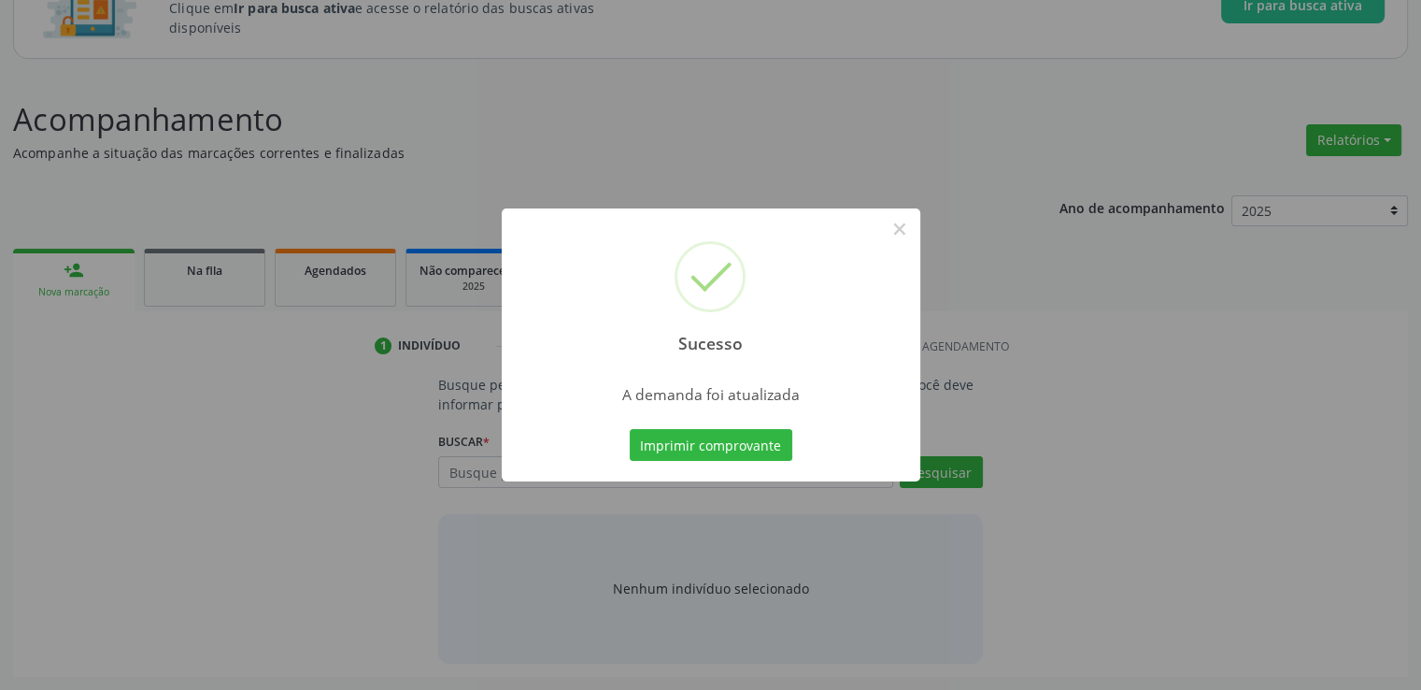
scroll to position [164, 0]
